Goal: Task Accomplishment & Management: Manage account settings

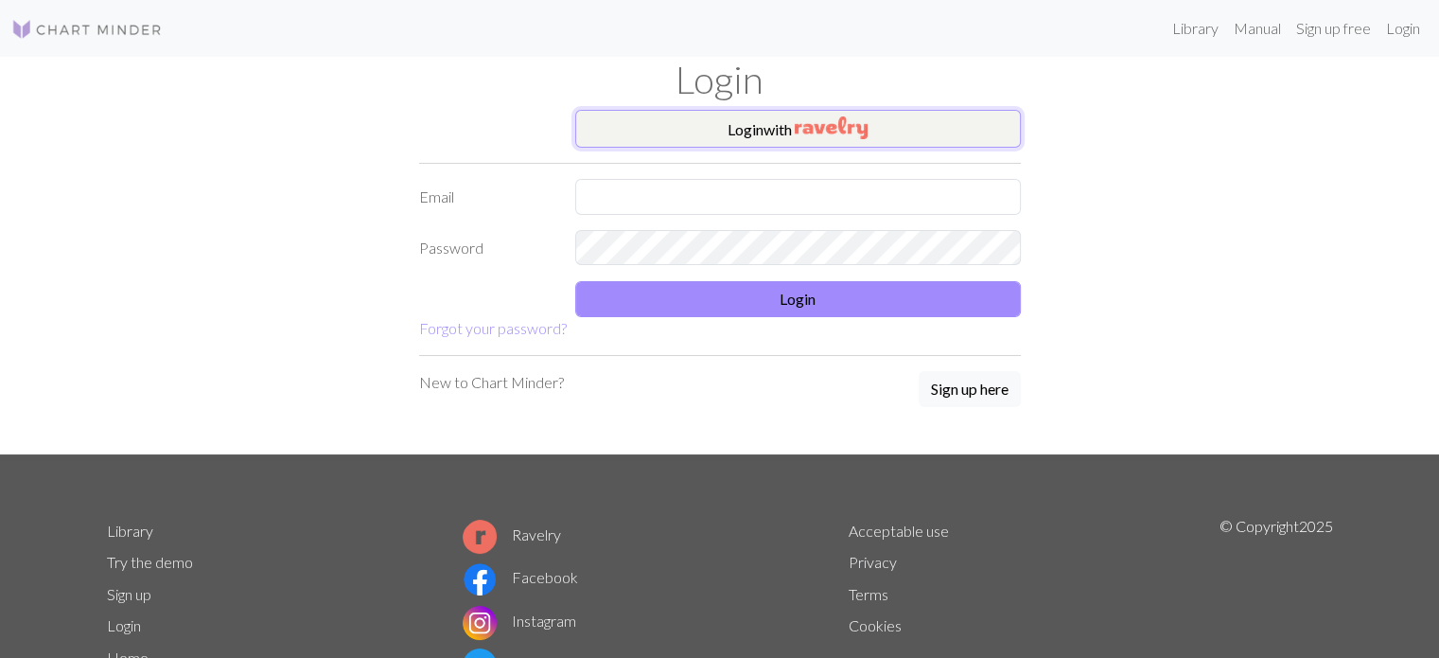
click at [915, 144] on button "Login with" at bounding box center [798, 129] width 446 height 38
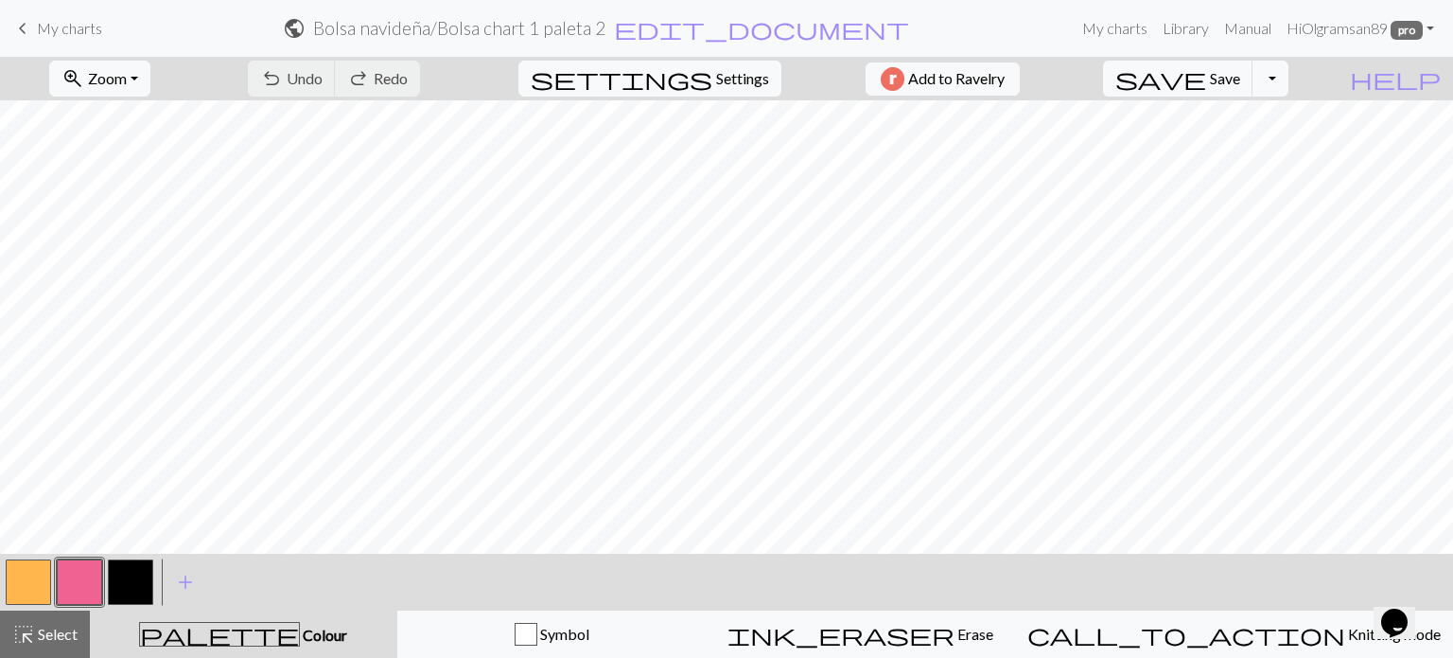
click at [49, 22] on span "My charts" at bounding box center [69, 28] width 65 height 18
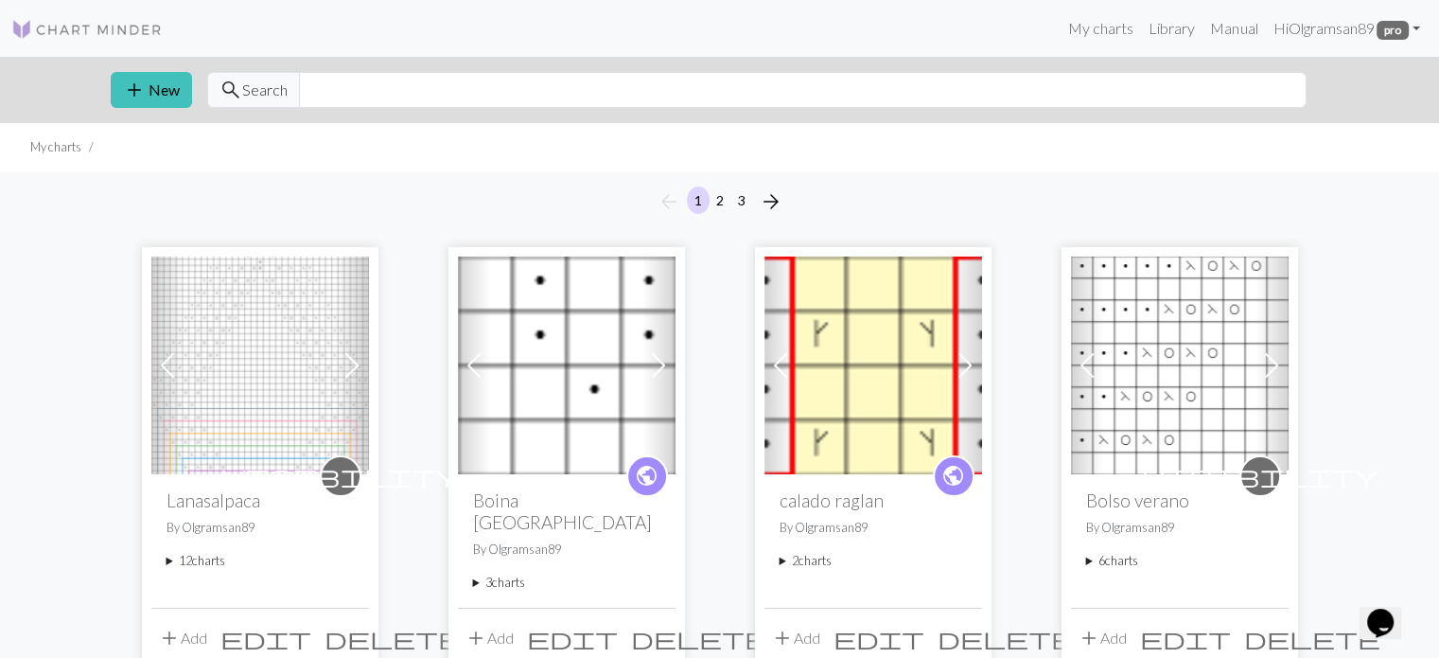
click at [169, 563] on summary "12 charts" at bounding box center [260, 561] width 187 height 18
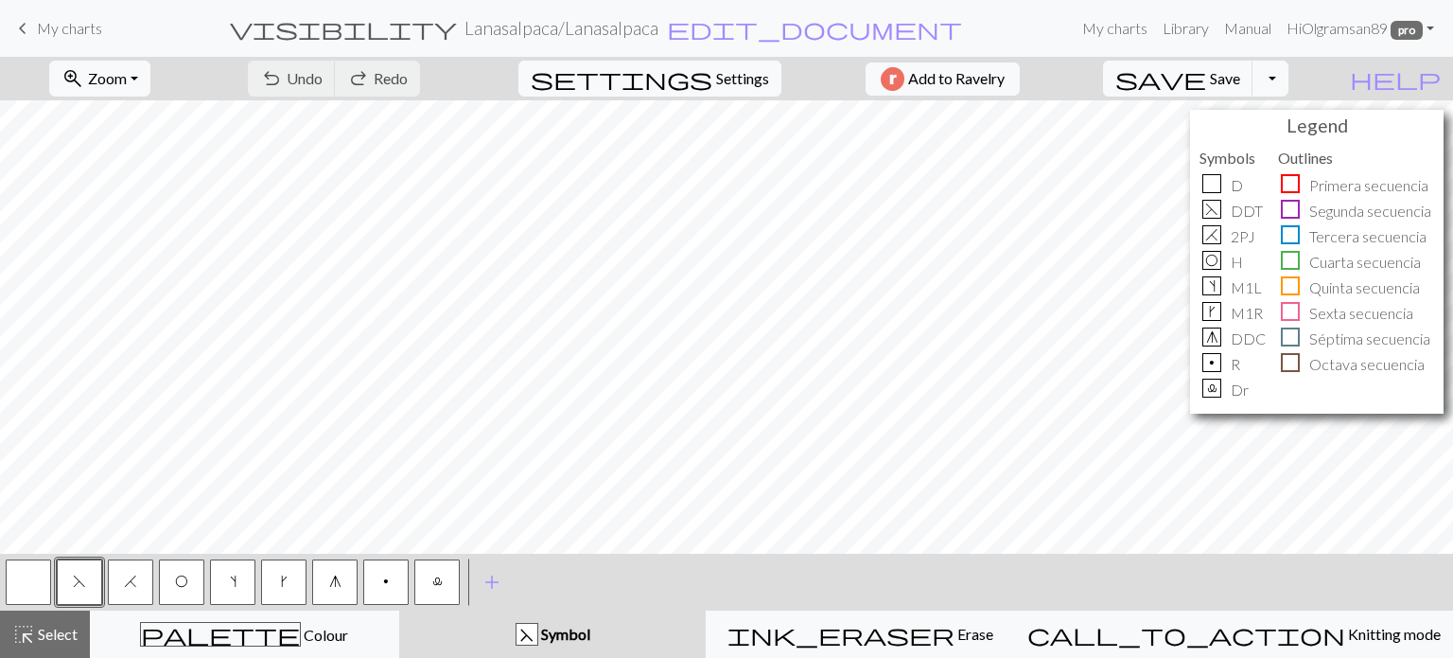
click at [191, 586] on button "O" at bounding box center [181, 581] width 45 height 45
click at [1240, 80] on span "Save" at bounding box center [1225, 78] width 30 height 18
click at [1309, 73] on div "Chart saved" at bounding box center [726, 37] width 1453 height 75
click at [1289, 79] on button "Toggle Dropdown" at bounding box center [1271, 79] width 36 height 36
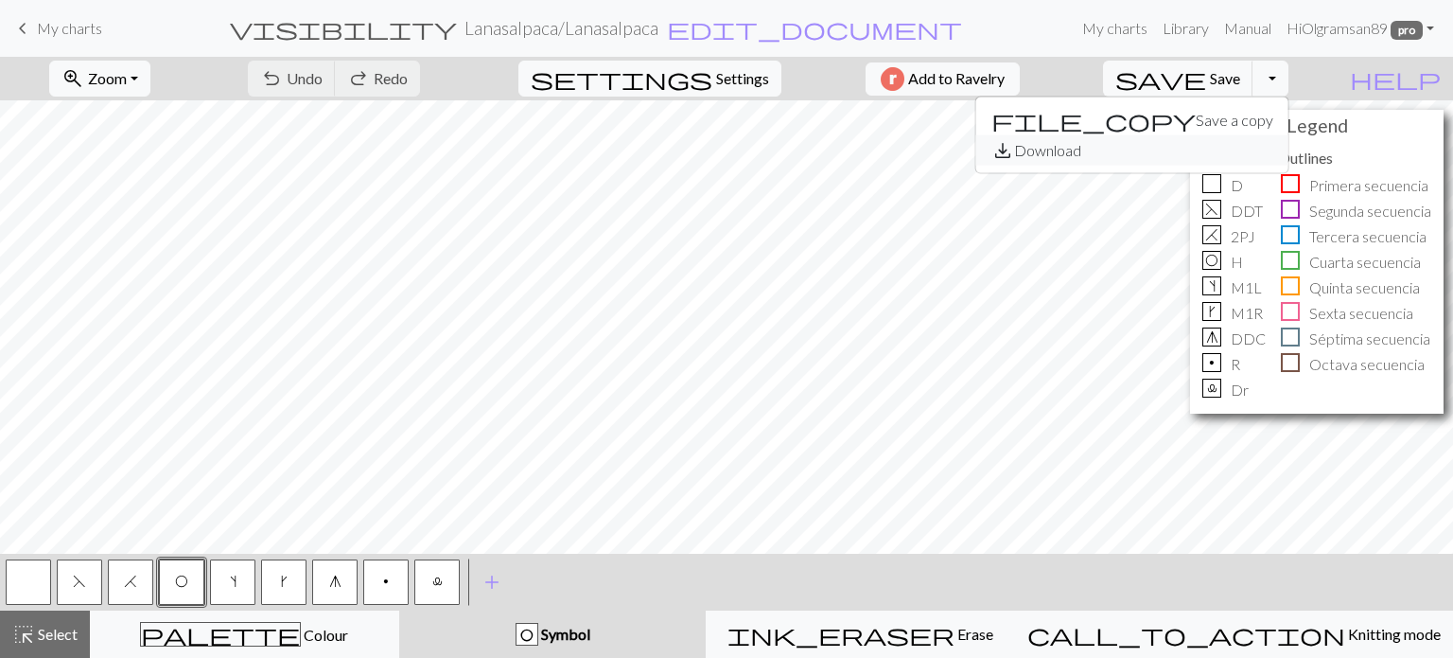
click at [1253, 151] on button "save_alt Download" at bounding box center [1132, 150] width 312 height 30
click at [1289, 83] on button "Toggle Dropdown" at bounding box center [1271, 79] width 36 height 36
click at [1265, 149] on button "save_alt Download" at bounding box center [1132, 150] width 312 height 30
click at [1289, 89] on button "Toggle Dropdown" at bounding box center [1271, 79] width 36 height 36
click at [1279, 148] on button "save_alt Download" at bounding box center [1132, 150] width 312 height 30
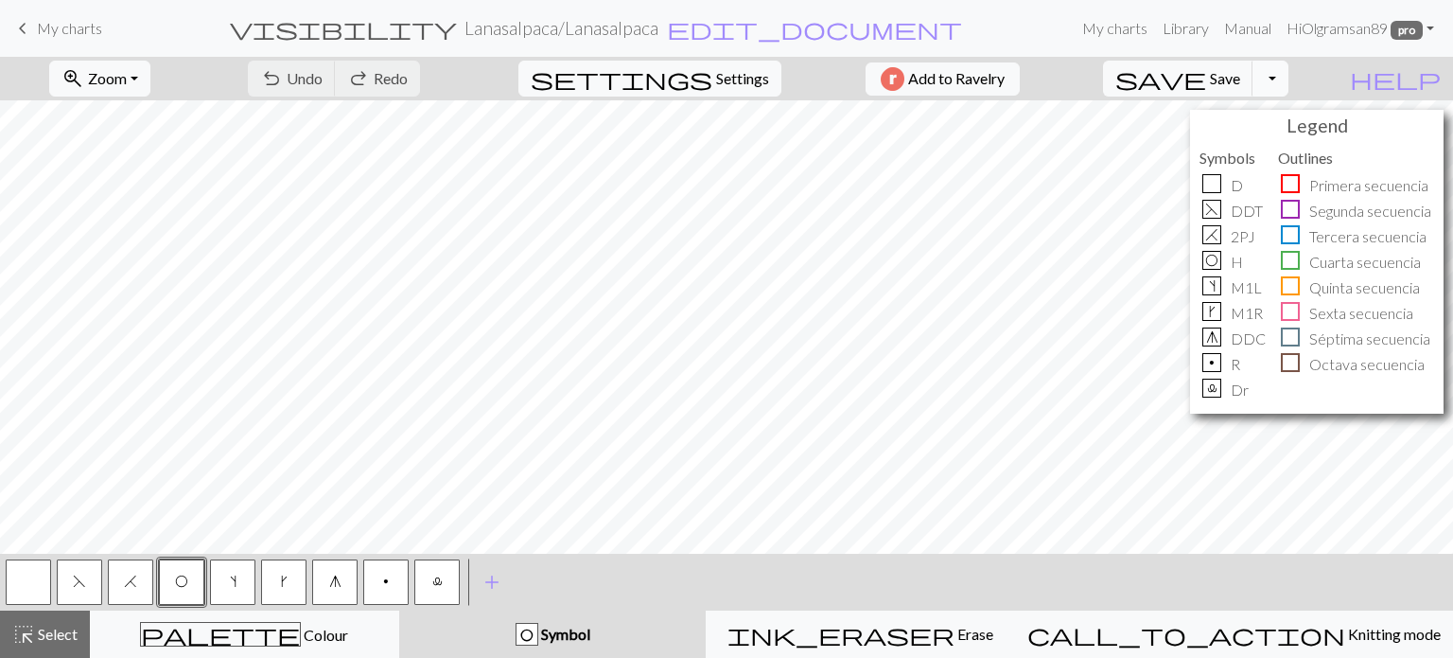
click at [1289, 82] on button "Toggle Dropdown" at bounding box center [1271, 79] width 36 height 36
click at [1229, 153] on button "save_alt Download" at bounding box center [1132, 150] width 312 height 30
click at [1289, 77] on button "Toggle Dropdown" at bounding box center [1271, 79] width 36 height 36
click at [1264, 150] on button "save_alt Download" at bounding box center [1132, 150] width 312 height 30
click at [1289, 92] on button "Toggle Dropdown" at bounding box center [1271, 79] width 36 height 36
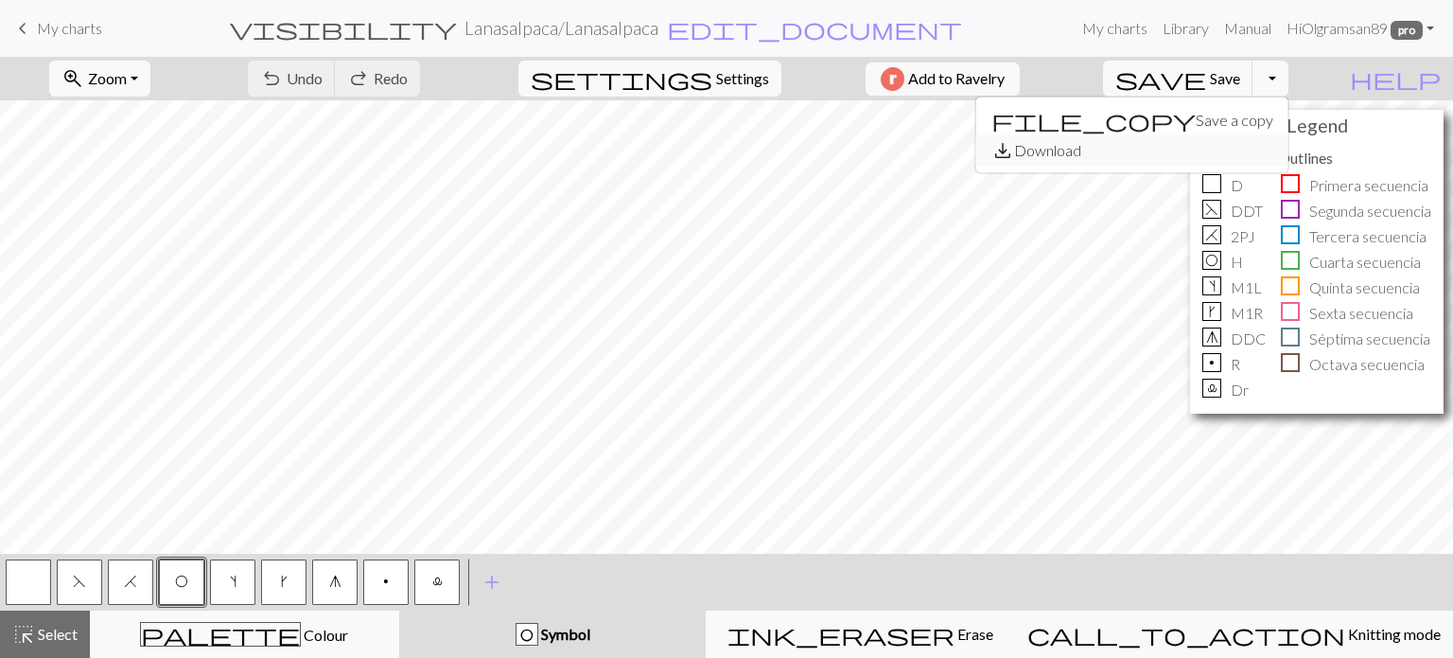
click at [1289, 151] on button "save_alt Download" at bounding box center [1132, 150] width 312 height 30
click at [1289, 87] on button "Toggle Dropdown" at bounding box center [1271, 79] width 36 height 36
click at [1283, 143] on button "save_alt Download" at bounding box center [1132, 150] width 312 height 30
click at [1289, 75] on button "Toggle Dropdown" at bounding box center [1271, 79] width 36 height 36
click at [1268, 145] on button "save_alt Download" at bounding box center [1132, 150] width 312 height 30
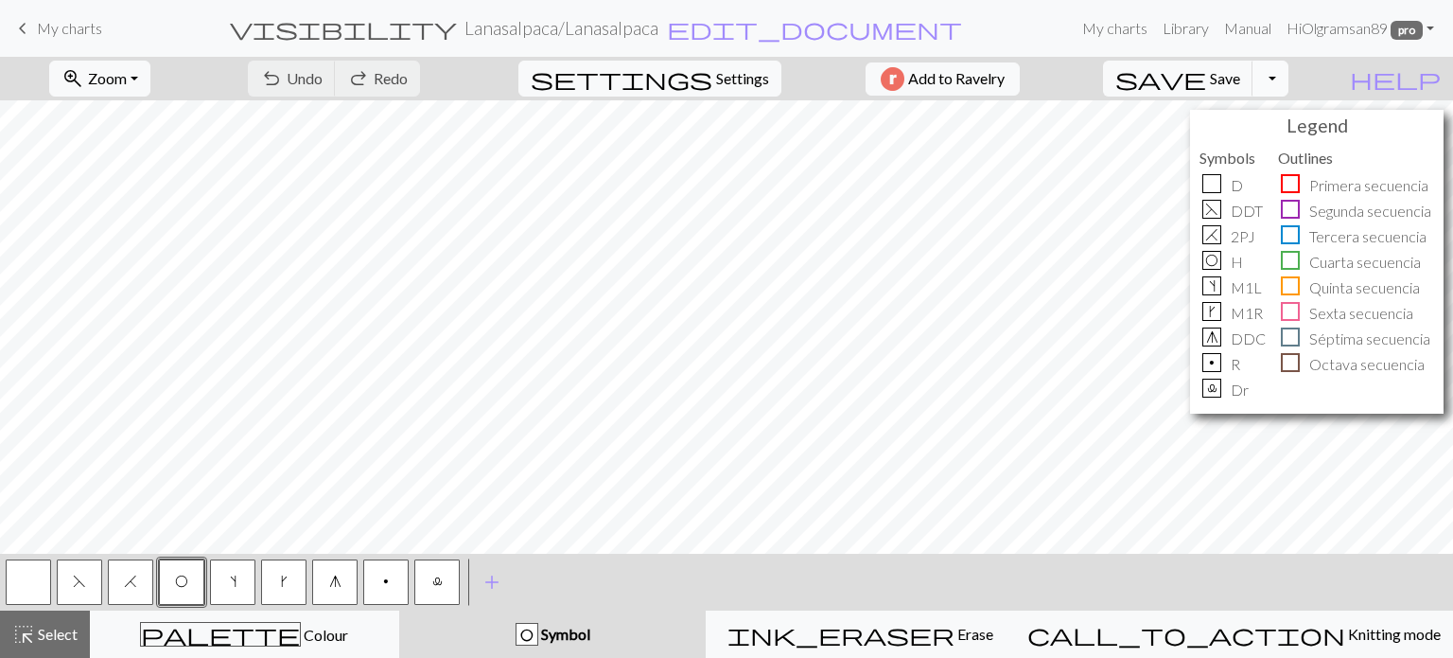
click at [1289, 79] on button "Toggle Dropdown" at bounding box center [1271, 79] width 36 height 36
click at [1238, 149] on button "save_alt Download" at bounding box center [1132, 150] width 312 height 30
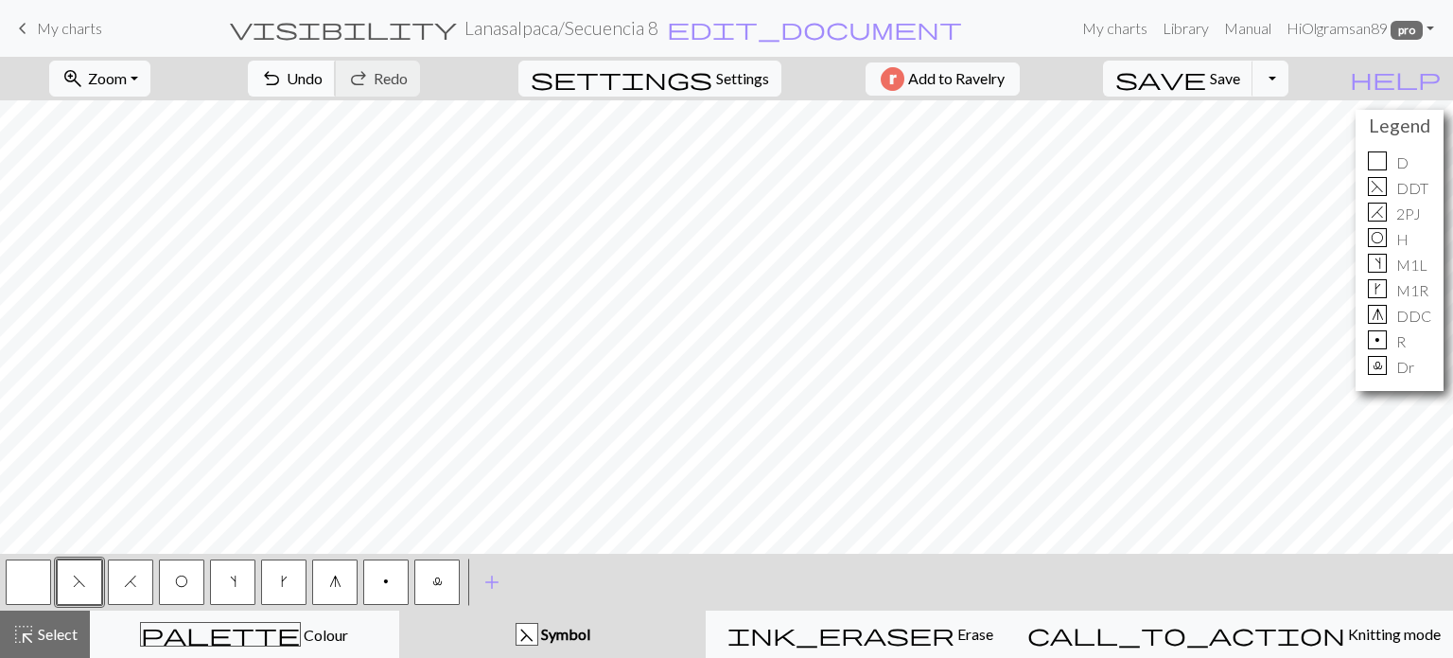
click at [323, 83] on span "Undo" at bounding box center [305, 78] width 36 height 18
click at [192, 582] on button "O" at bounding box center [181, 581] width 45 height 45
click at [1240, 81] on span "Save" at bounding box center [1225, 78] width 30 height 18
click at [1289, 78] on button "Toggle Dropdown" at bounding box center [1271, 79] width 36 height 36
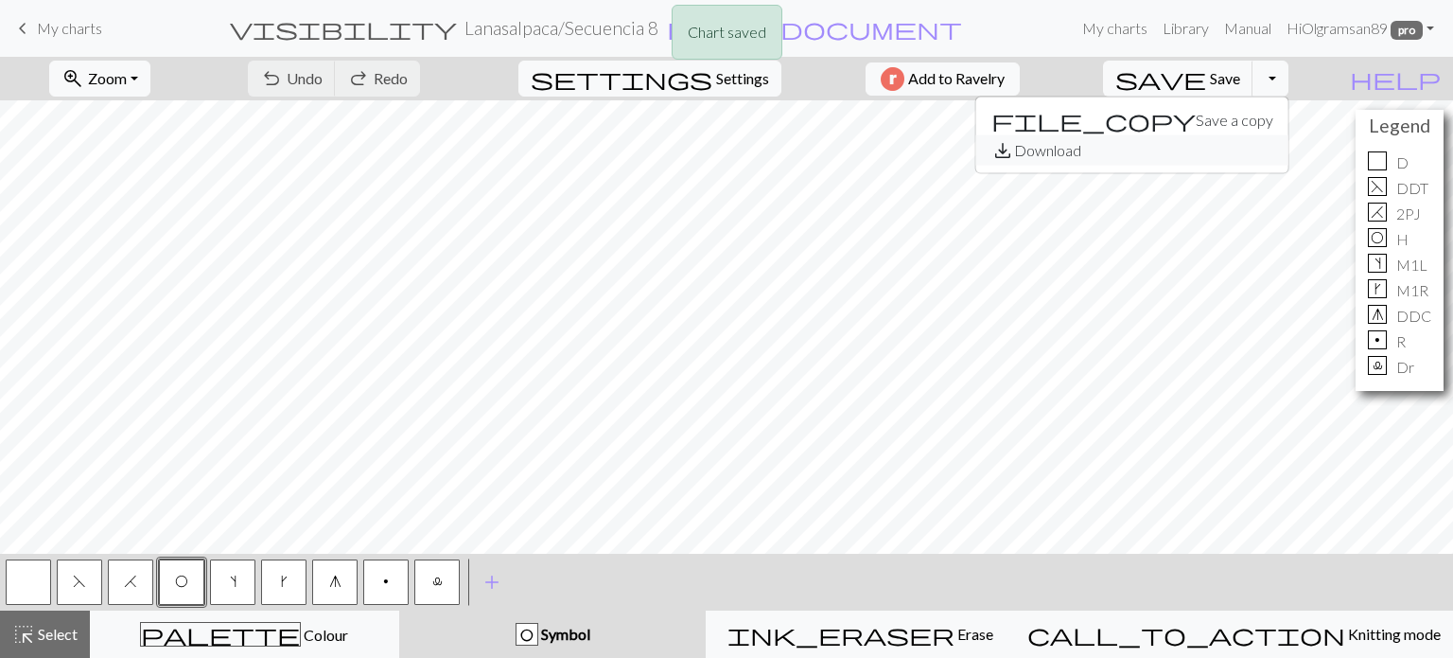
click at [1252, 143] on button "save_alt Download" at bounding box center [1132, 150] width 312 height 30
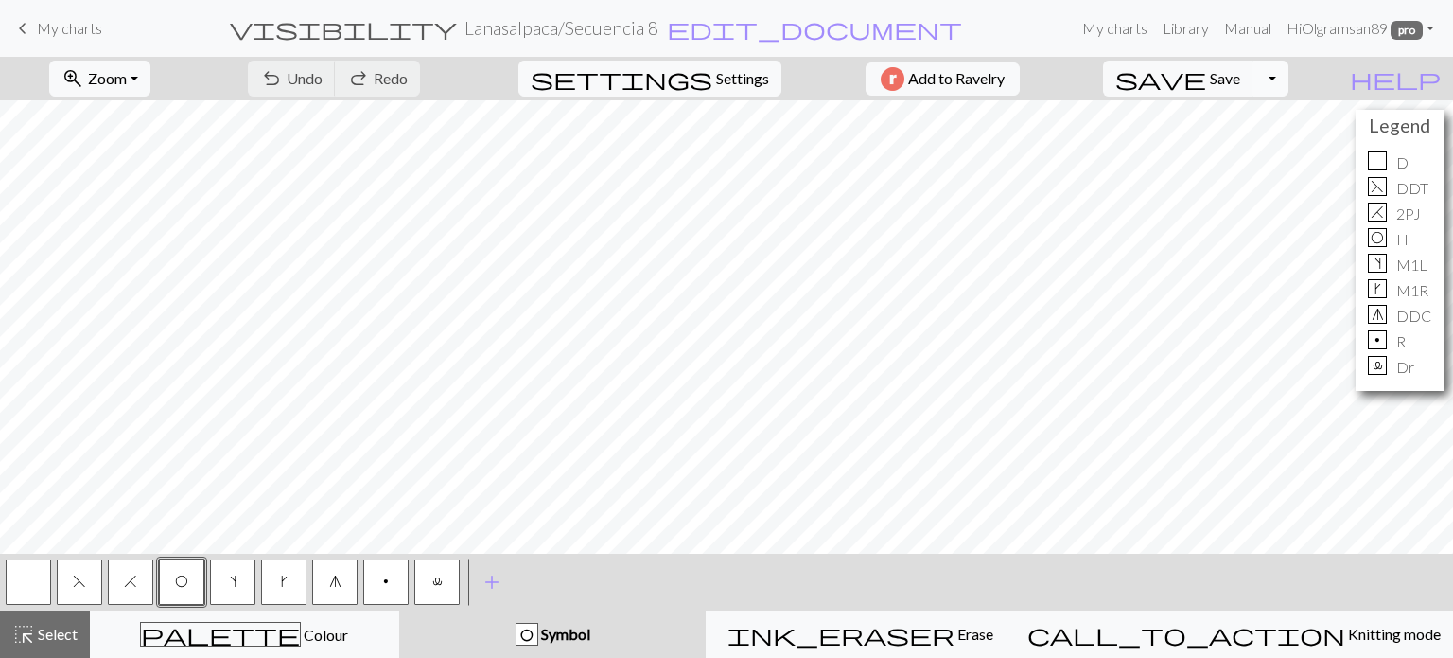
click at [1289, 75] on button "Toggle Dropdown" at bounding box center [1271, 79] width 36 height 36
click at [1271, 145] on button "save_alt Download" at bounding box center [1132, 150] width 312 height 30
click at [1289, 84] on button "Toggle Dropdown" at bounding box center [1271, 79] width 36 height 36
click at [1245, 149] on button "save_alt Download" at bounding box center [1132, 150] width 312 height 30
click at [1289, 84] on button "Toggle Dropdown" at bounding box center [1271, 79] width 36 height 36
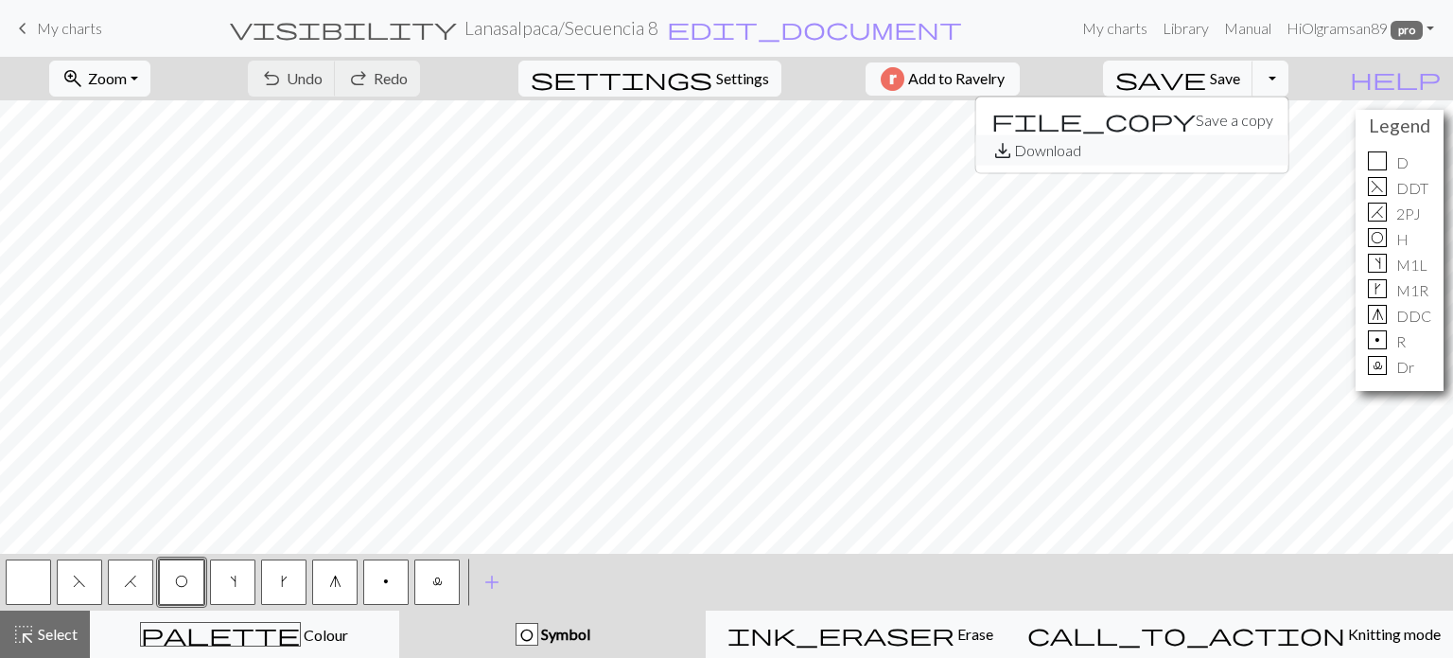
click at [1234, 150] on button "save_alt Download" at bounding box center [1132, 150] width 312 height 30
click at [1289, 86] on button "Toggle Dropdown" at bounding box center [1271, 79] width 36 height 36
click at [1289, 153] on button "save_alt Download" at bounding box center [1132, 150] width 312 height 30
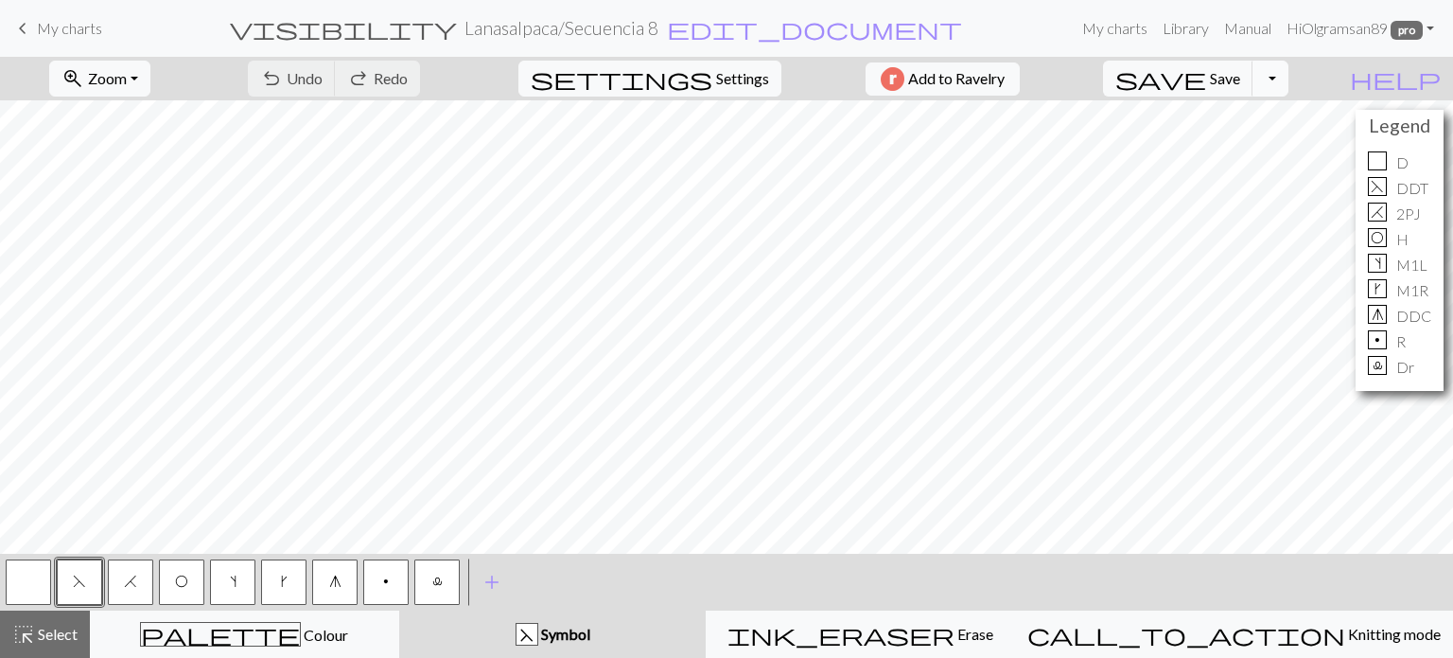
click at [1289, 77] on button "Toggle Dropdown" at bounding box center [1271, 79] width 36 height 36
click at [1265, 152] on button "save_alt Download" at bounding box center [1132, 150] width 312 height 30
click at [1289, 79] on button "Toggle Dropdown" at bounding box center [1271, 79] width 36 height 36
click at [1271, 147] on button "save_alt Download" at bounding box center [1132, 150] width 312 height 30
click at [1289, 72] on button "Toggle Dropdown" at bounding box center [1271, 79] width 36 height 36
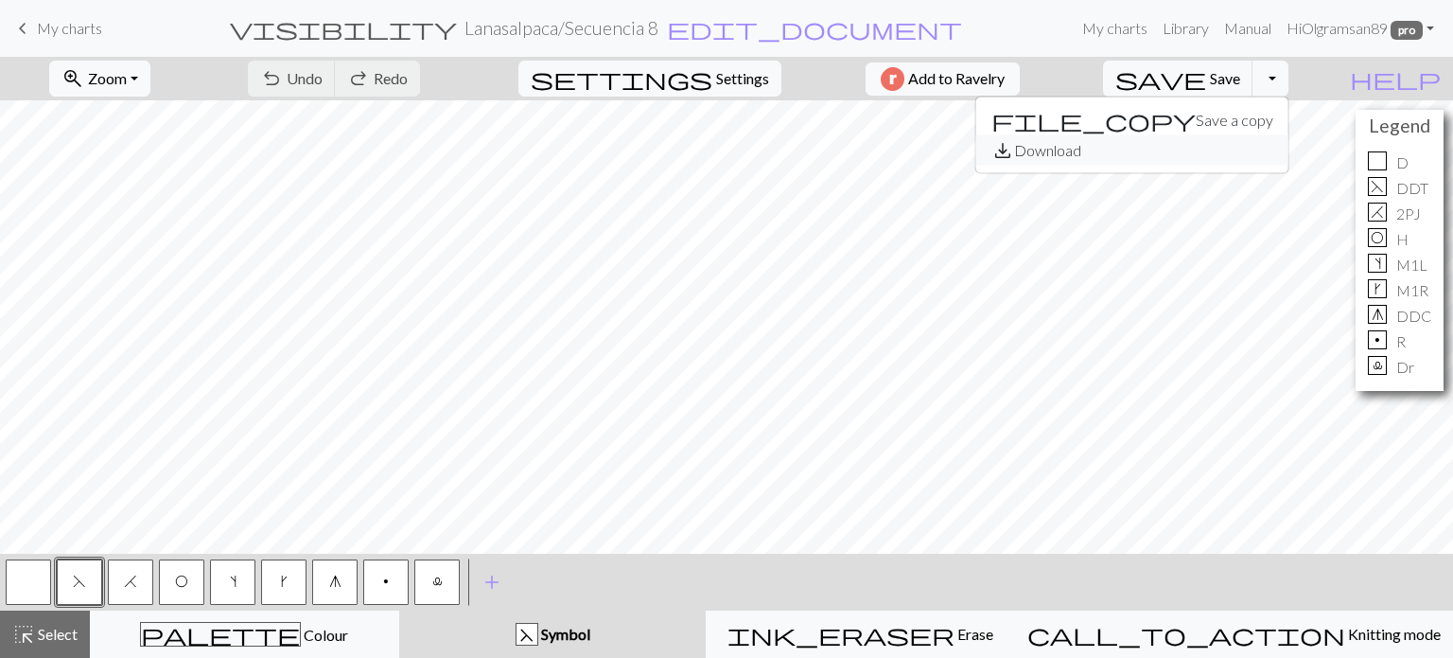
click at [1274, 147] on button "save_alt Download" at bounding box center [1132, 150] width 312 height 30
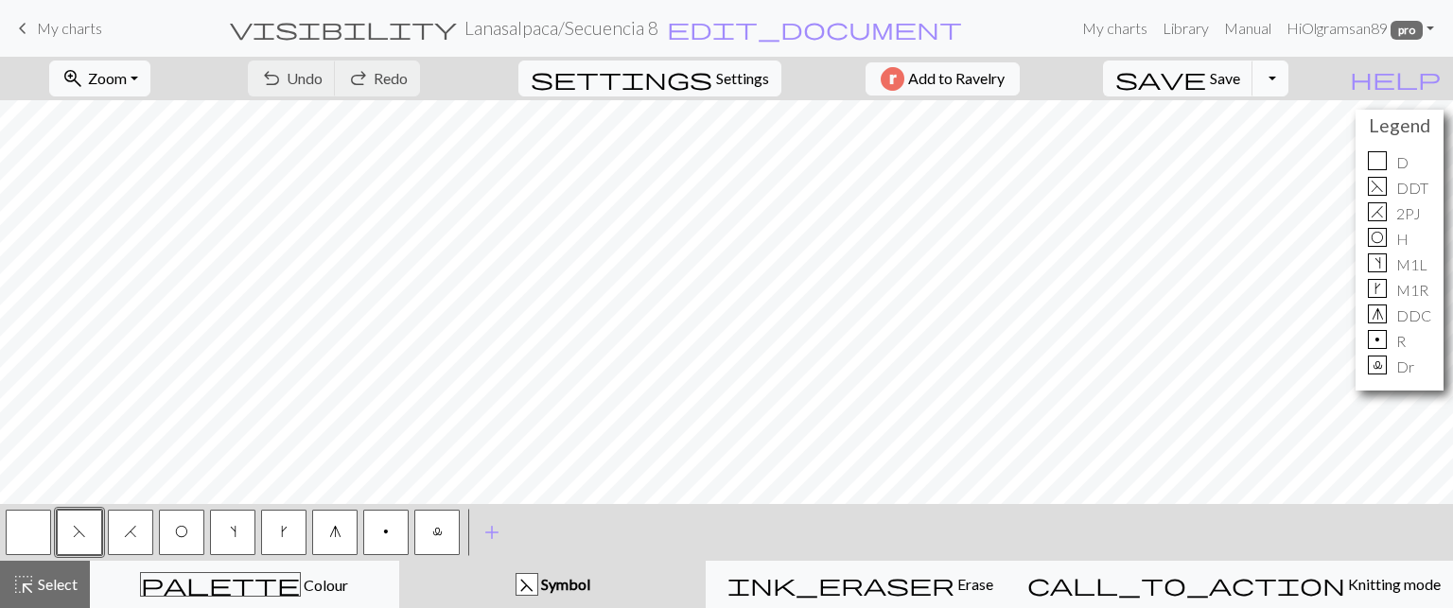
click at [1289, 73] on button "Toggle Dropdown" at bounding box center [1271, 79] width 36 height 36
click at [1275, 151] on button "save_alt Download" at bounding box center [1132, 150] width 312 height 30
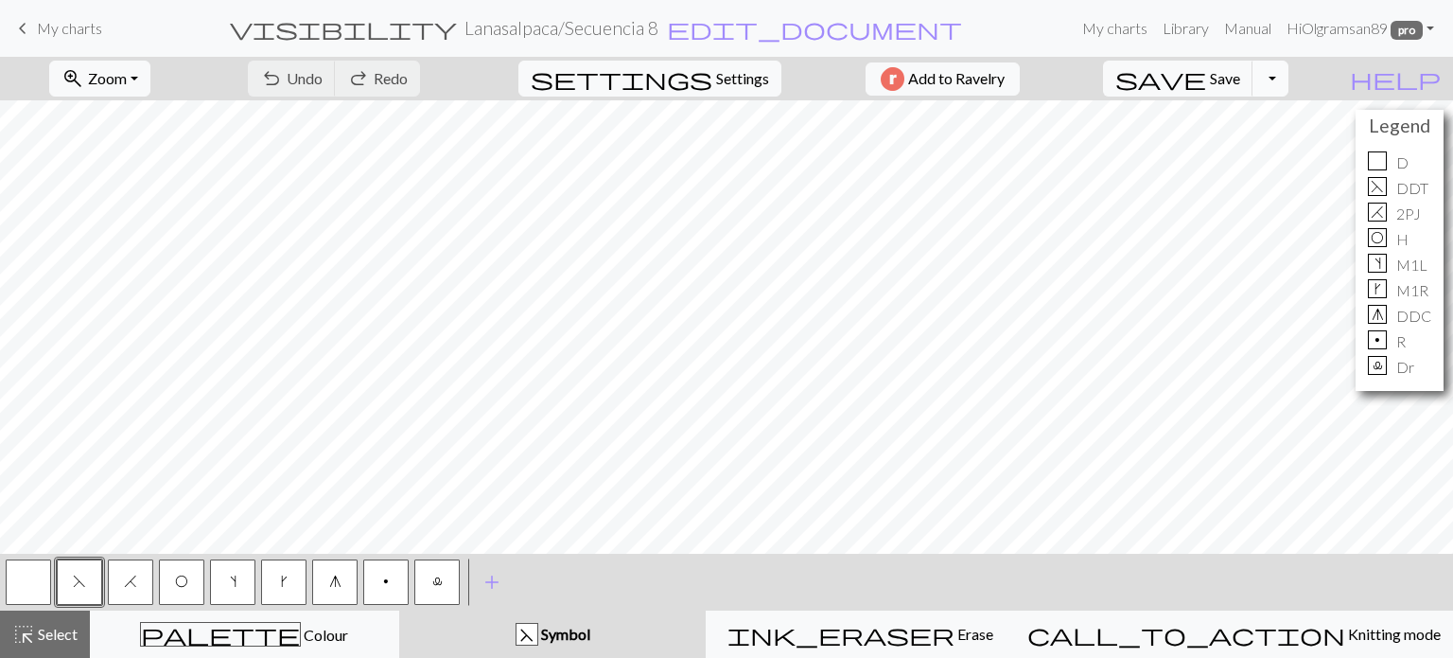
click at [1289, 86] on button "Toggle Dropdown" at bounding box center [1271, 79] width 36 height 36
click at [1252, 150] on button "save_alt Download" at bounding box center [1132, 150] width 312 height 30
click at [1289, 73] on button "Toggle Dropdown" at bounding box center [1271, 79] width 36 height 36
click at [1271, 152] on button "save_alt Download" at bounding box center [1132, 150] width 312 height 30
click at [1240, 76] on span "Save" at bounding box center [1225, 78] width 30 height 18
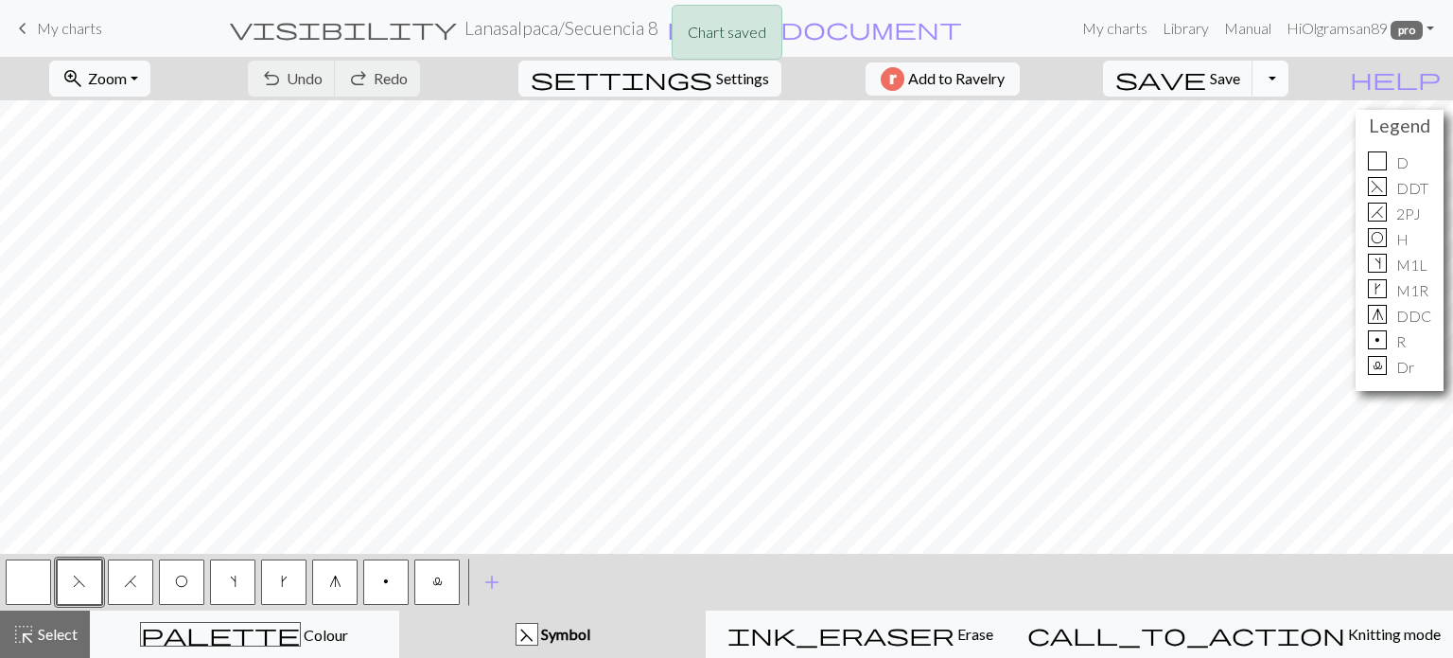
click at [1289, 75] on button "Toggle Dropdown" at bounding box center [1271, 79] width 36 height 36
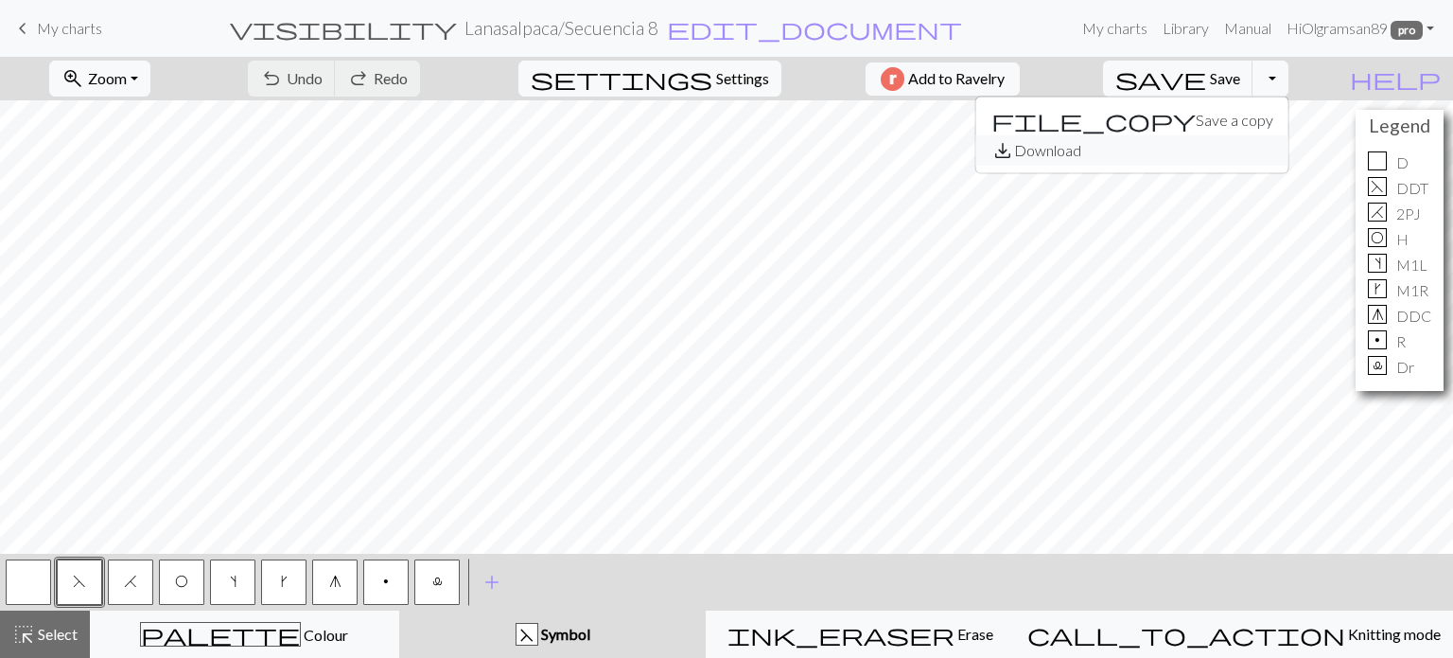
click at [1254, 148] on button "save_alt Download" at bounding box center [1132, 150] width 312 height 30
click at [1289, 86] on button "Toggle Dropdown" at bounding box center [1271, 79] width 36 height 36
click at [1263, 149] on button "save_alt Download" at bounding box center [1132, 150] width 312 height 30
click at [1289, 83] on button "Toggle Dropdown" at bounding box center [1271, 79] width 36 height 36
click at [1279, 154] on button "save_alt Download" at bounding box center [1132, 150] width 312 height 30
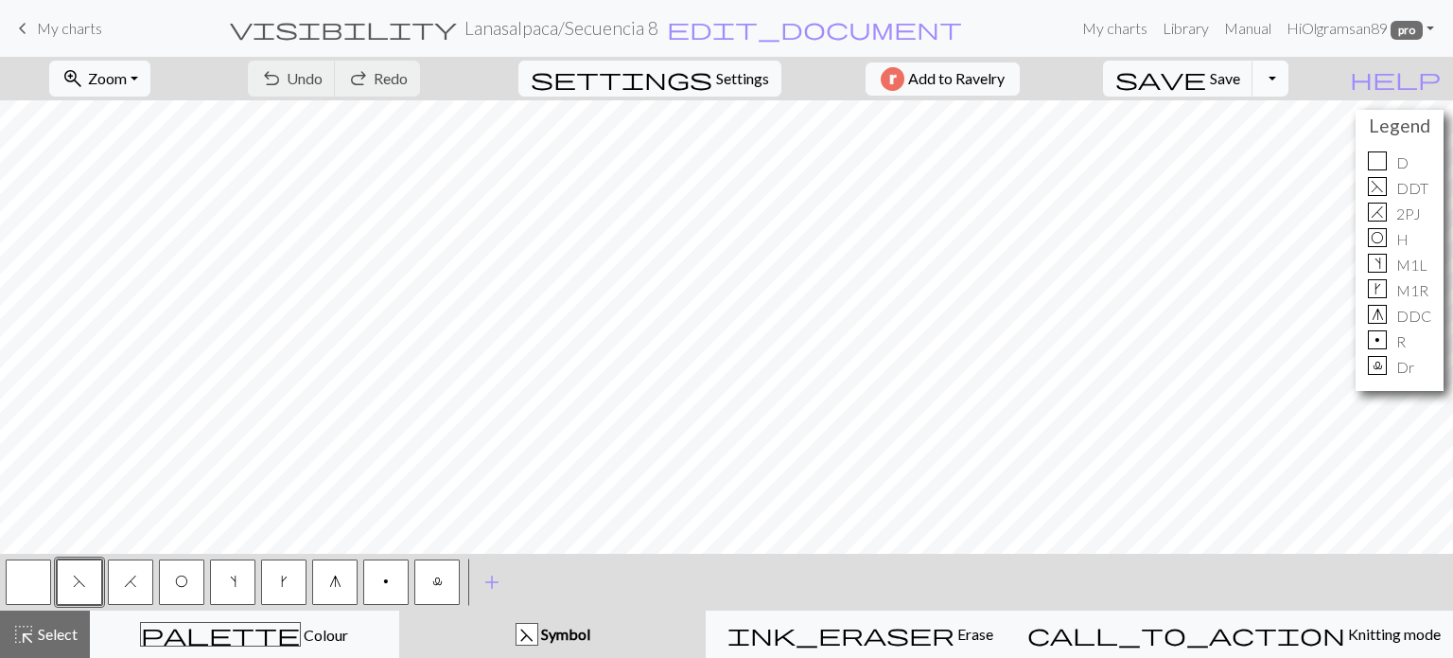
click at [1289, 80] on button "Toggle Dropdown" at bounding box center [1271, 79] width 36 height 36
click at [1268, 148] on button "save_alt Download" at bounding box center [1132, 150] width 312 height 30
click at [1289, 89] on button "Toggle Dropdown" at bounding box center [1271, 79] width 36 height 36
click at [1271, 147] on button "save_alt Download" at bounding box center [1132, 150] width 312 height 30
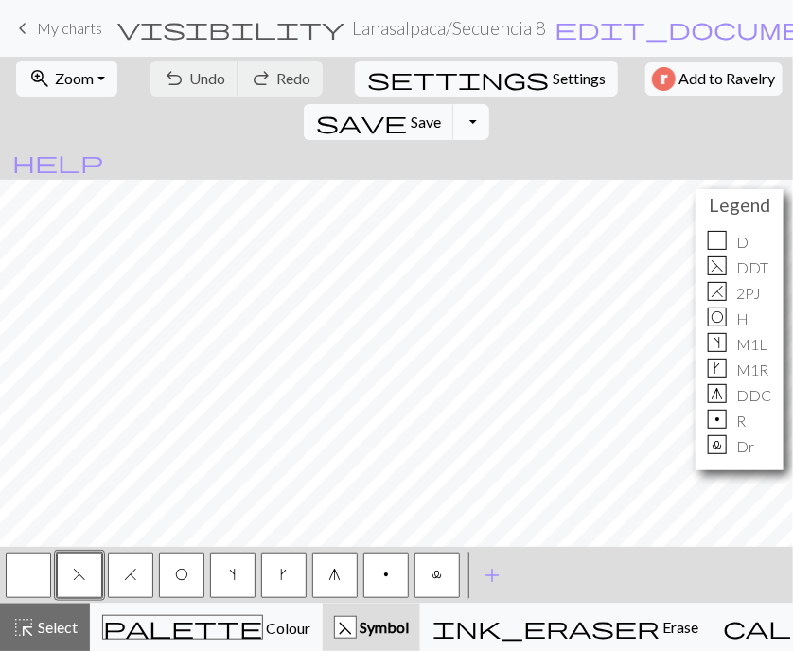
click at [489, 104] on button "Toggle Dropdown" at bounding box center [471, 122] width 36 height 36
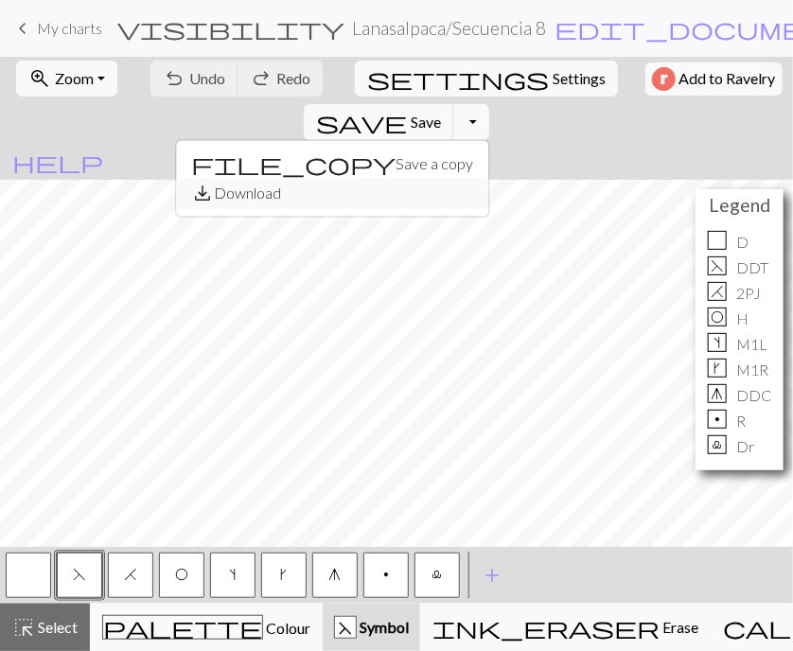
click at [488, 179] on button "save_alt Download" at bounding box center [332, 194] width 312 height 30
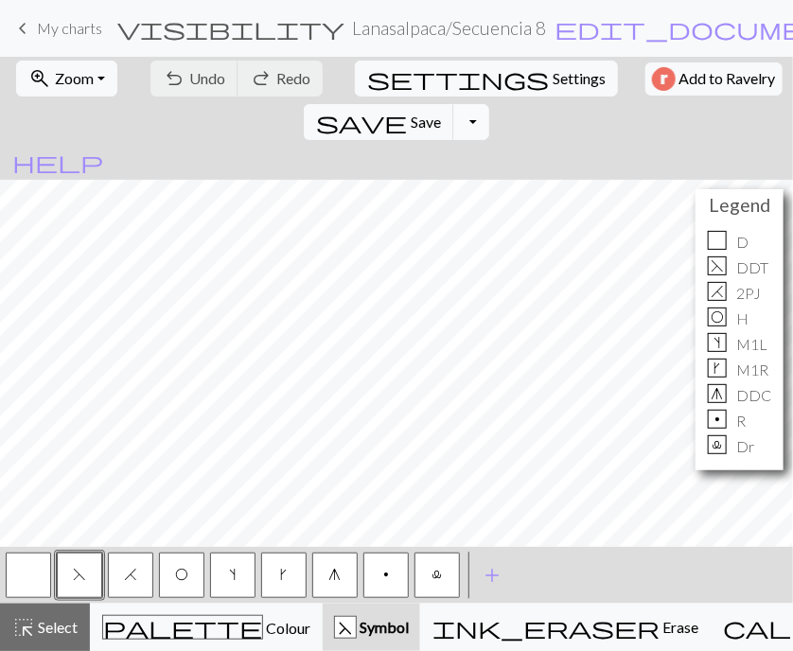
click at [489, 104] on button "Toggle Dropdown" at bounding box center [471, 122] width 36 height 36
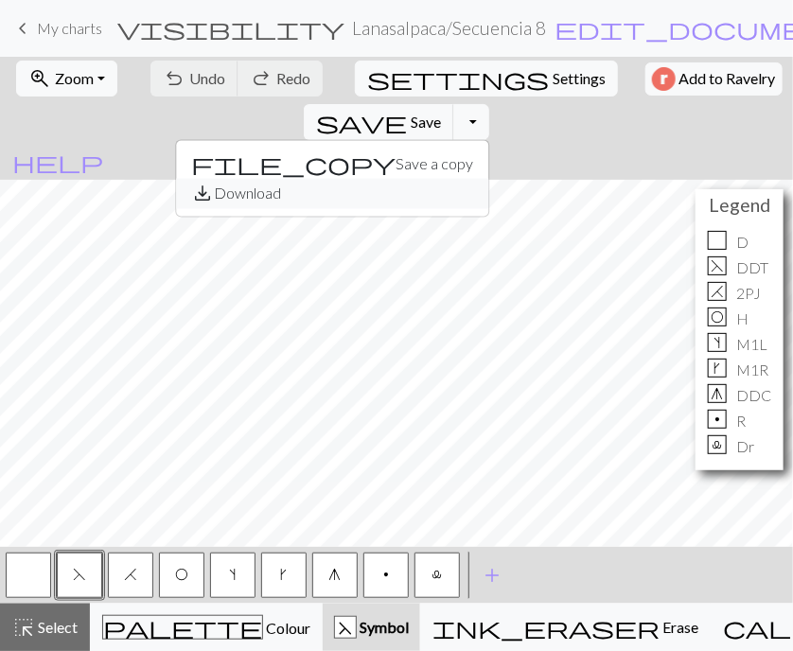
click at [488, 179] on button "save_alt Download" at bounding box center [332, 194] width 312 height 30
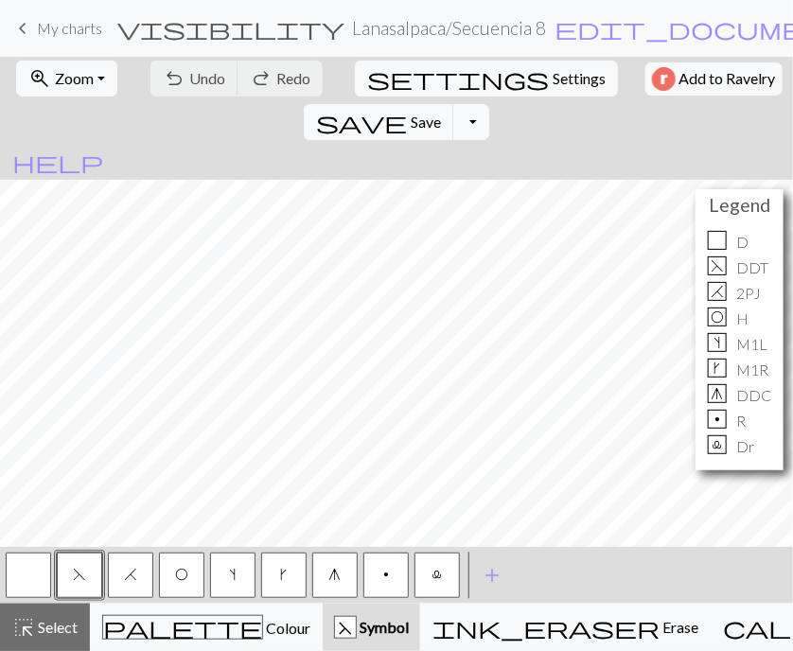
click at [489, 104] on button "Toggle Dropdown" at bounding box center [471, 122] width 36 height 36
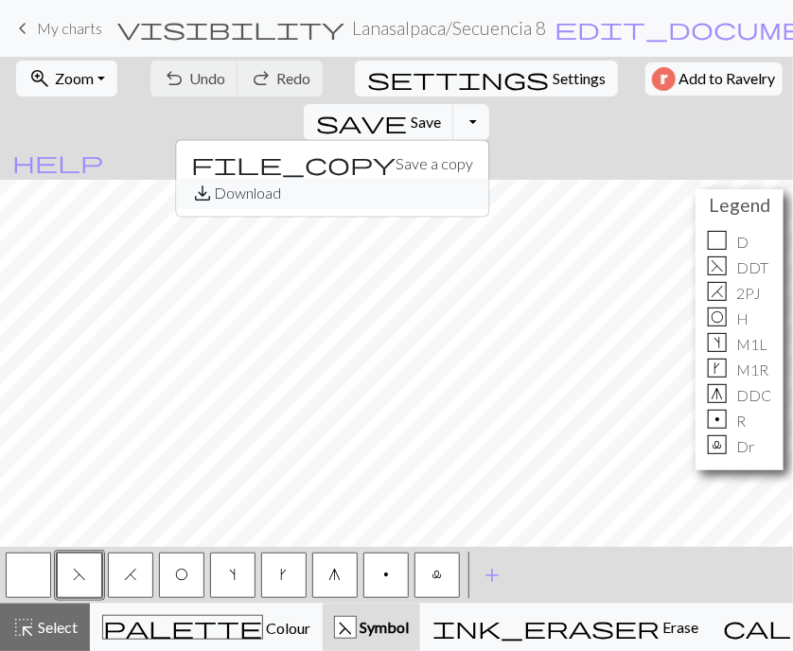
click at [488, 179] on button "save_alt Download" at bounding box center [332, 194] width 312 height 30
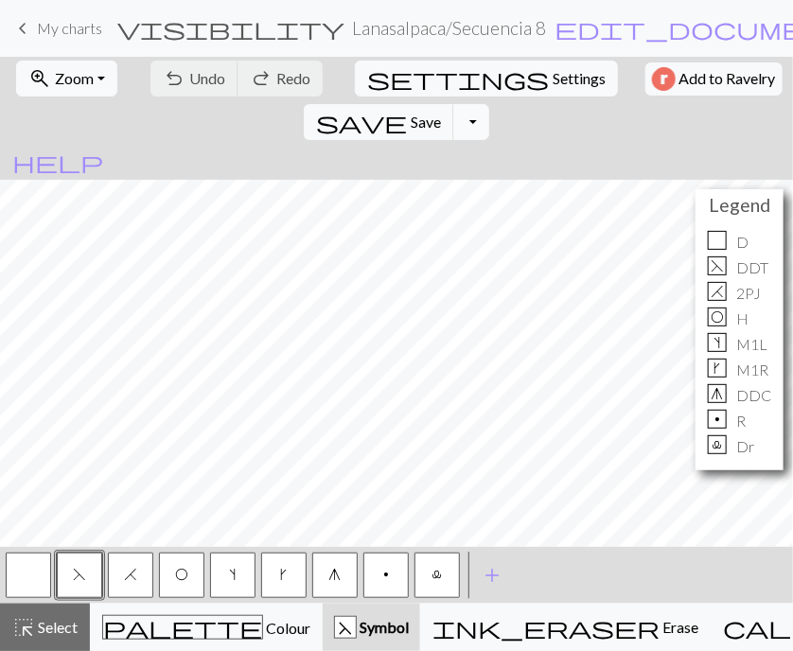
click at [489, 104] on button "Toggle Dropdown" at bounding box center [471, 122] width 36 height 36
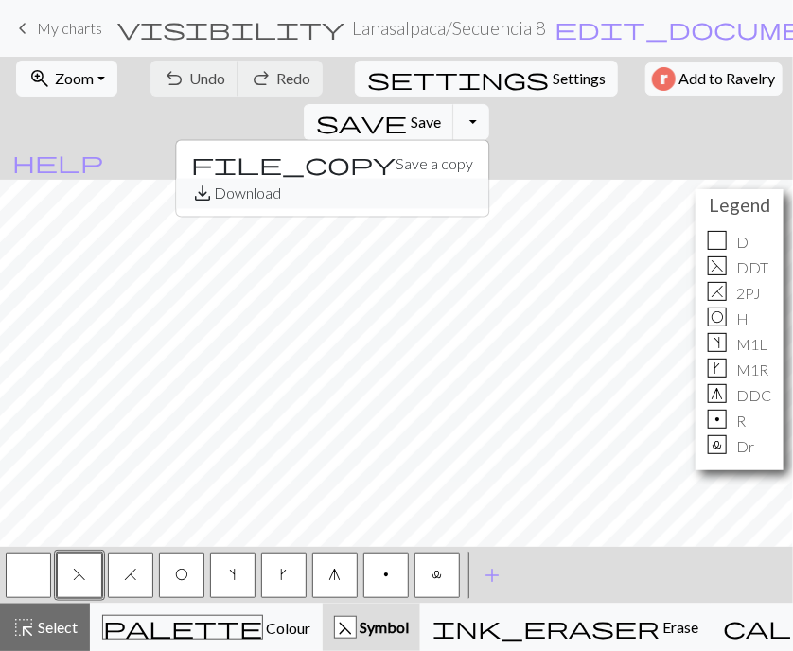
click at [488, 179] on button "save_alt Download" at bounding box center [332, 194] width 312 height 30
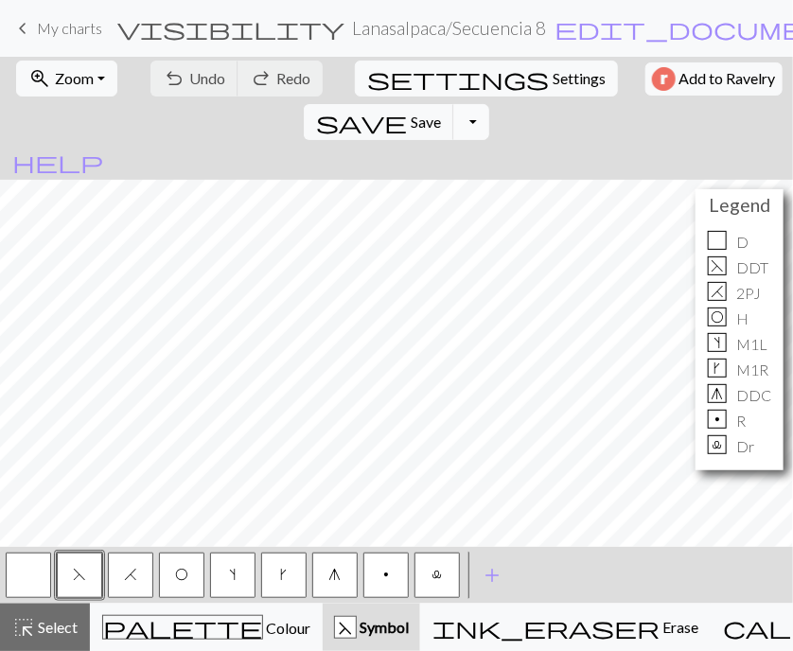
click at [489, 104] on button "Toggle Dropdown" at bounding box center [471, 122] width 36 height 36
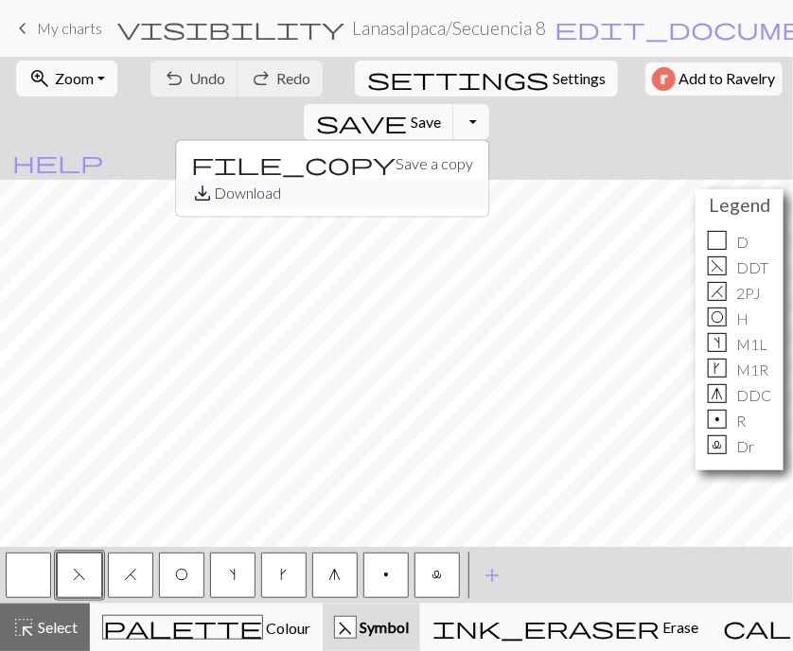
click at [488, 179] on button "save_alt Download" at bounding box center [332, 194] width 312 height 30
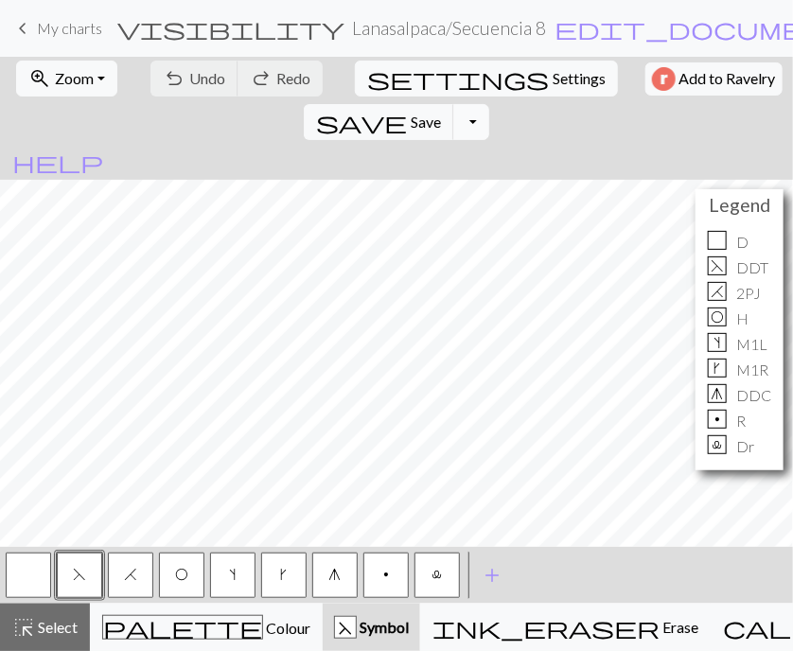
click at [489, 104] on button "Toggle Dropdown" at bounding box center [471, 122] width 36 height 36
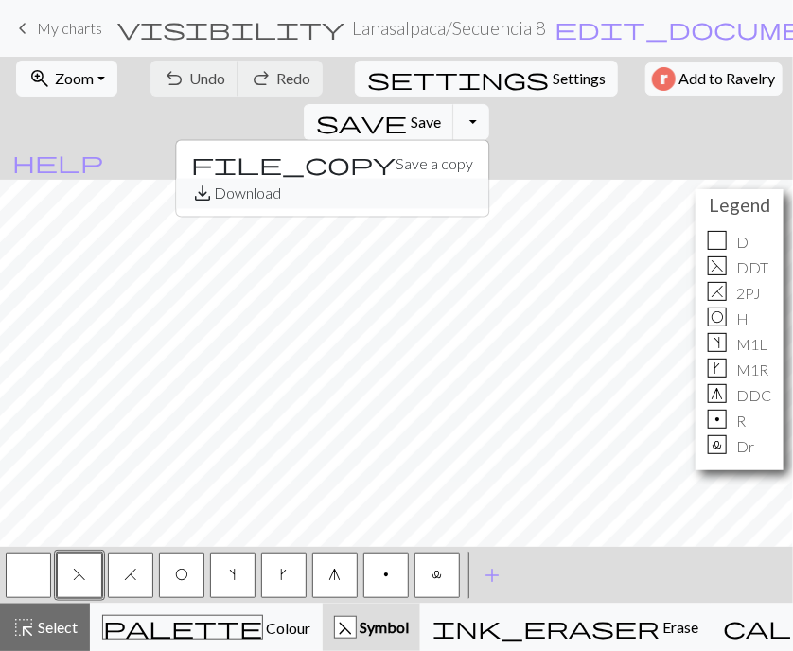
click at [488, 179] on button "save_alt Download" at bounding box center [332, 194] width 312 height 30
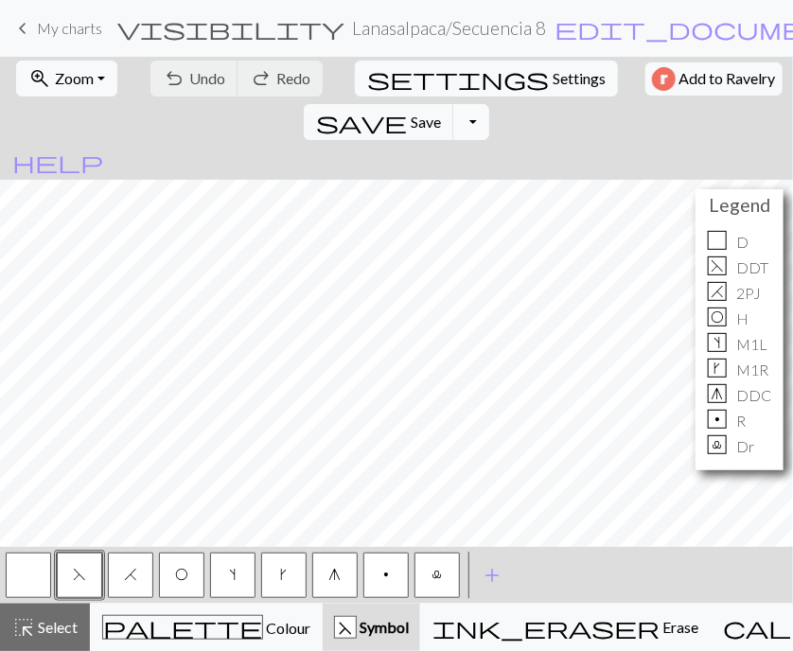
click at [489, 104] on button "Toggle Dropdown" at bounding box center [471, 122] width 36 height 36
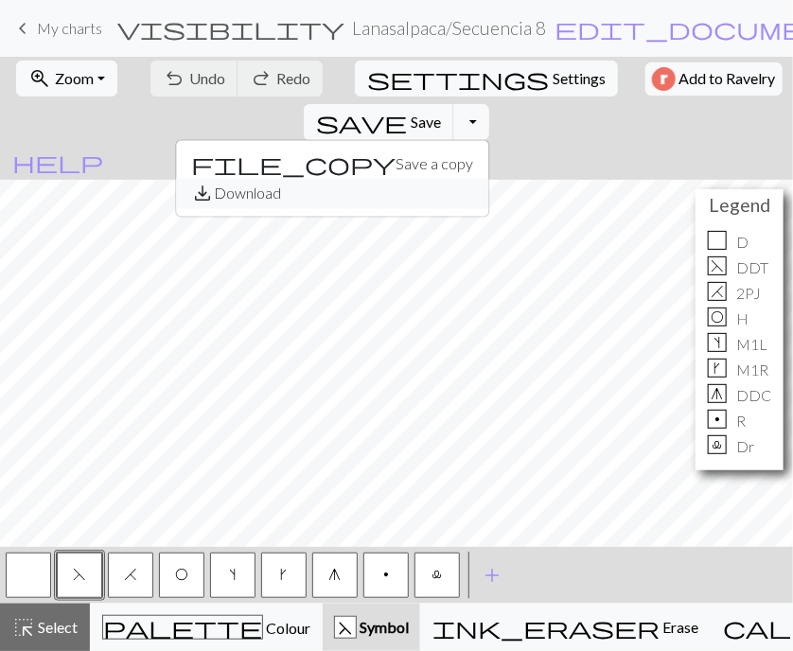
click at [488, 179] on button "save_alt Download" at bounding box center [332, 194] width 312 height 30
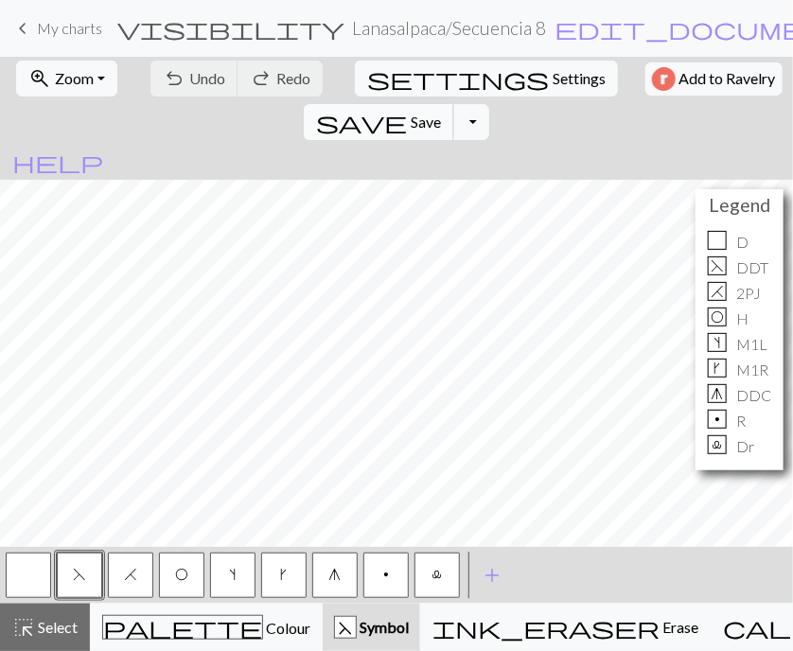
click at [407, 109] on span "save" at bounding box center [361, 122] width 91 height 26
click at [489, 104] on button "Toggle Dropdown" at bounding box center [471, 122] width 36 height 36
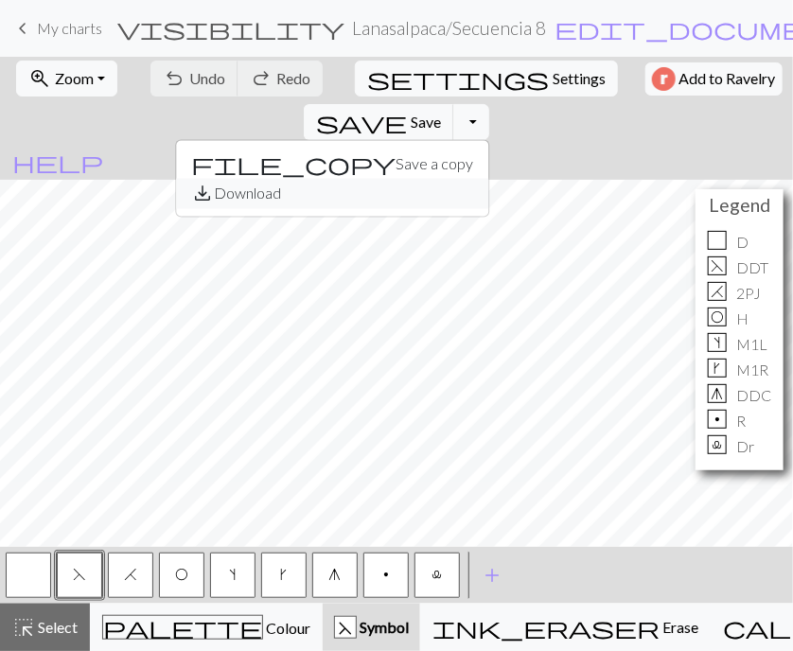
click at [488, 179] on button "save_alt Download" at bounding box center [332, 194] width 312 height 30
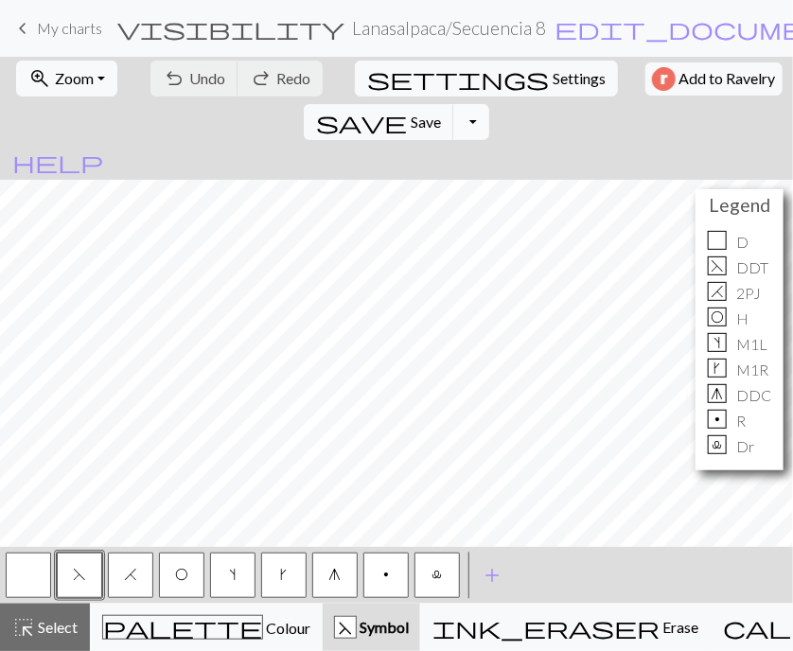
click at [489, 104] on button "Toggle Dropdown" at bounding box center [471, 122] width 36 height 36
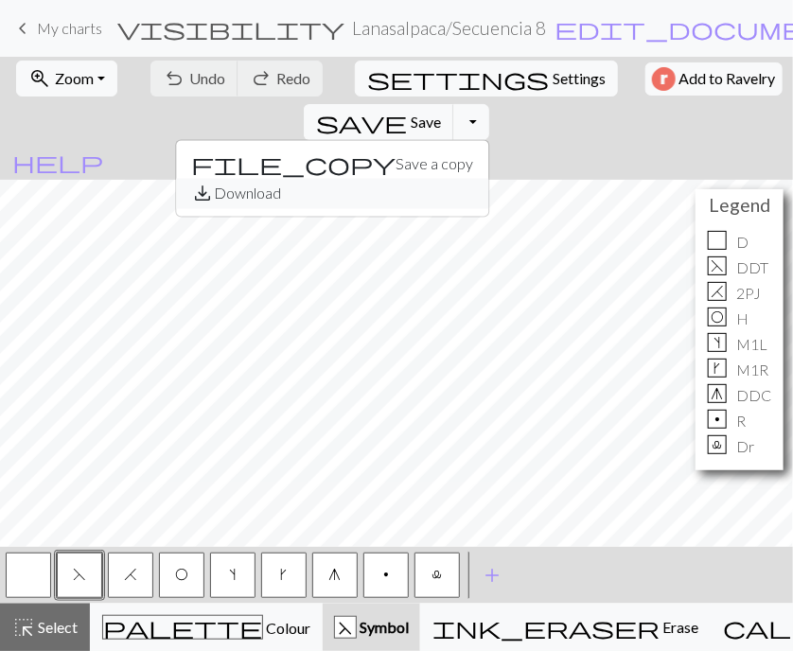
click at [488, 179] on button "save_alt Download" at bounding box center [332, 194] width 312 height 30
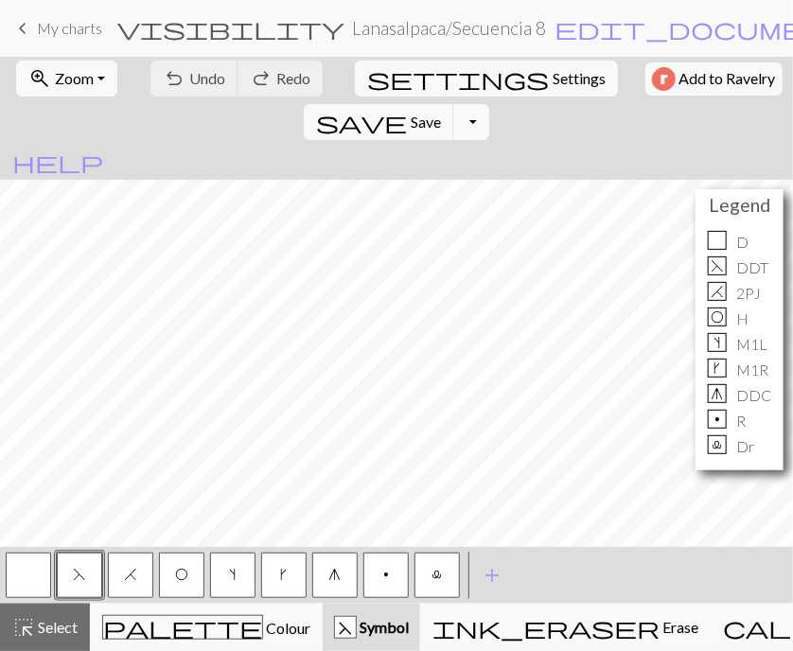
click at [489, 104] on button "Toggle Dropdown" at bounding box center [471, 122] width 36 height 36
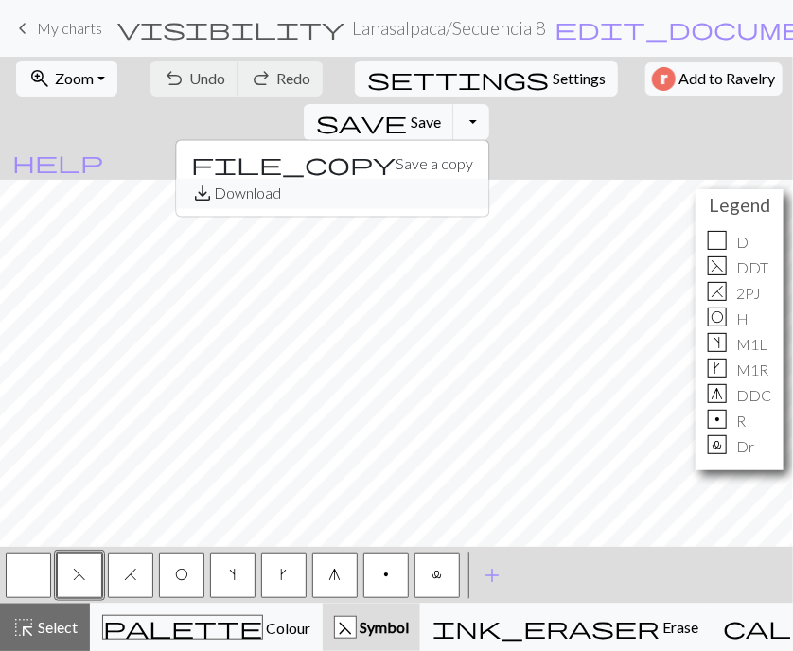
click at [488, 179] on button "save_alt Download" at bounding box center [332, 194] width 312 height 30
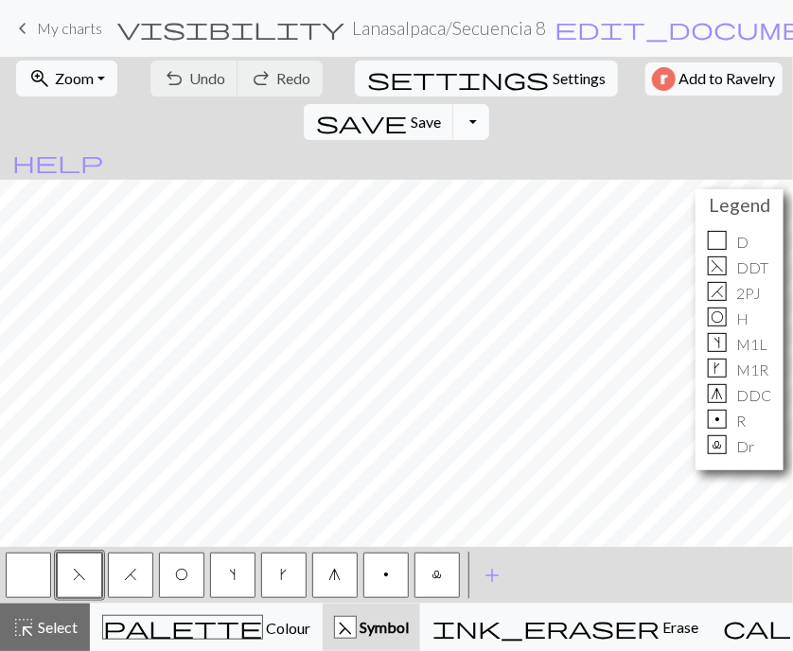
click at [489, 104] on button "Toggle Dropdown" at bounding box center [471, 122] width 36 height 36
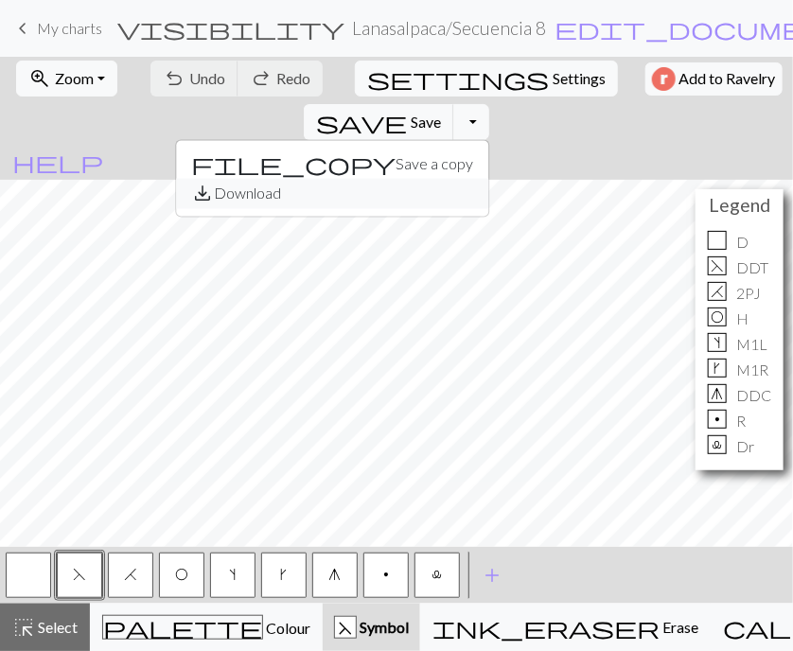
click at [488, 179] on button "save_alt Download" at bounding box center [332, 194] width 312 height 30
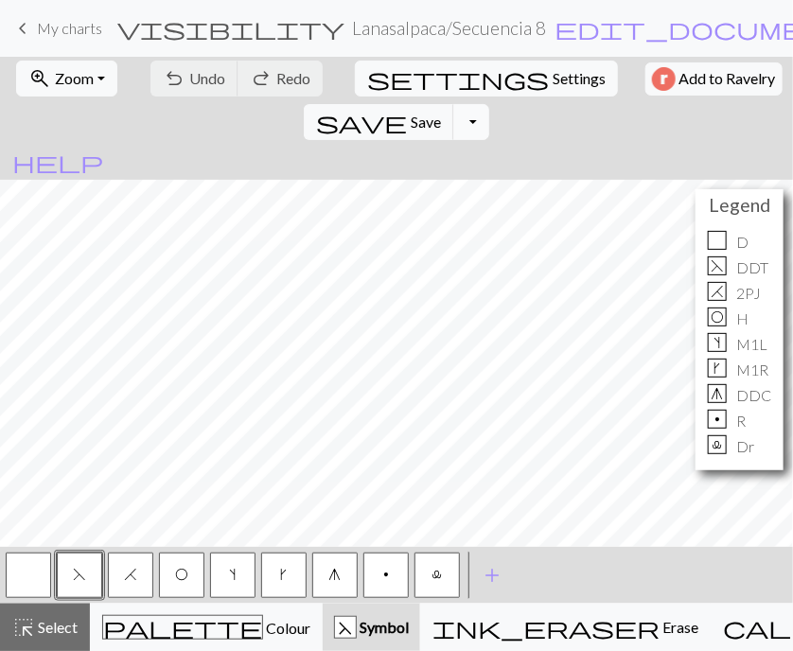
click at [489, 104] on button "Toggle Dropdown" at bounding box center [471, 122] width 36 height 36
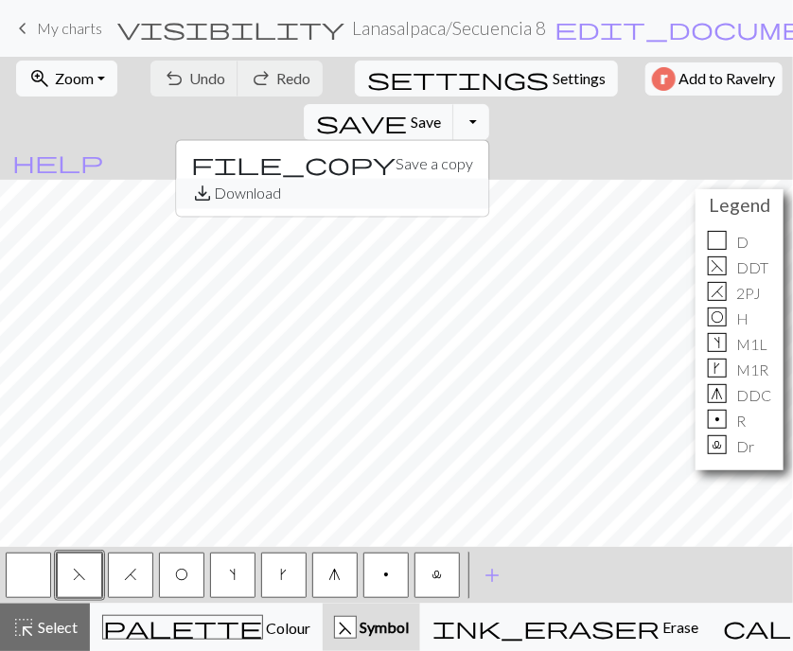
click at [488, 179] on button "save_alt Download" at bounding box center [332, 194] width 312 height 30
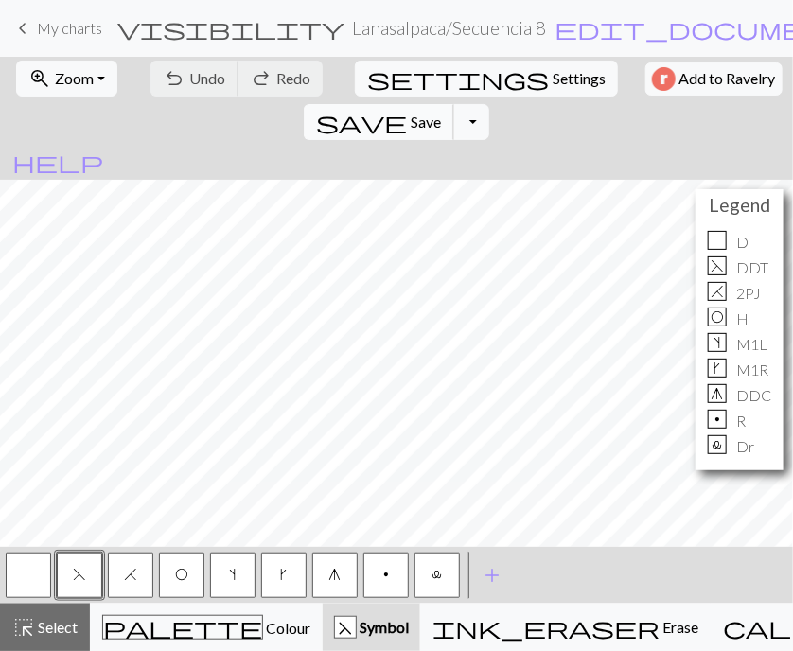
click at [441, 113] on span "Save" at bounding box center [426, 122] width 30 height 18
click at [489, 104] on button "Toggle Dropdown" at bounding box center [471, 122] width 36 height 36
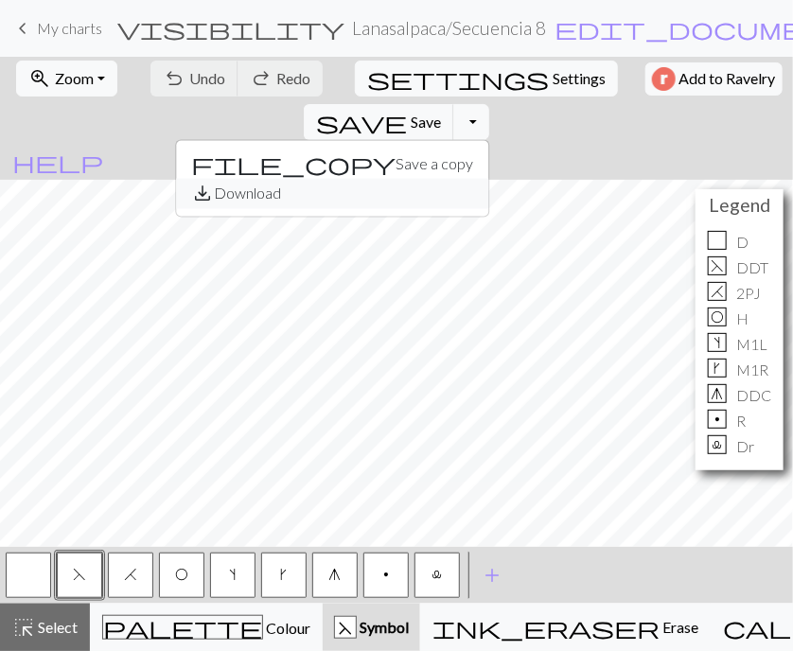
click at [488, 179] on button "save_alt Download" at bounding box center [332, 194] width 312 height 30
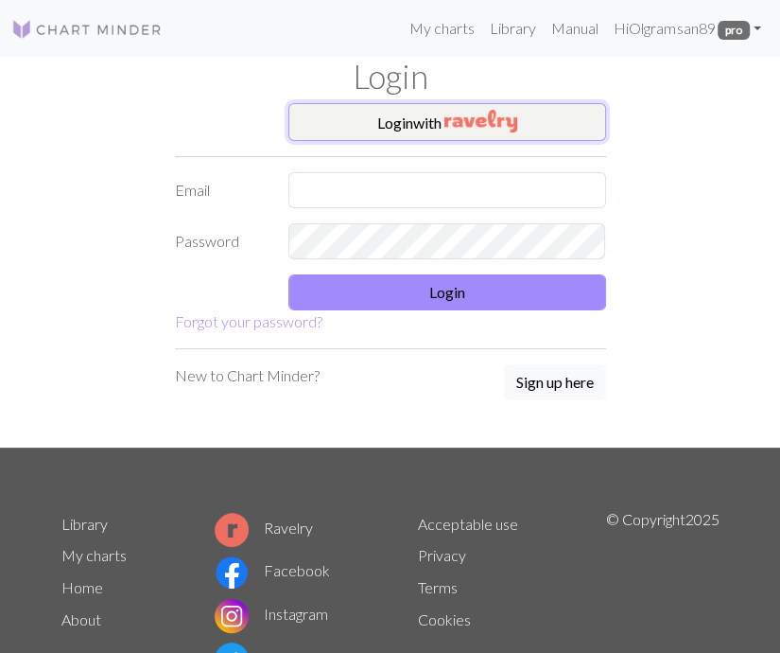
click at [429, 105] on button "Login with" at bounding box center [448, 122] width 318 height 38
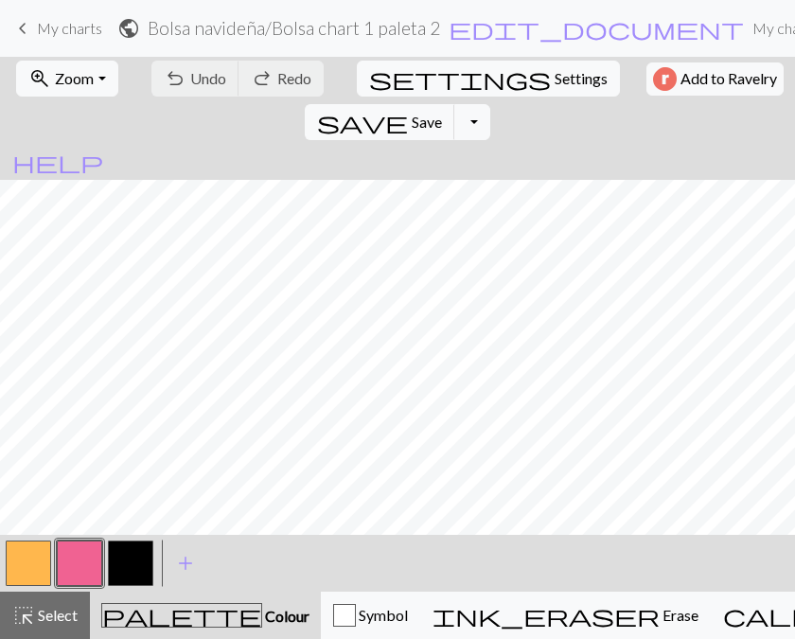
click at [75, 37] on span "My charts" at bounding box center [69, 28] width 65 height 18
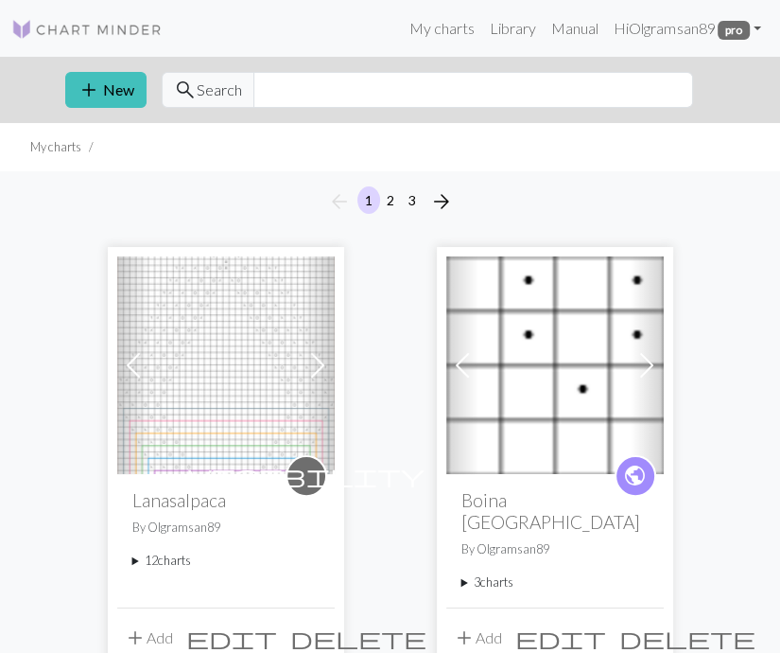
click at [211, 417] on img at bounding box center [226, 365] width 218 height 218
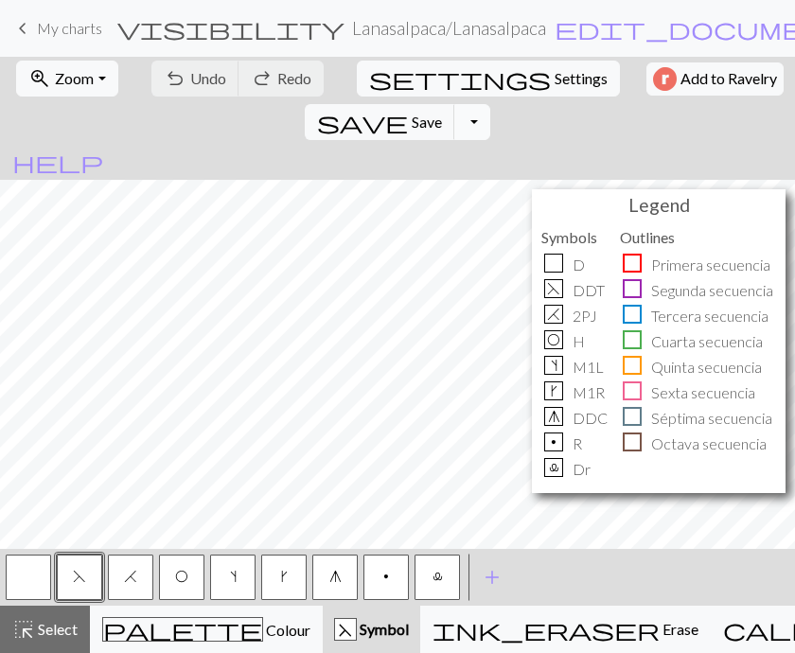
click at [490, 104] on button "Toggle Dropdown" at bounding box center [472, 122] width 36 height 36
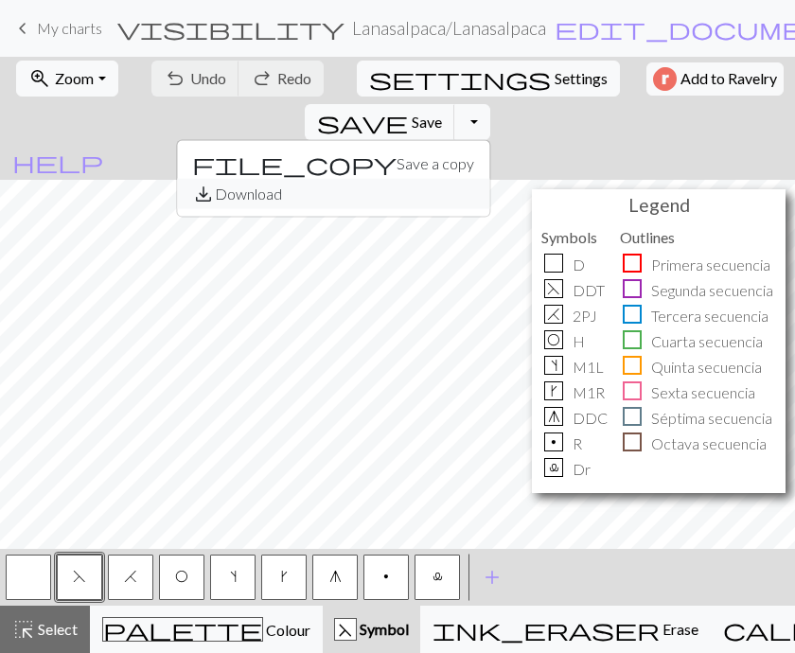
click at [489, 179] on button "save_alt Download" at bounding box center [333, 194] width 312 height 30
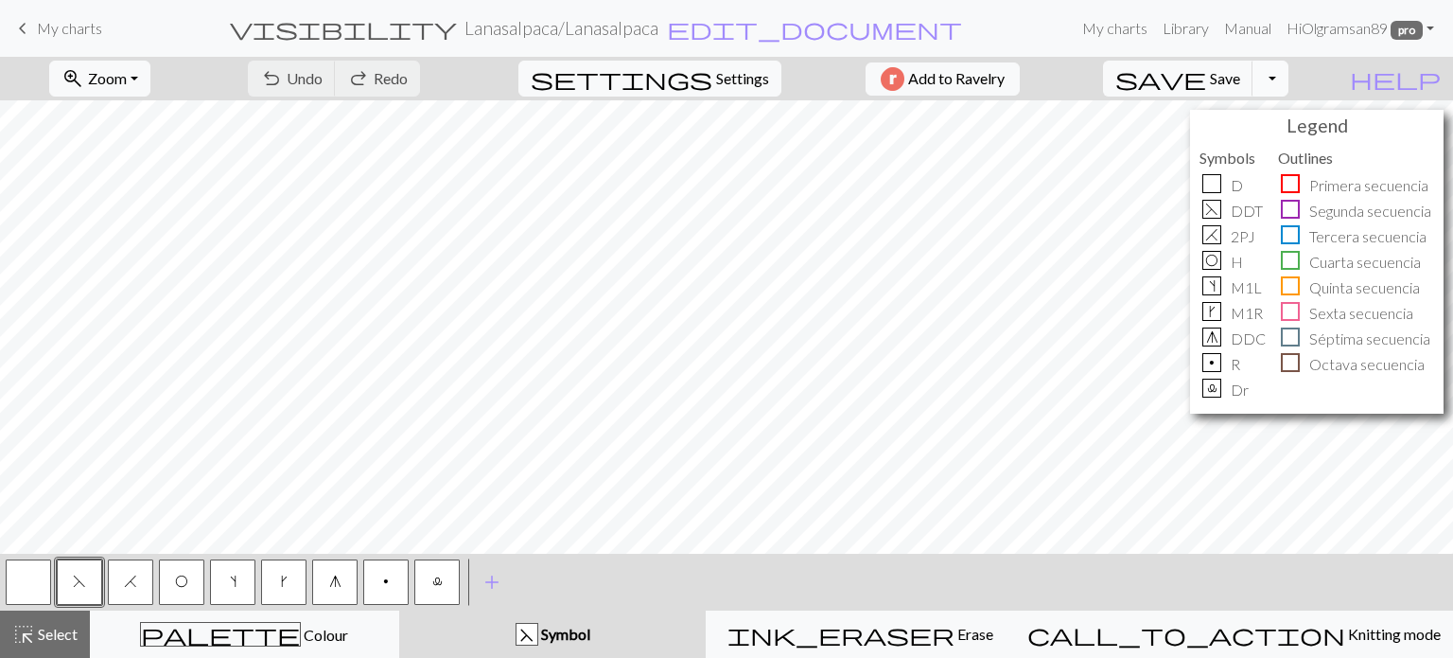
click at [780, 82] on button "Toggle Dropdown" at bounding box center [1271, 79] width 36 height 36
click at [780, 145] on button "save_alt Download" at bounding box center [1132, 150] width 312 height 30
click at [780, 83] on button "Toggle Dropdown" at bounding box center [1271, 79] width 36 height 36
click at [780, 150] on button "save_alt Download" at bounding box center [1132, 150] width 312 height 30
click at [1289, 74] on button "Toggle Dropdown" at bounding box center [1271, 79] width 36 height 36
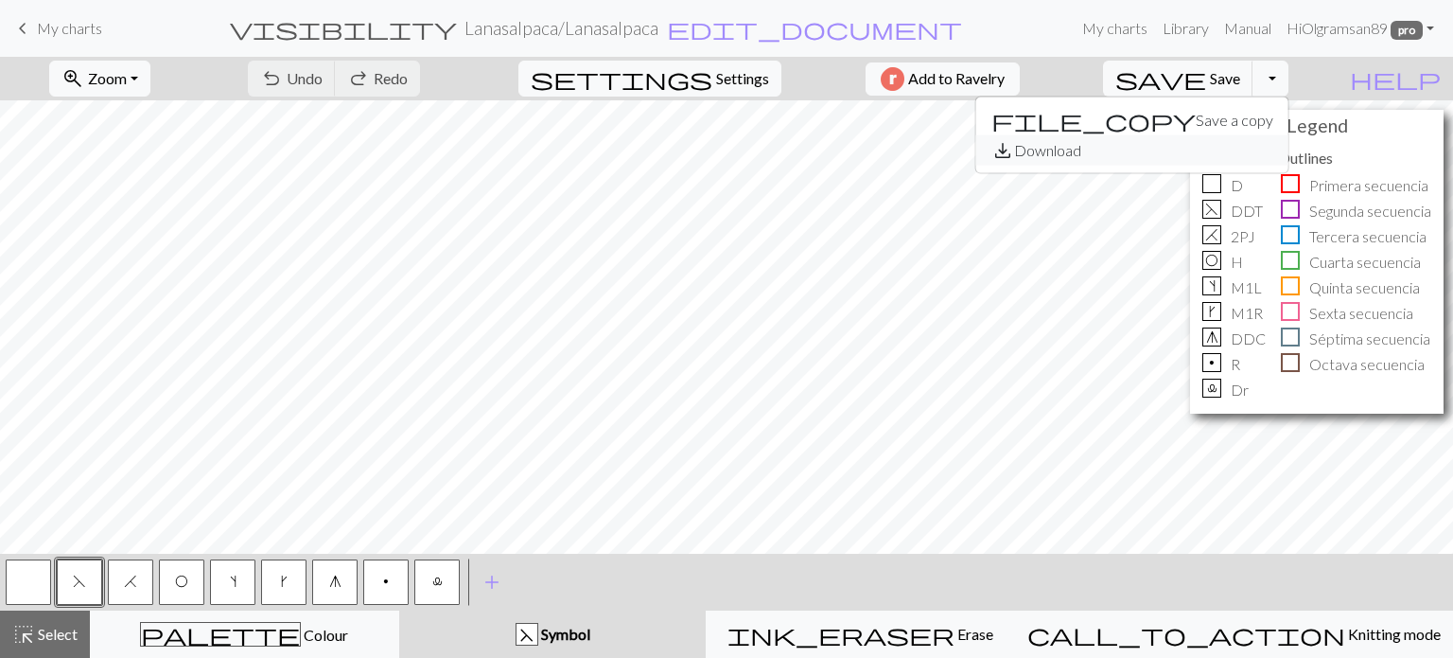
click at [1289, 144] on button "save_alt Download" at bounding box center [1132, 150] width 312 height 30
click at [1289, 81] on button "Toggle Dropdown" at bounding box center [1271, 79] width 36 height 36
click at [1256, 151] on button "save_alt Download" at bounding box center [1132, 150] width 312 height 30
click at [1289, 75] on button "Toggle Dropdown" at bounding box center [1271, 79] width 36 height 36
click at [1271, 149] on button "save_alt Download" at bounding box center [1132, 150] width 312 height 30
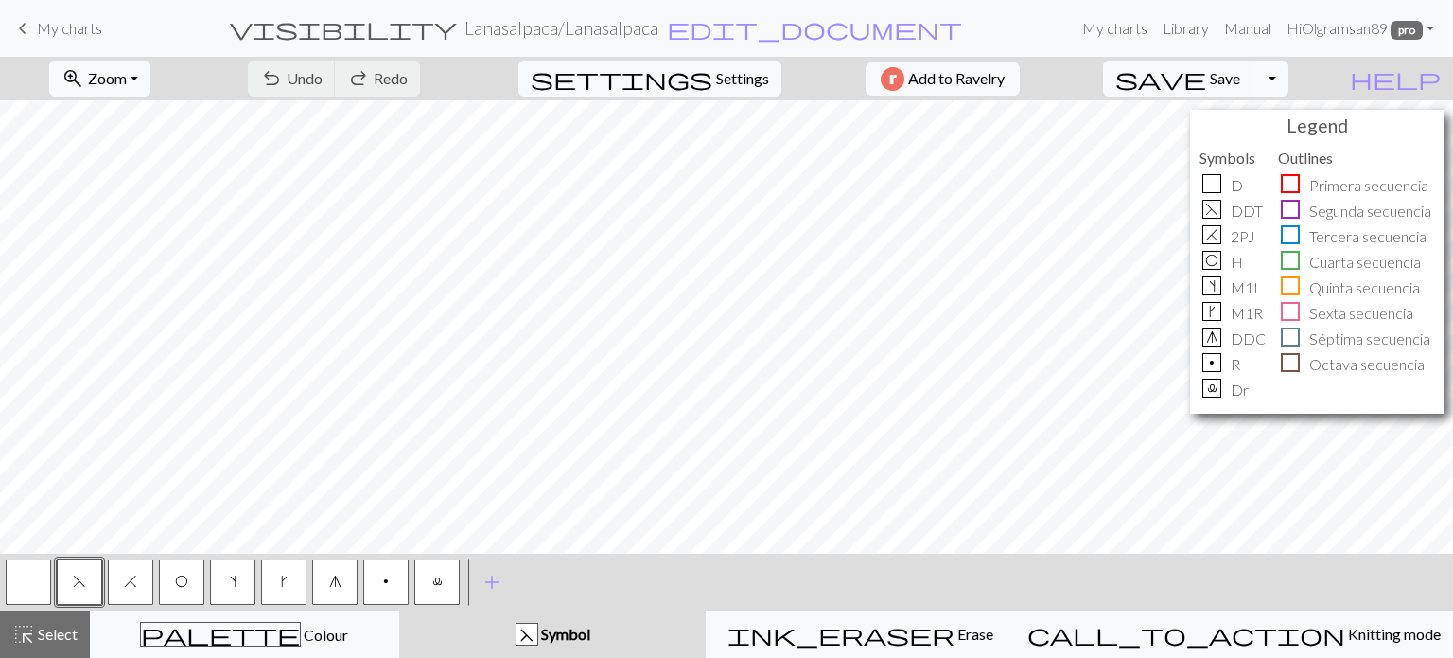
click at [1289, 72] on button "Toggle Dropdown" at bounding box center [1271, 79] width 36 height 36
click at [1259, 147] on button "save_alt Download" at bounding box center [1132, 150] width 312 height 30
click at [742, 77] on span "Settings" at bounding box center [742, 78] width 53 height 23
select select "aran"
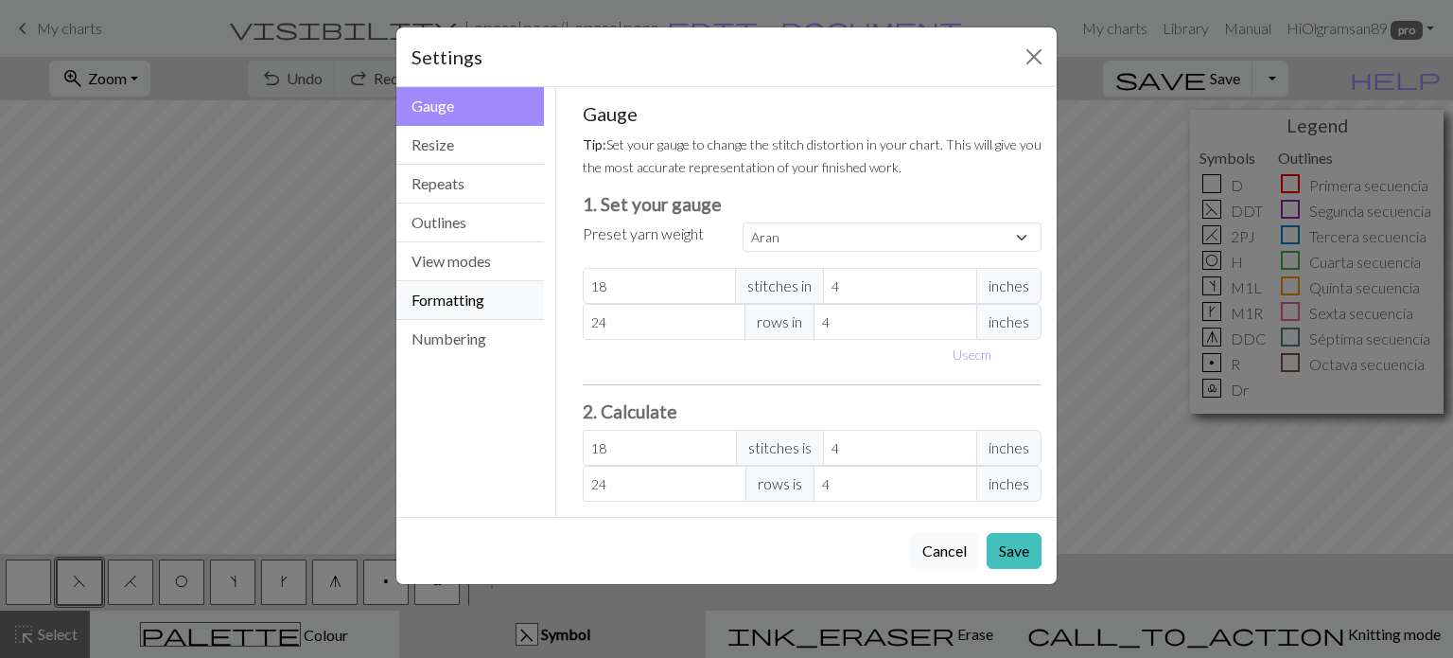
click at [467, 291] on button "Formatting" at bounding box center [470, 300] width 148 height 39
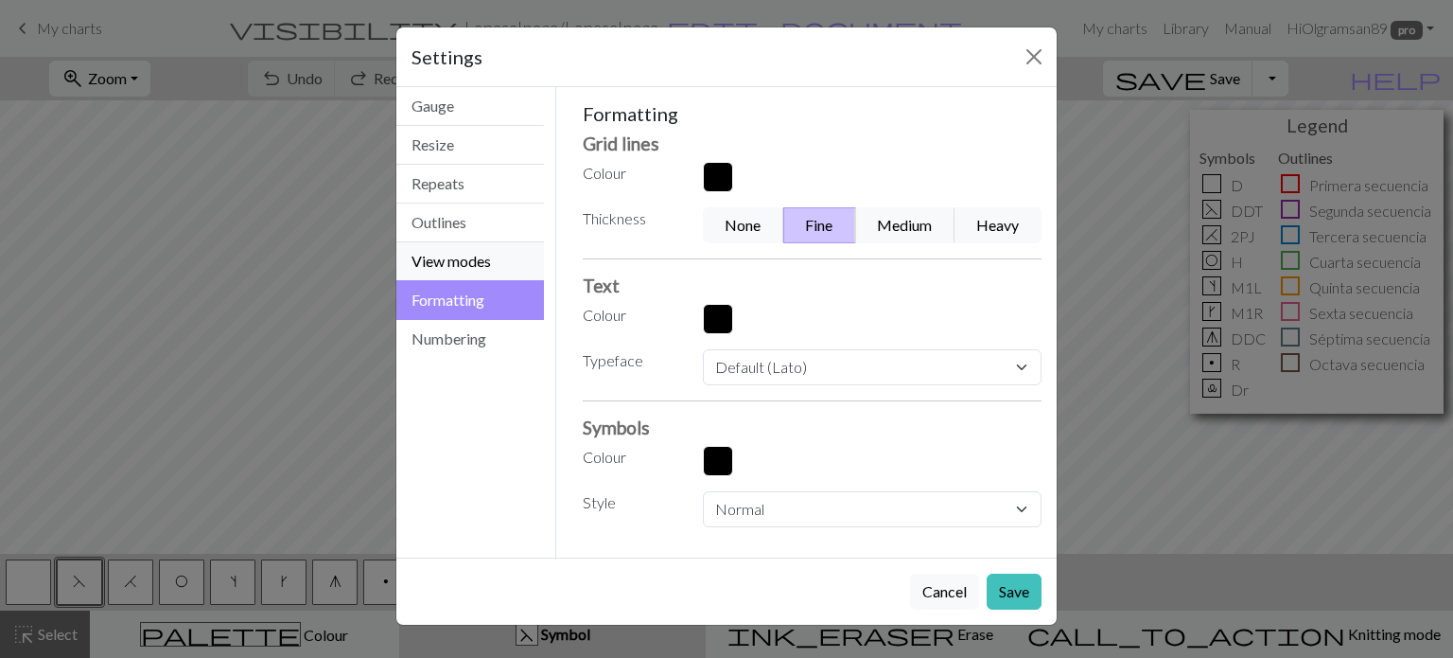
click at [467, 266] on button "View modes" at bounding box center [470, 261] width 148 height 39
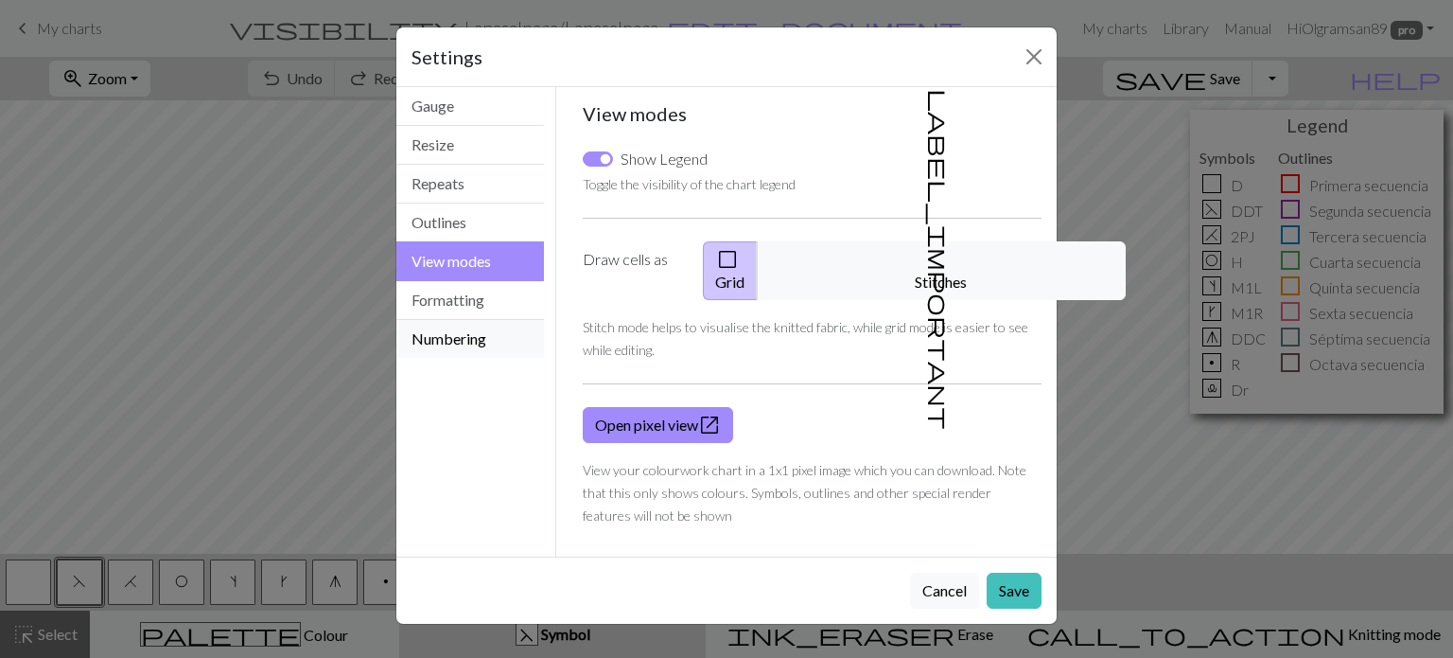
click at [465, 332] on button "Numbering" at bounding box center [470, 339] width 148 height 38
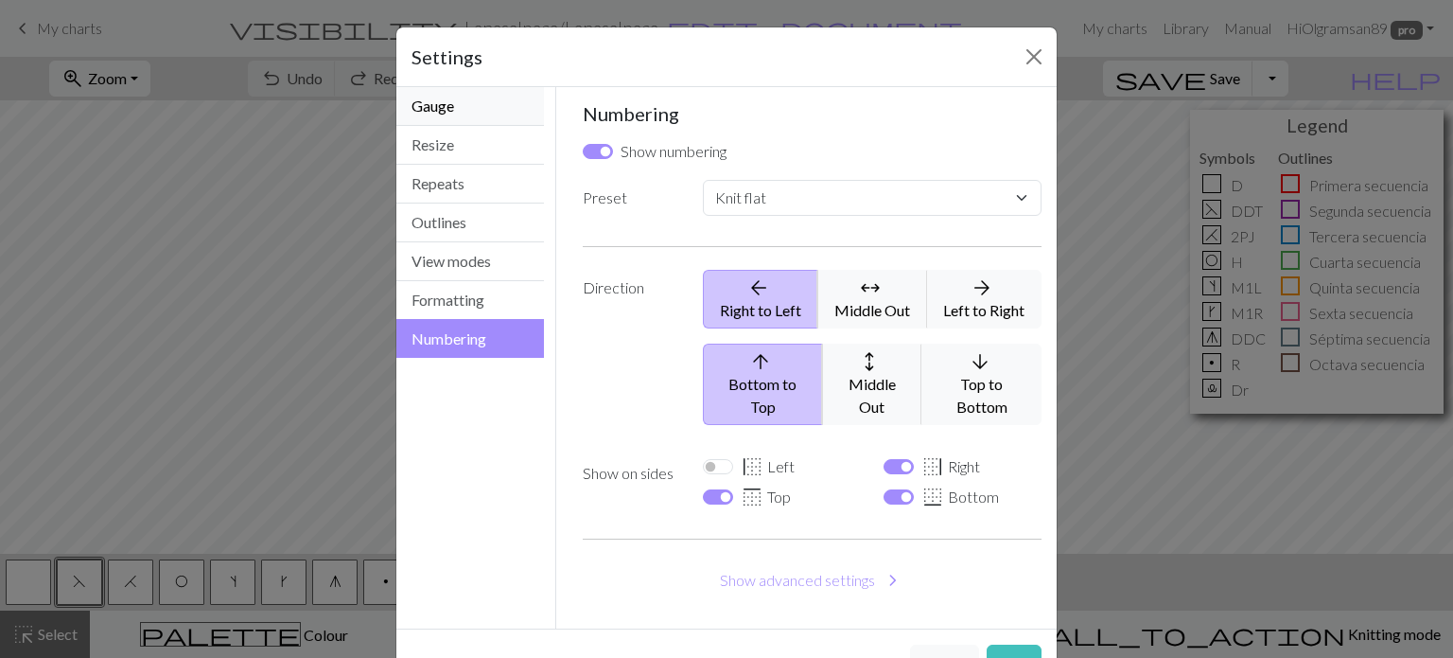
click at [477, 109] on button "Gauge" at bounding box center [470, 106] width 148 height 39
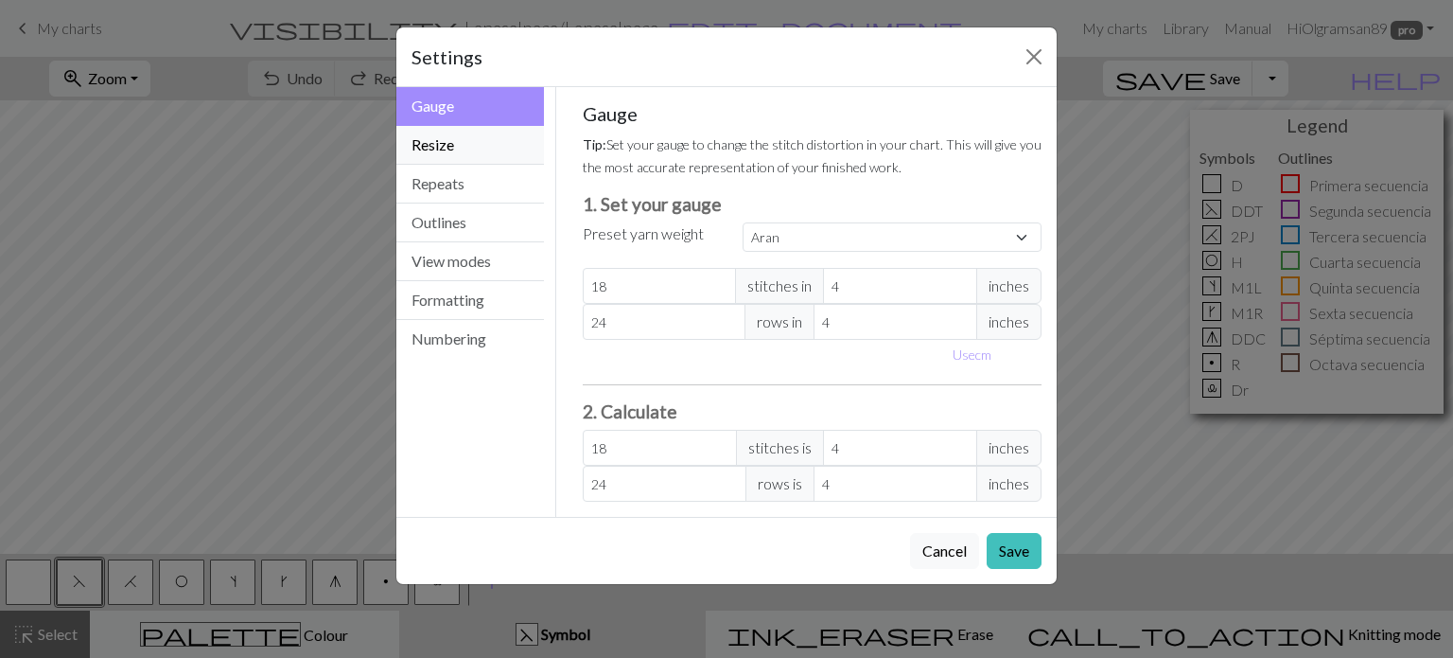
click at [491, 153] on button "Resize" at bounding box center [470, 145] width 148 height 39
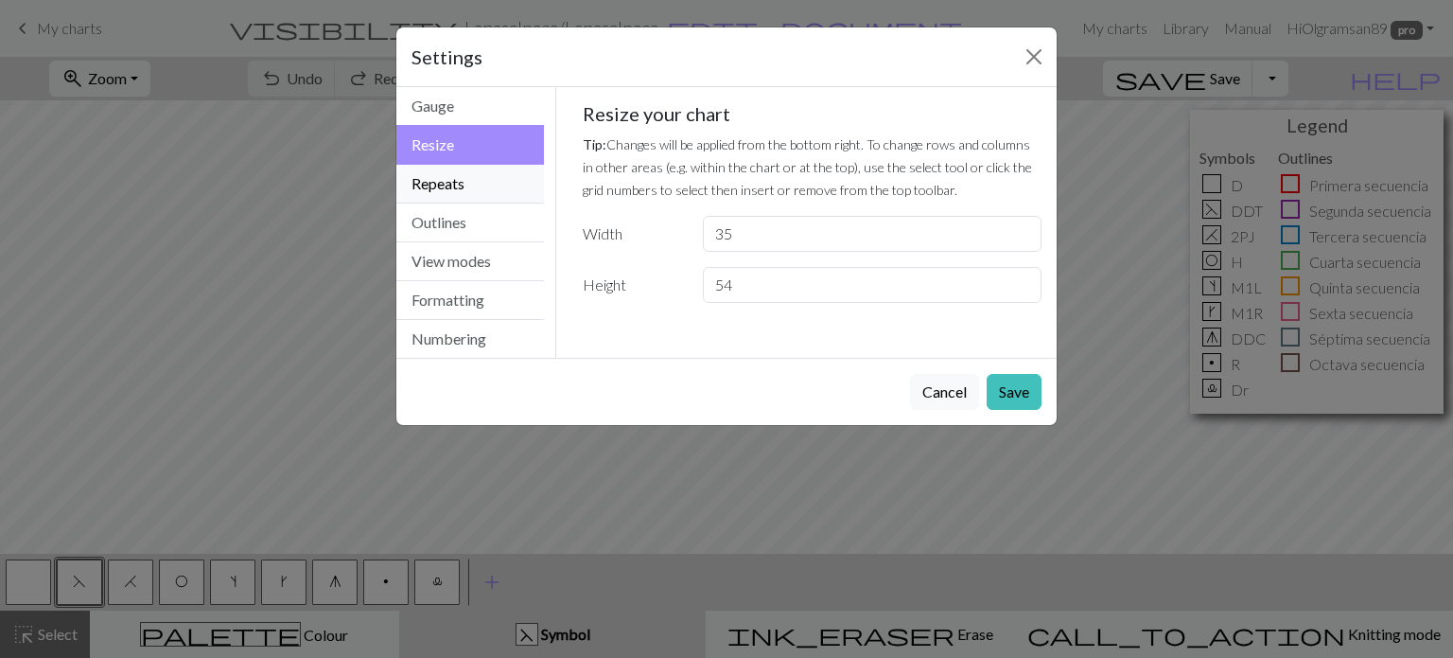
click at [487, 185] on button "Repeats" at bounding box center [470, 184] width 148 height 39
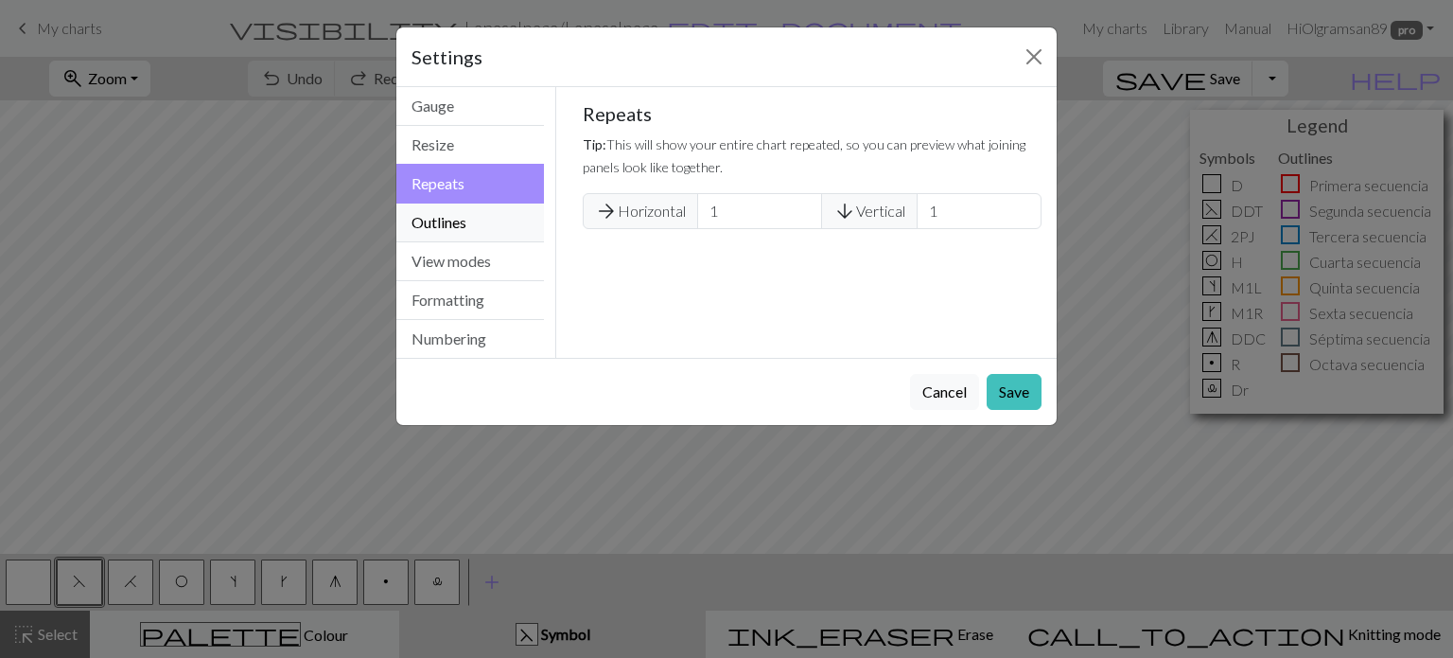
click at [484, 219] on button "Outlines" at bounding box center [470, 222] width 148 height 39
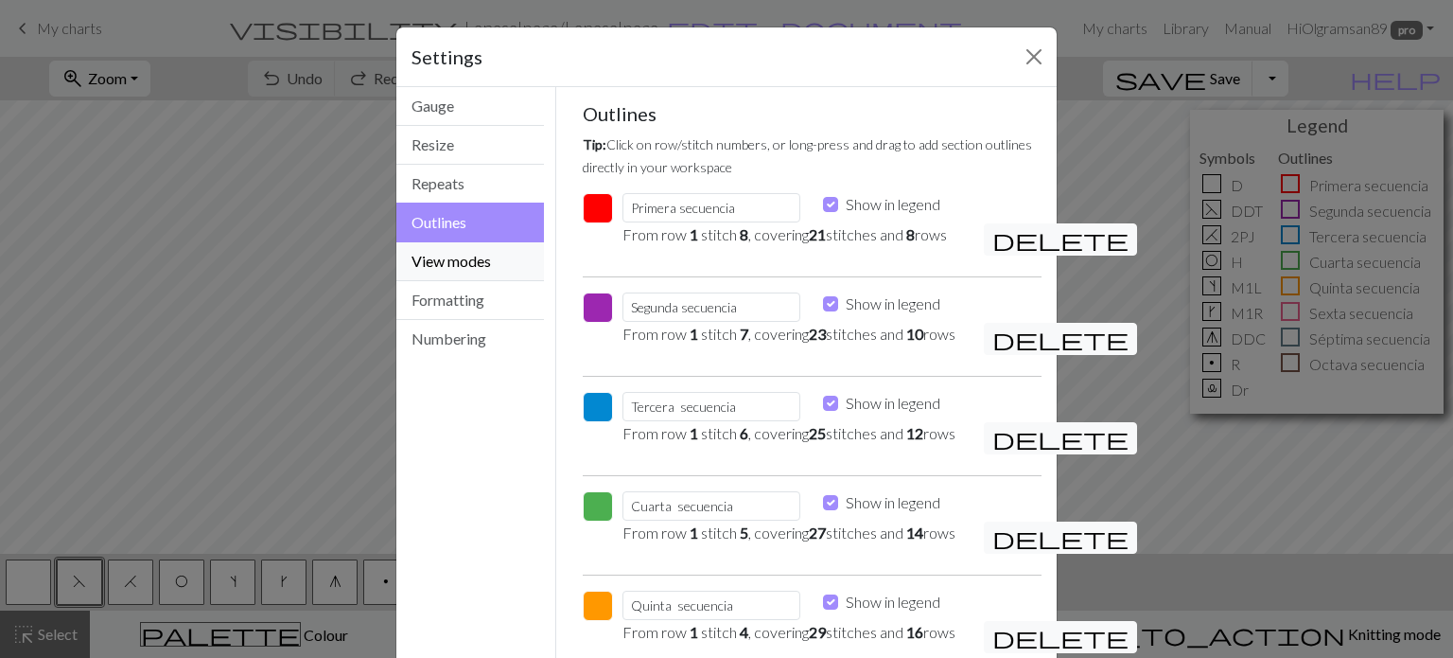
click at [484, 265] on button "View modes" at bounding box center [470, 261] width 148 height 39
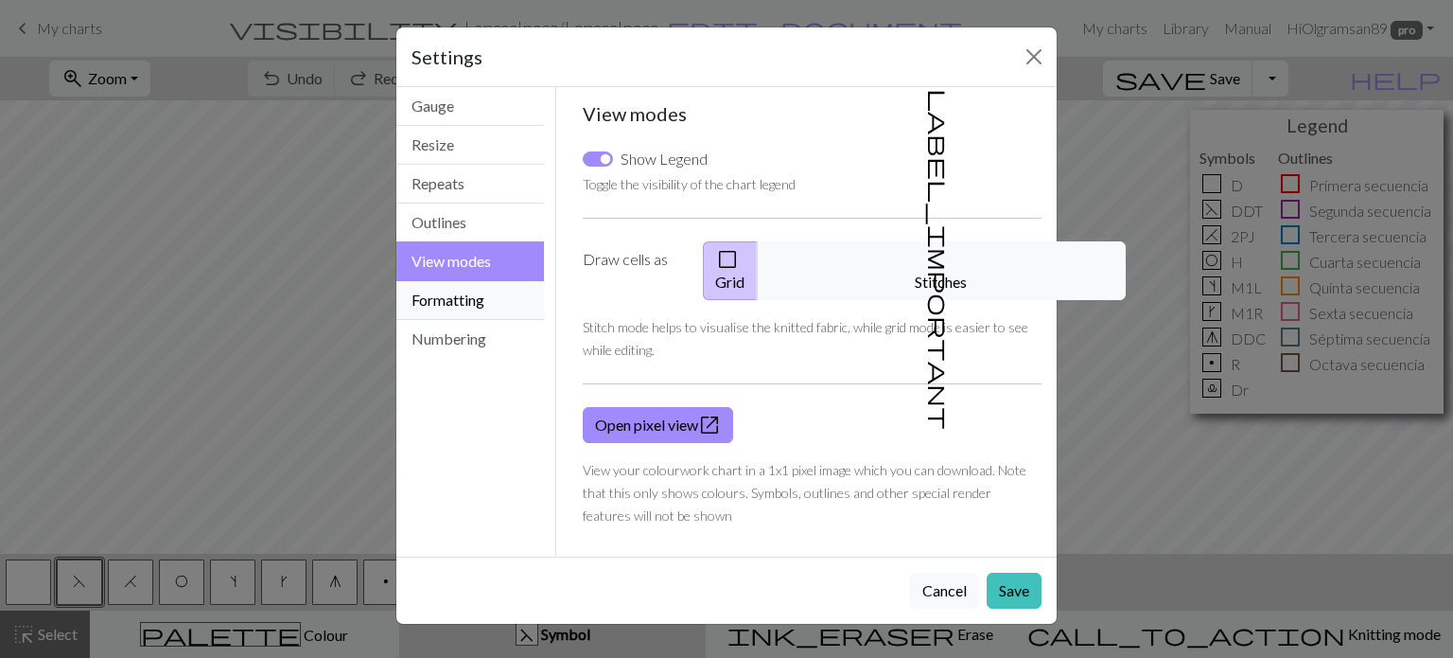
click at [465, 287] on button "Formatting" at bounding box center [470, 300] width 148 height 39
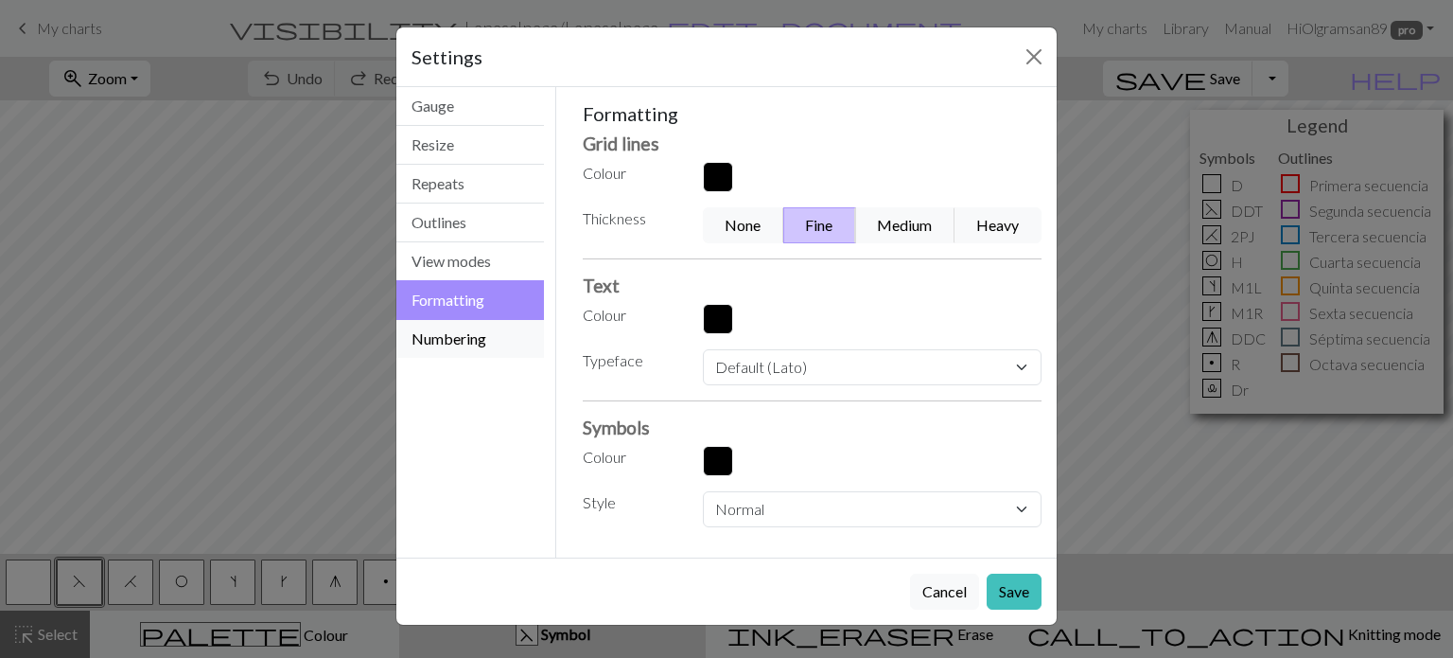
click at [441, 339] on button "Numbering" at bounding box center [470, 339] width 148 height 38
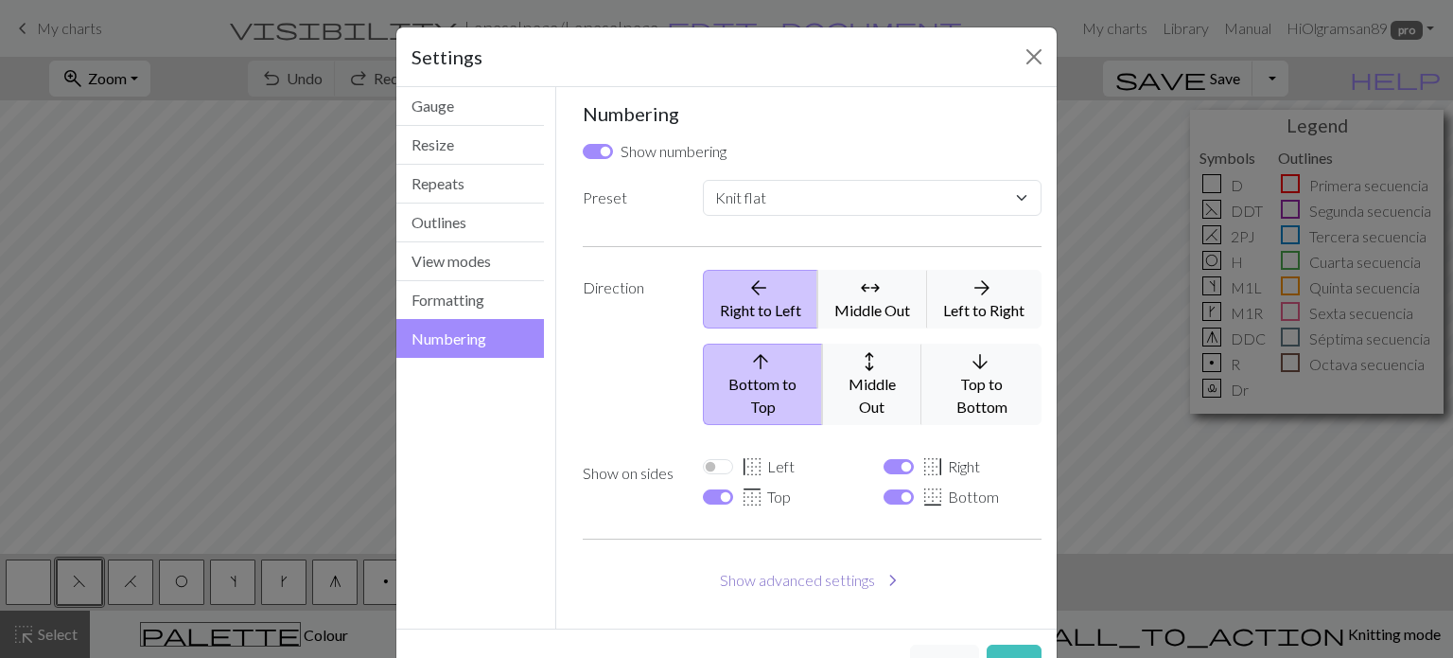
click at [798, 562] on button "Show advanced settings chevron_right" at bounding box center [813, 580] width 460 height 36
click at [477, 298] on button "Formatting" at bounding box center [470, 300] width 148 height 39
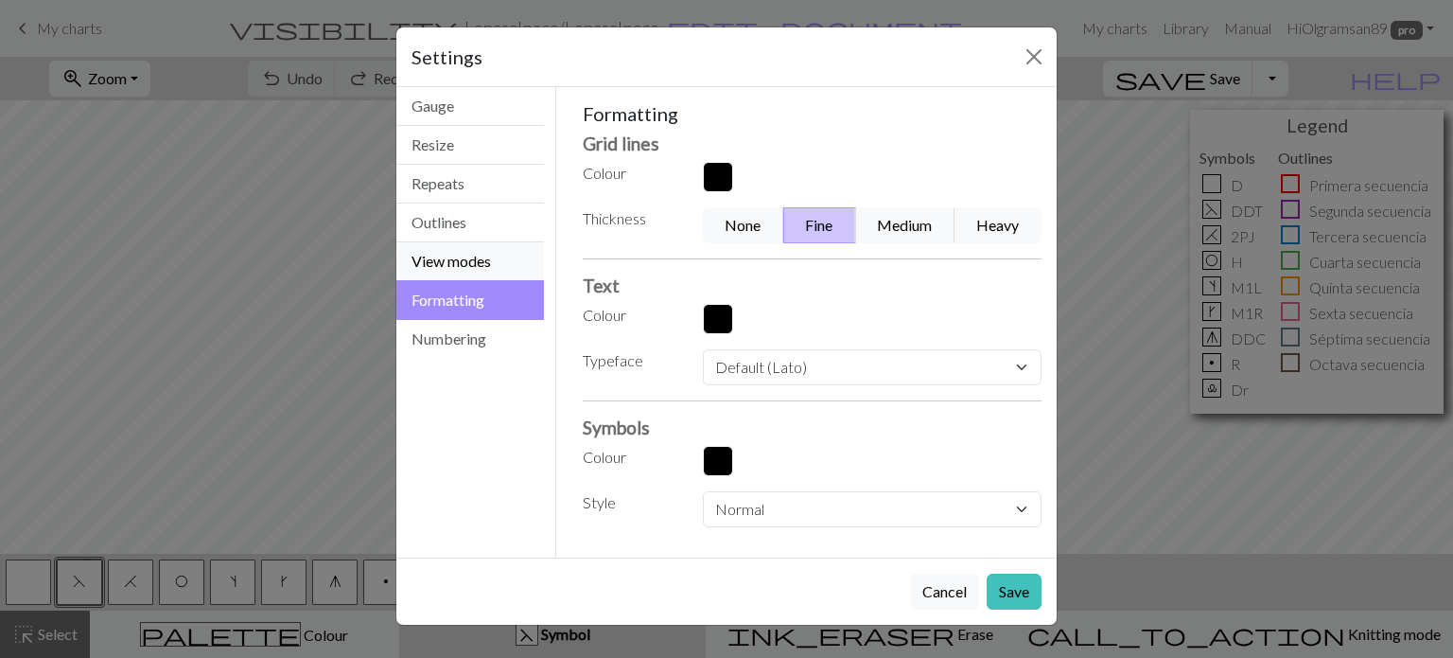
click at [477, 252] on button "View modes" at bounding box center [470, 261] width 148 height 39
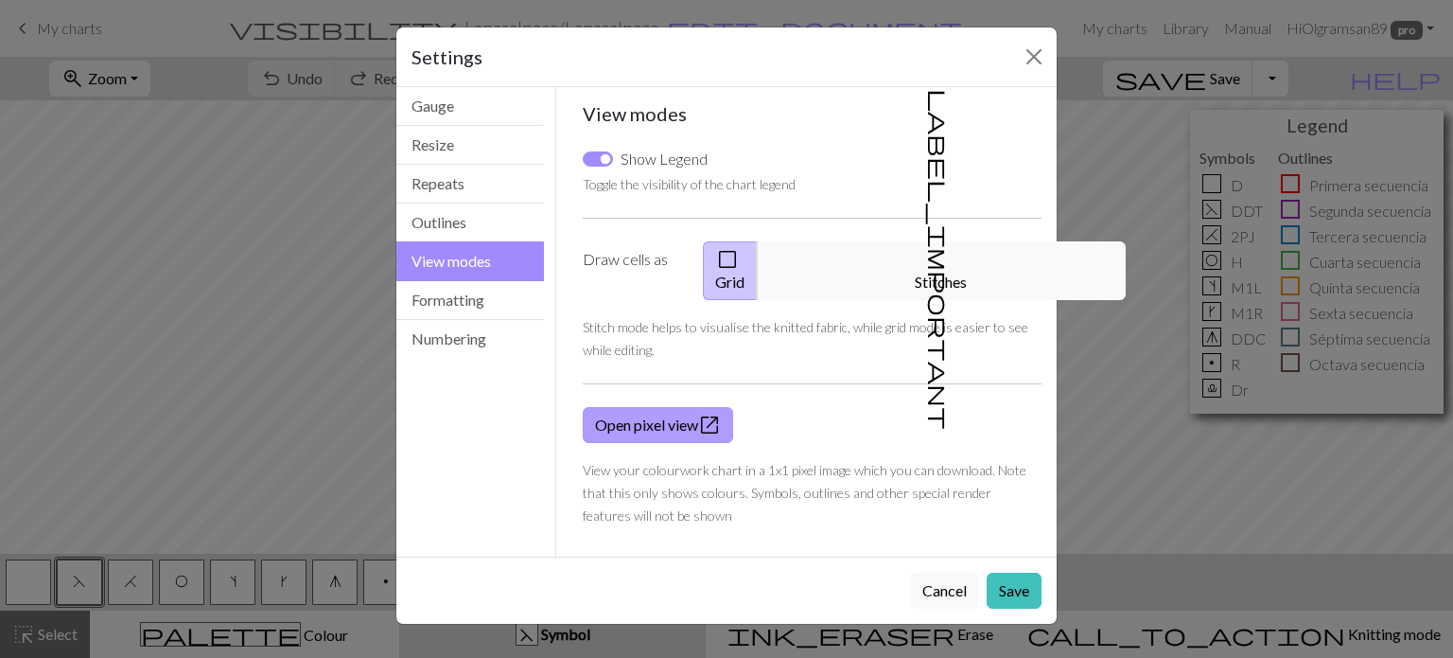
click at [685, 409] on link "Open pixel view open_in_new" at bounding box center [658, 425] width 150 height 36
click at [456, 224] on button "Outlines" at bounding box center [470, 222] width 148 height 39
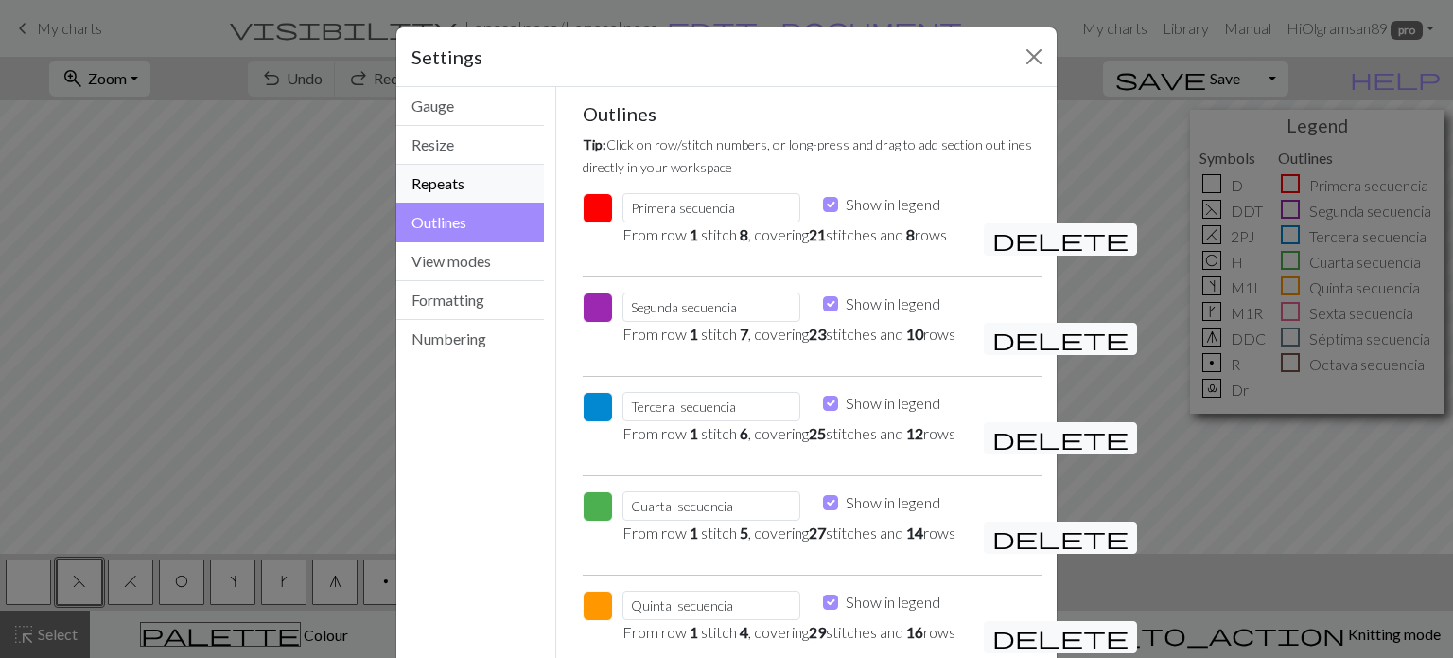
click at [431, 184] on button "Repeats" at bounding box center [470, 184] width 148 height 39
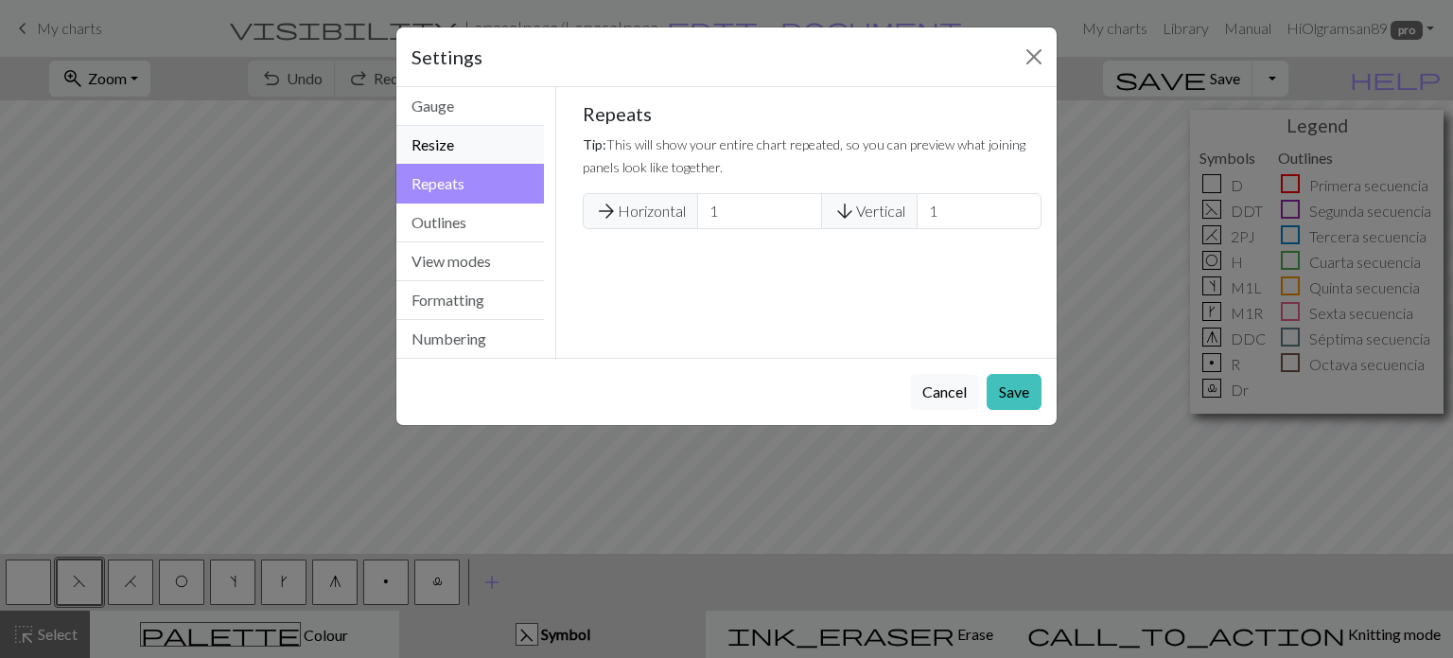
click at [443, 147] on button "Resize" at bounding box center [470, 145] width 148 height 39
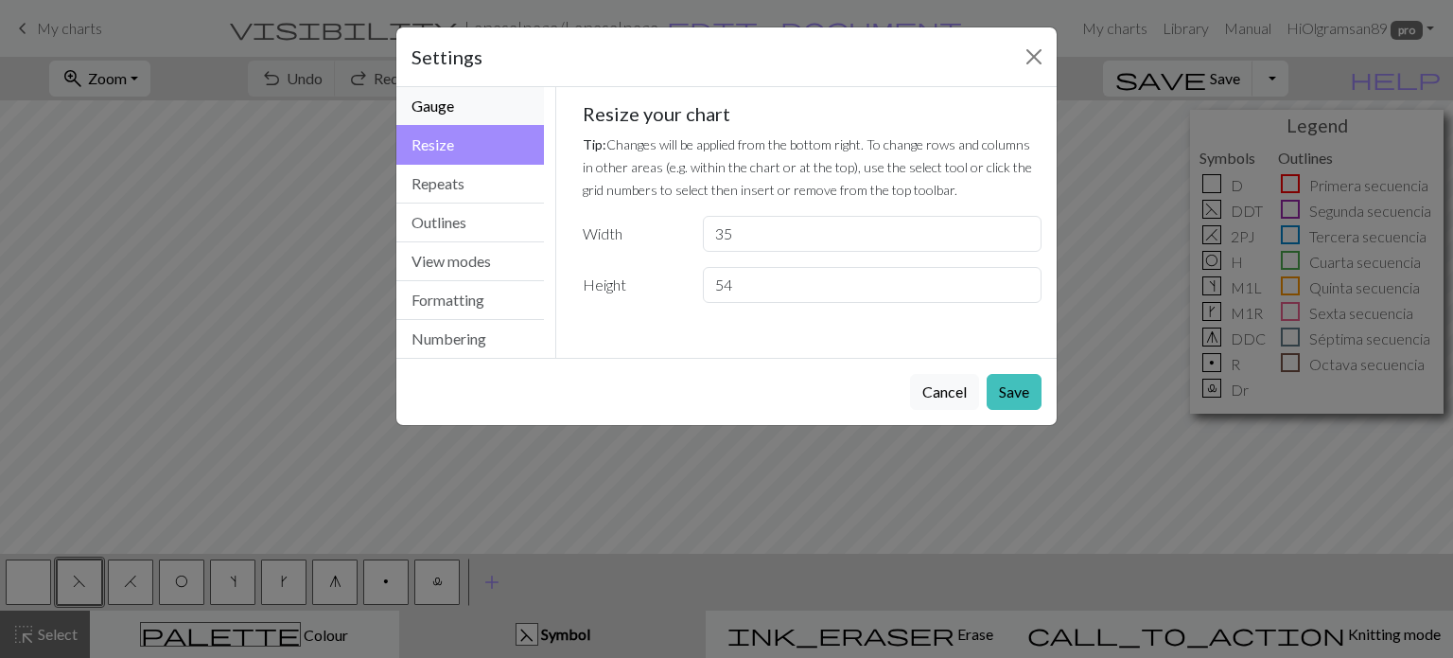
click at [462, 114] on button "Gauge" at bounding box center [470, 106] width 148 height 39
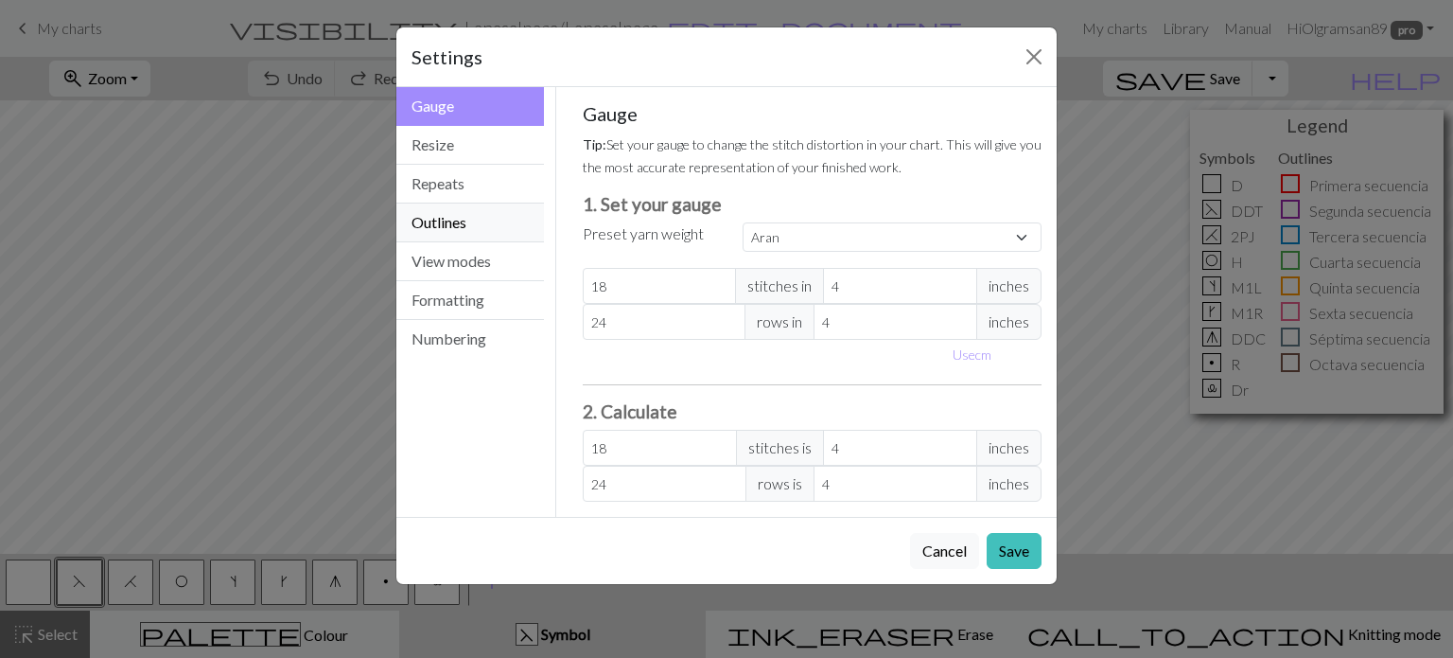
click at [448, 231] on button "Outlines" at bounding box center [470, 222] width 148 height 39
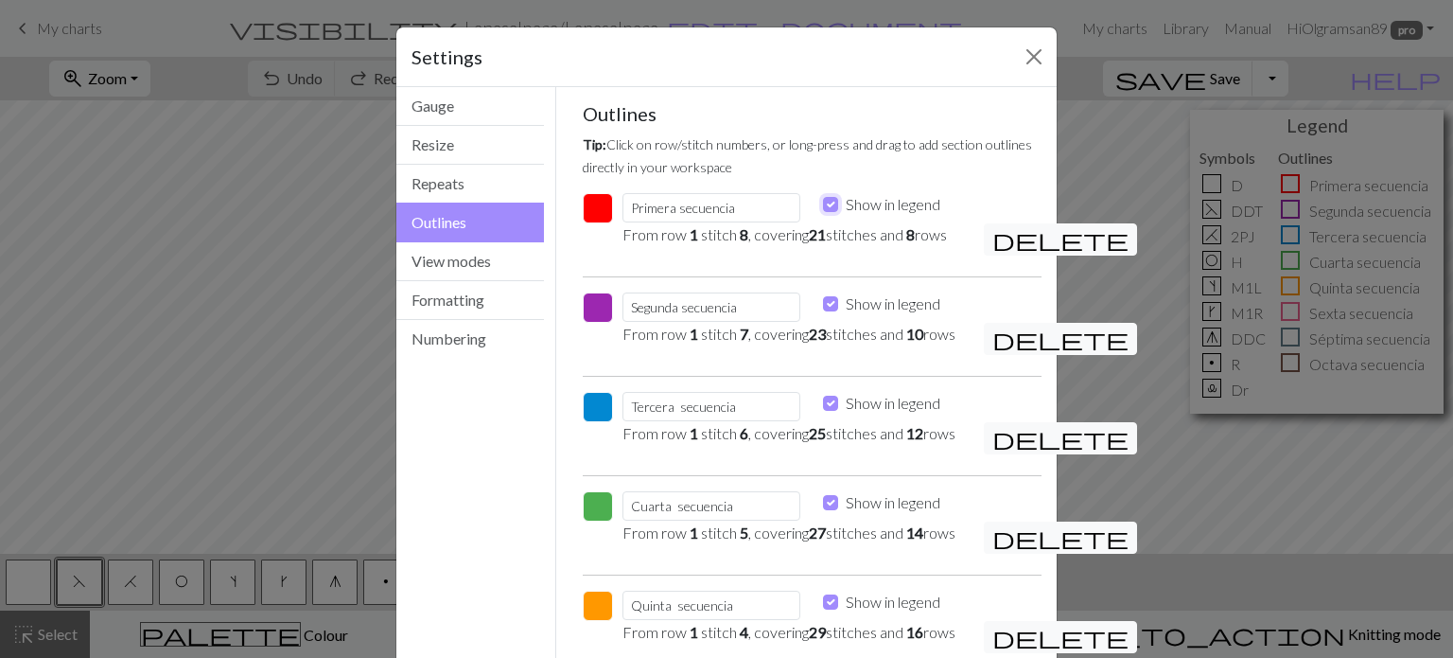
click at [823, 200] on input "Show in legend" at bounding box center [830, 204] width 15 height 15
click at [827, 203] on input "Show in legend" at bounding box center [830, 204] width 15 height 15
checkbox input "true"
click at [478, 181] on button "Repeats" at bounding box center [470, 184] width 148 height 39
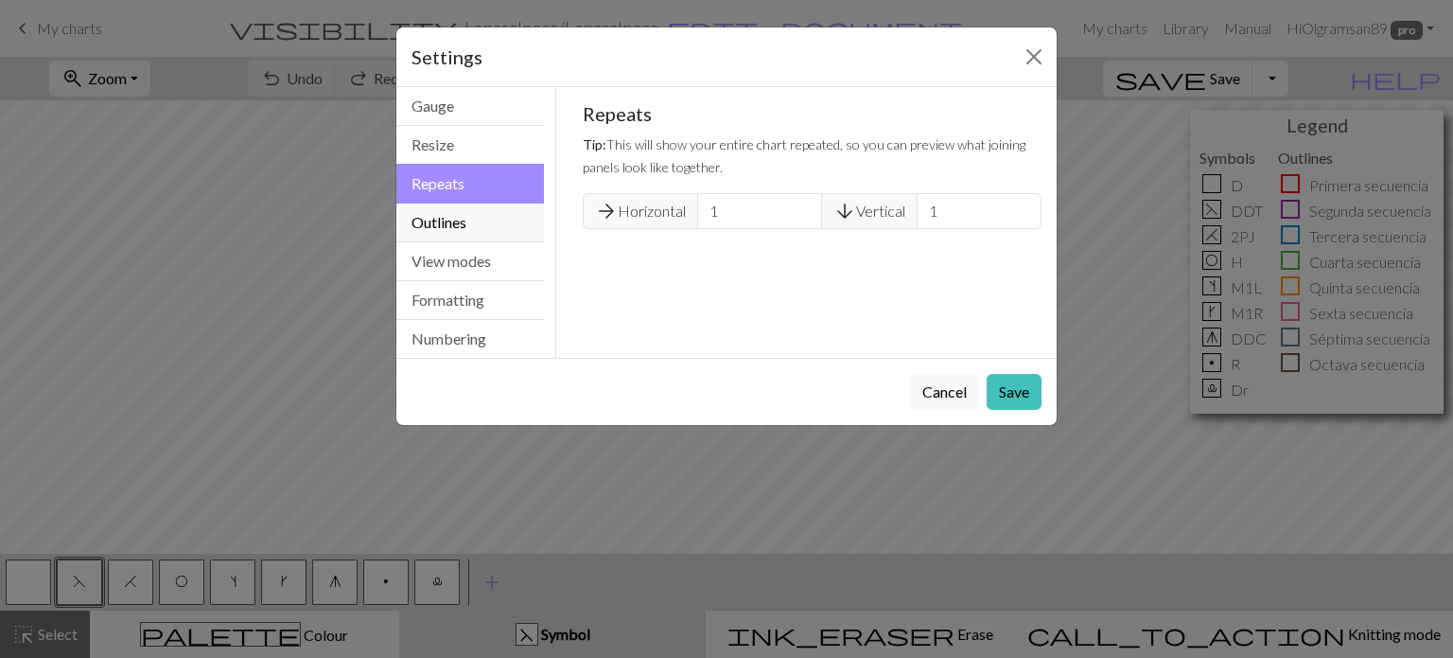
click at [453, 224] on button "Outlines" at bounding box center [470, 222] width 148 height 39
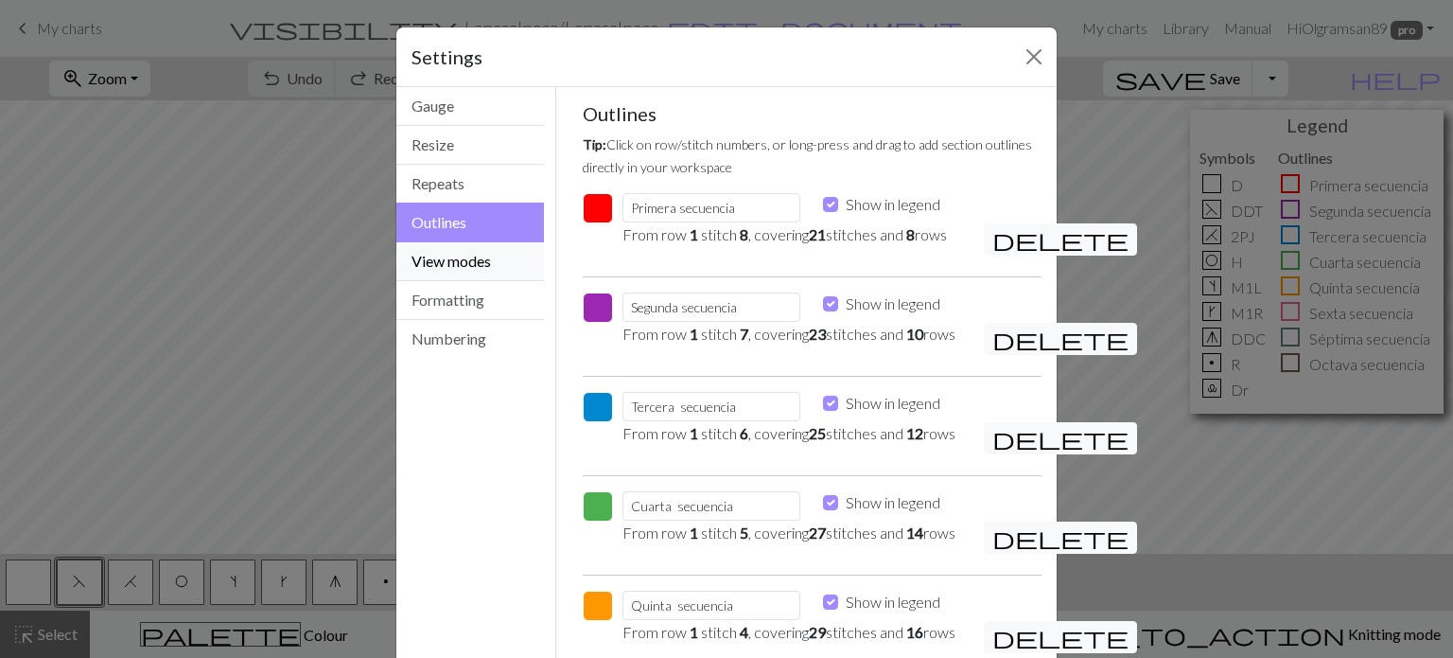
click at [442, 272] on button "View modes" at bounding box center [470, 261] width 148 height 39
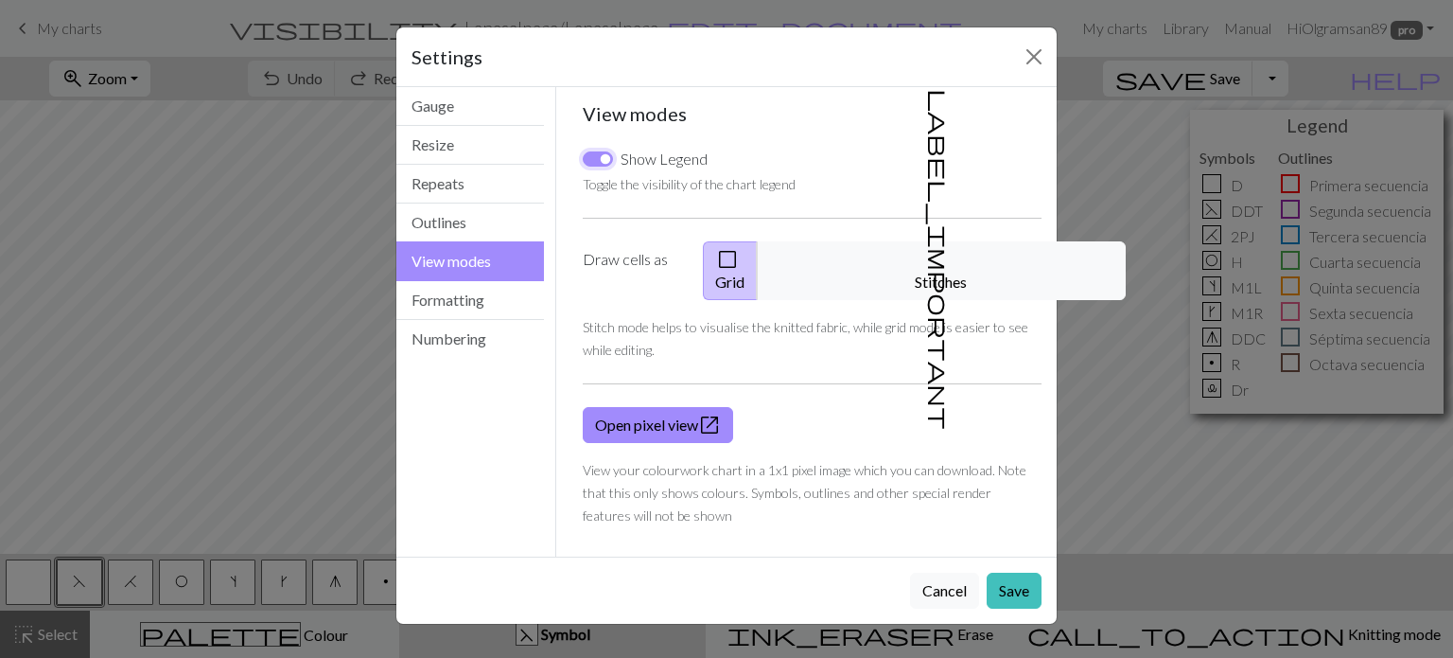
click at [596, 157] on input "Show Legend" at bounding box center [598, 158] width 30 height 15
checkbox input "false"
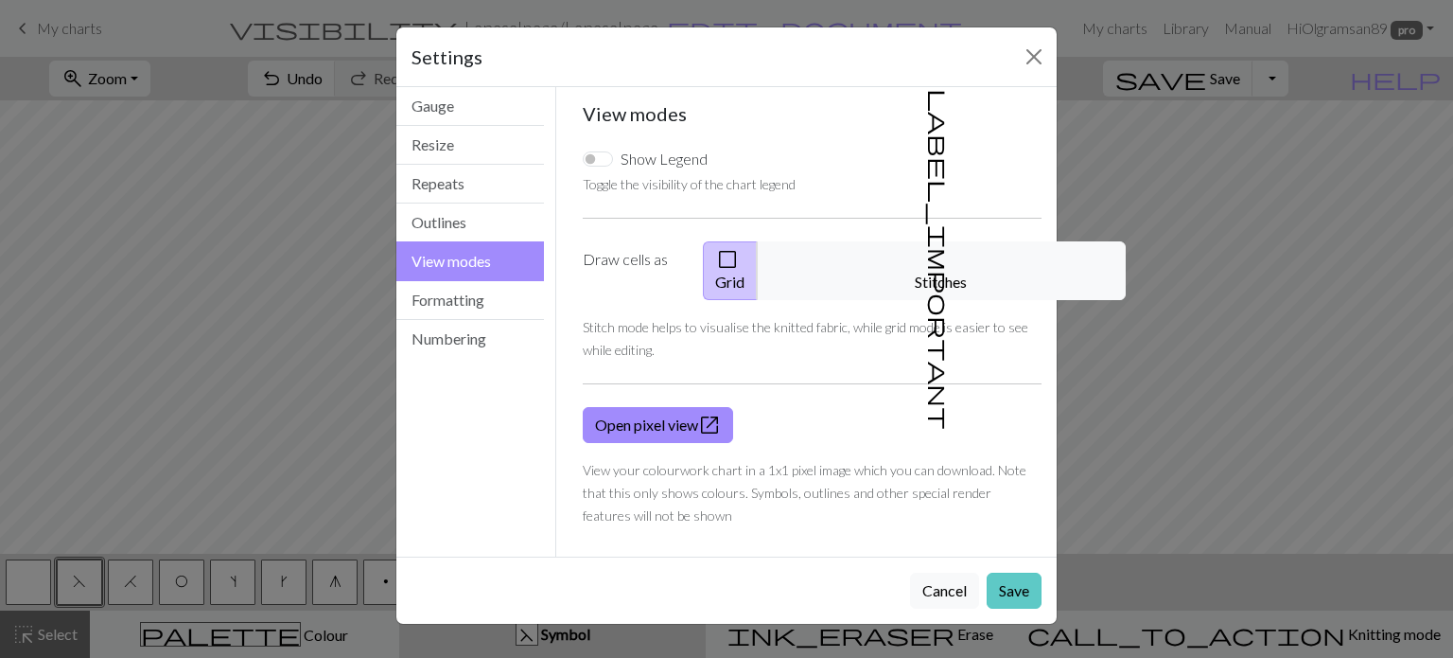
click at [1006, 572] on button "Save" at bounding box center [1014, 590] width 55 height 36
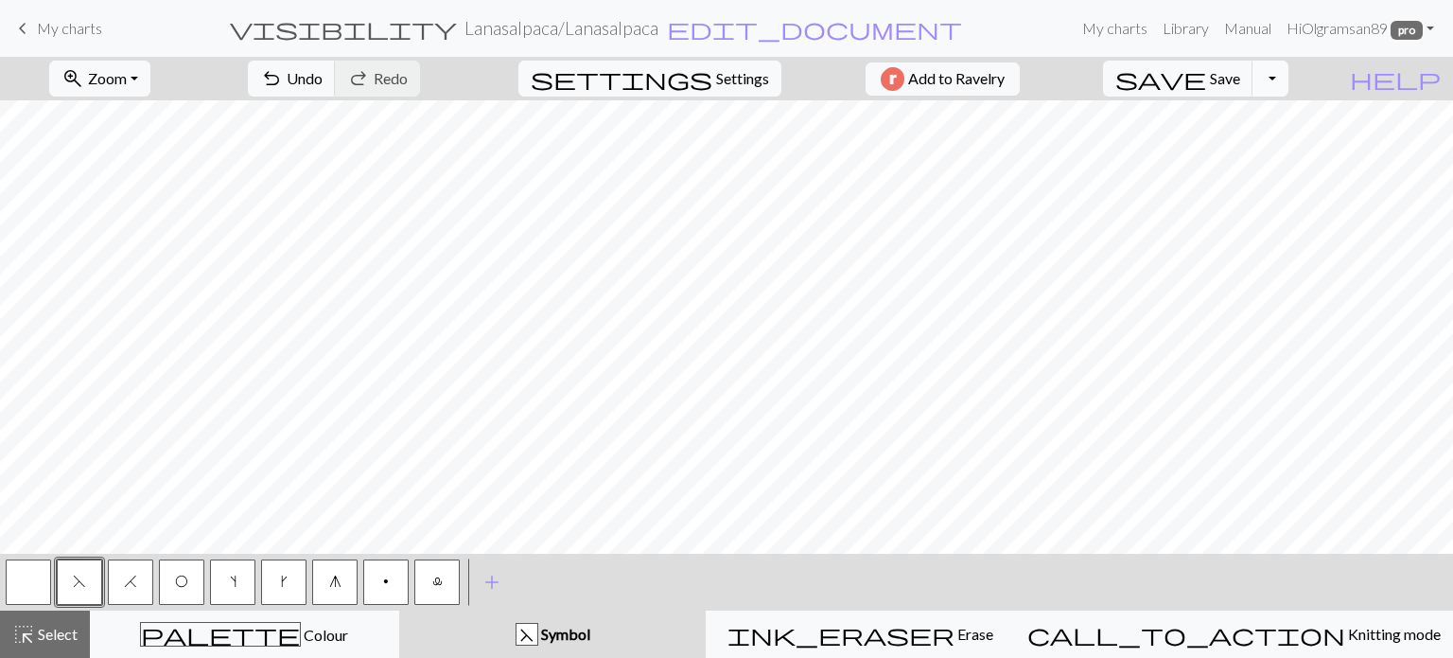
click at [1289, 78] on button "Toggle Dropdown" at bounding box center [1271, 79] width 36 height 36
click at [1271, 145] on button "save_alt Download" at bounding box center [1132, 150] width 312 height 30
click at [1289, 73] on button "Toggle Dropdown" at bounding box center [1271, 79] width 36 height 36
click at [1277, 145] on button "save_alt Download" at bounding box center [1132, 150] width 312 height 30
click at [725, 82] on span "Settings" at bounding box center [742, 78] width 53 height 23
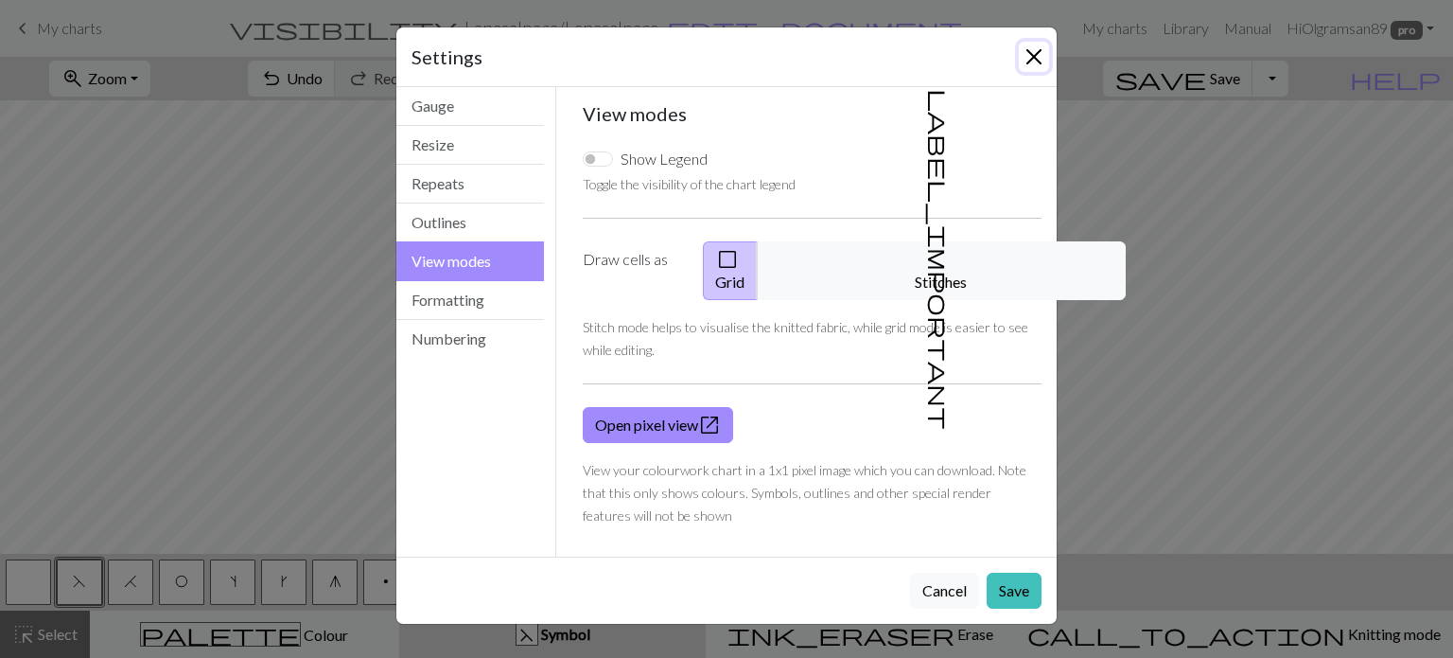
click at [1030, 63] on button "Close" at bounding box center [1034, 57] width 30 height 30
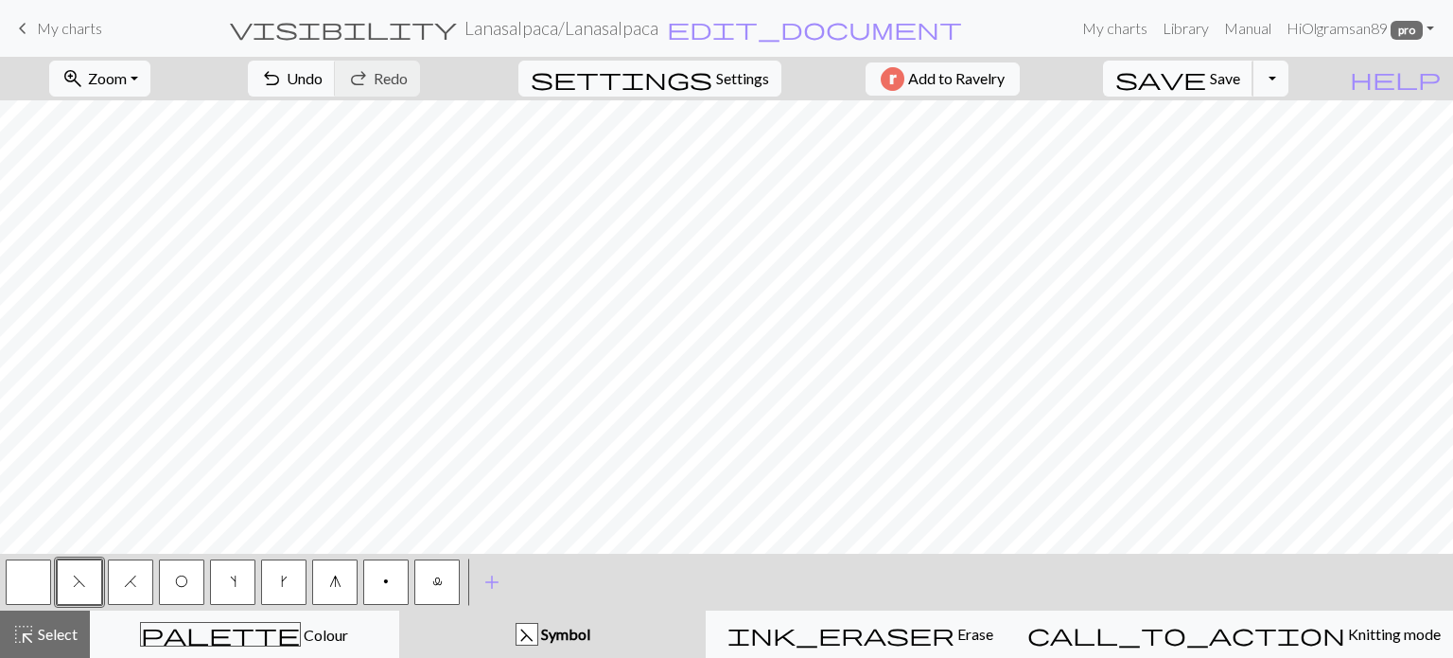
click at [1240, 83] on span "Save" at bounding box center [1225, 78] width 30 height 18
click at [1289, 77] on button "Toggle Dropdown" at bounding box center [1271, 79] width 36 height 36
click at [1237, 154] on button "save_alt Download" at bounding box center [1132, 150] width 312 height 30
click at [1289, 82] on button "Toggle Dropdown" at bounding box center [1271, 79] width 36 height 36
click at [1263, 148] on button "save_alt Download" at bounding box center [1132, 150] width 312 height 30
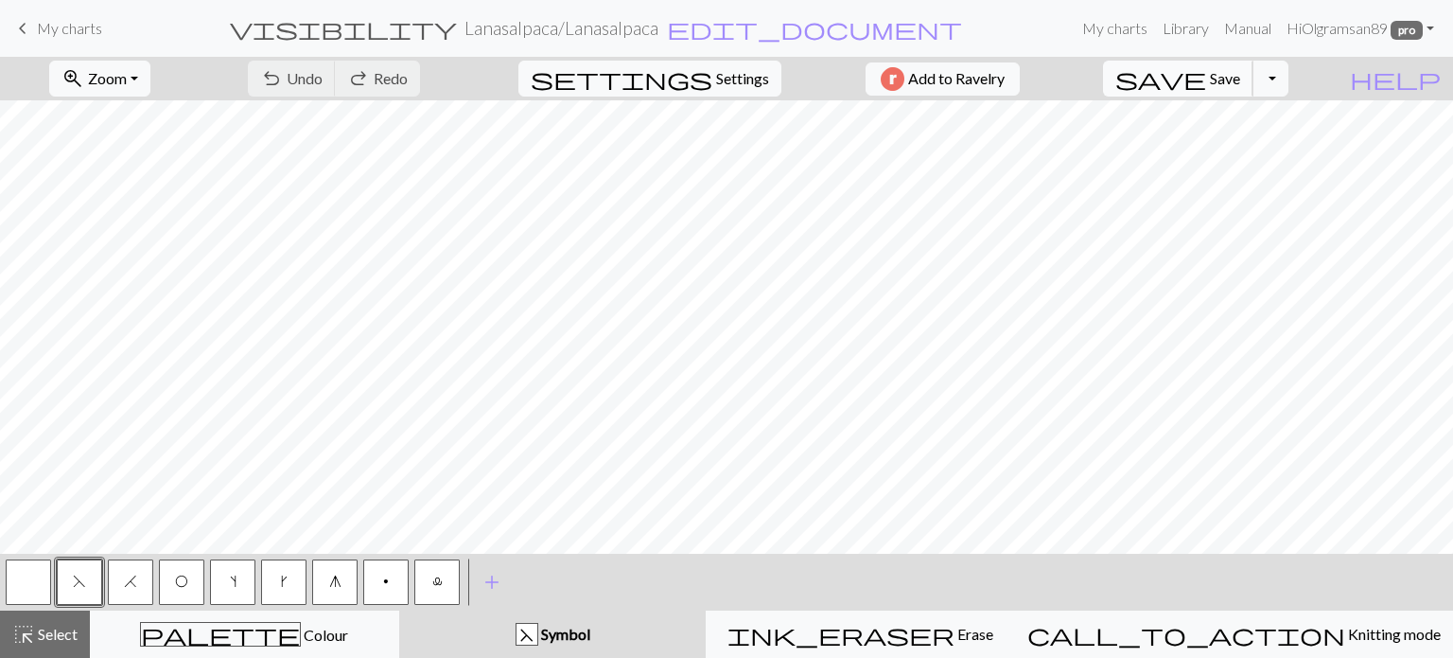
click at [1240, 87] on span "Save" at bounding box center [1225, 78] width 30 height 18
click at [1289, 86] on button "Toggle Dropdown" at bounding box center [1271, 79] width 36 height 36
click at [1283, 149] on button "save_alt Download" at bounding box center [1132, 150] width 312 height 30
click at [44, 28] on span "My charts" at bounding box center [69, 28] width 65 height 18
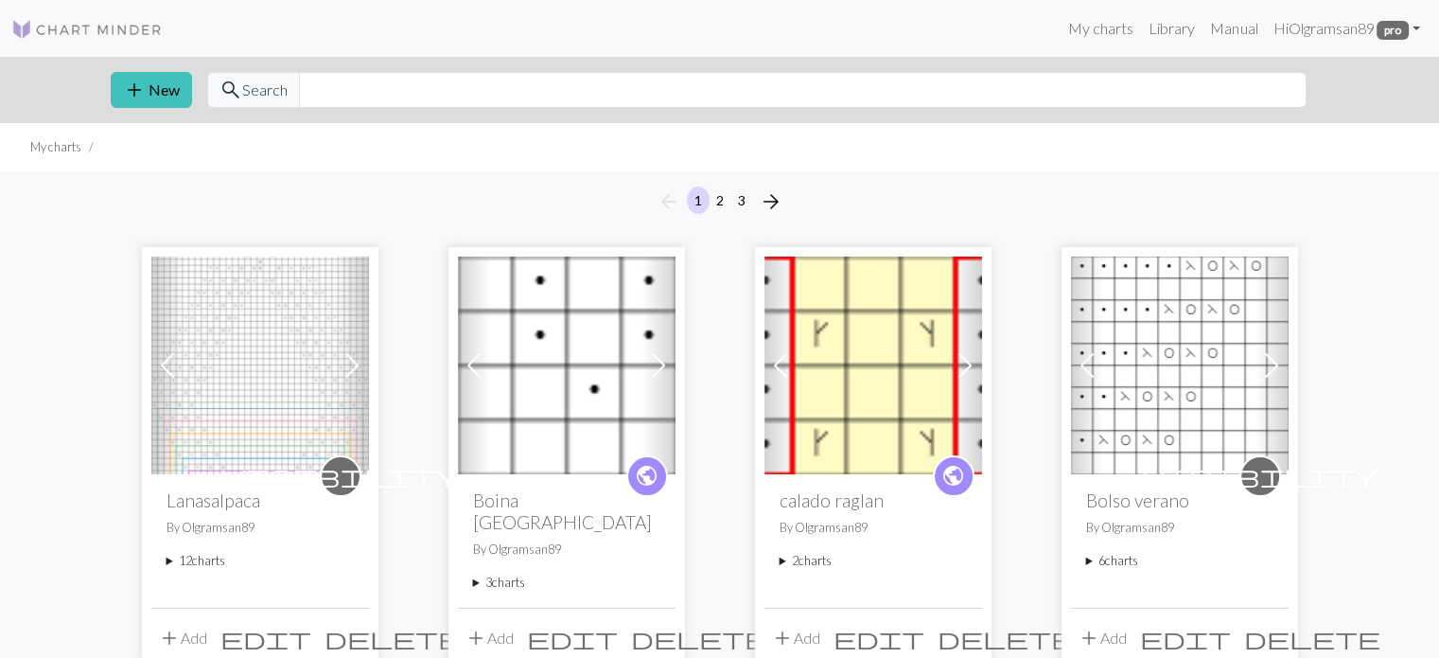
click at [162, 560] on div "visibility Lanasalpaca By Olgramsan89 12 charts Lanasalpaca delete Secuencia 3 …" at bounding box center [260, 540] width 218 height 132
click at [167, 560] on summary "12 charts" at bounding box center [260, 561] width 187 height 18
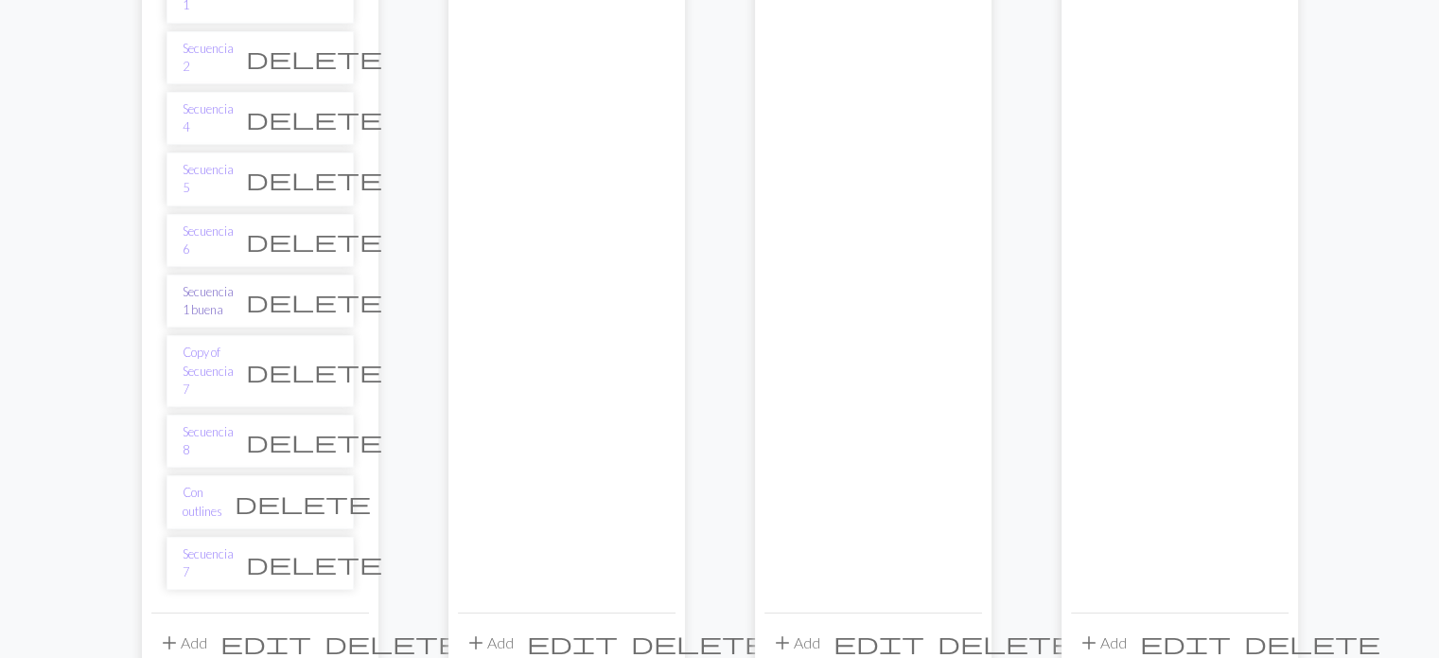
scroll to position [757, 0]
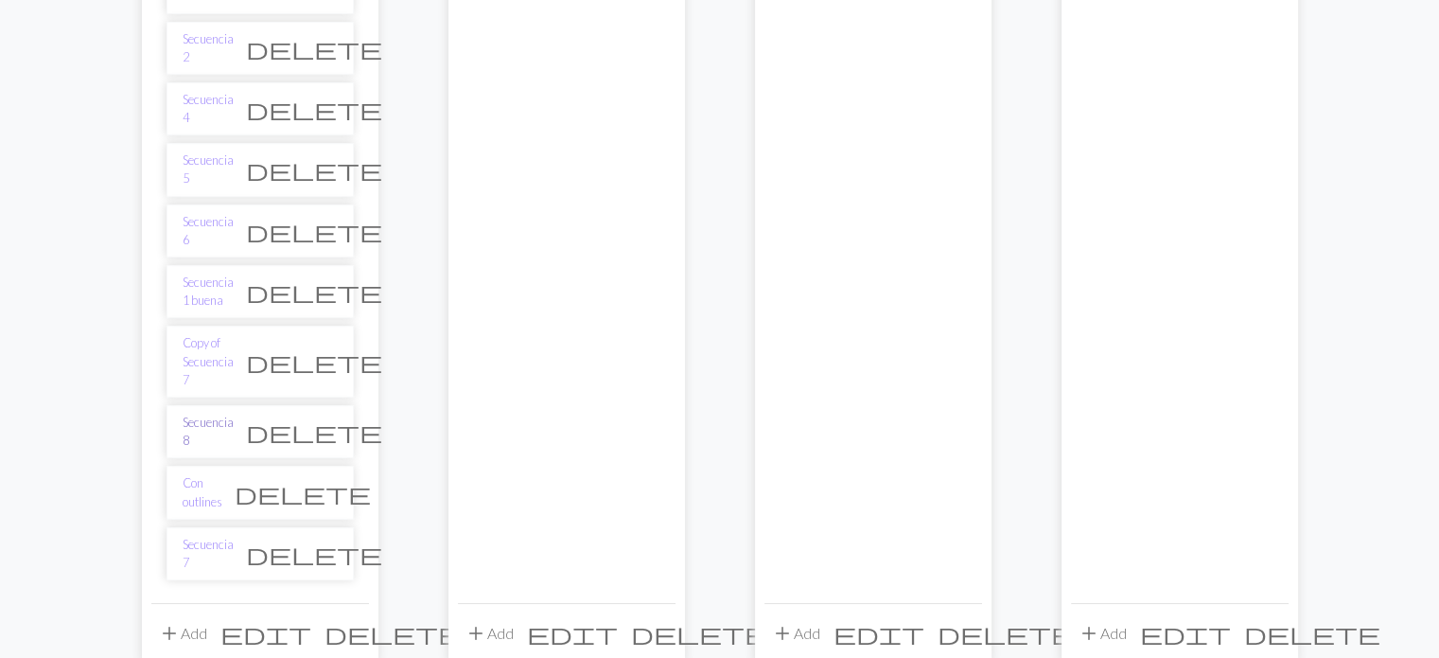
click at [228, 413] on link "Secuencia 8" at bounding box center [208, 431] width 51 height 36
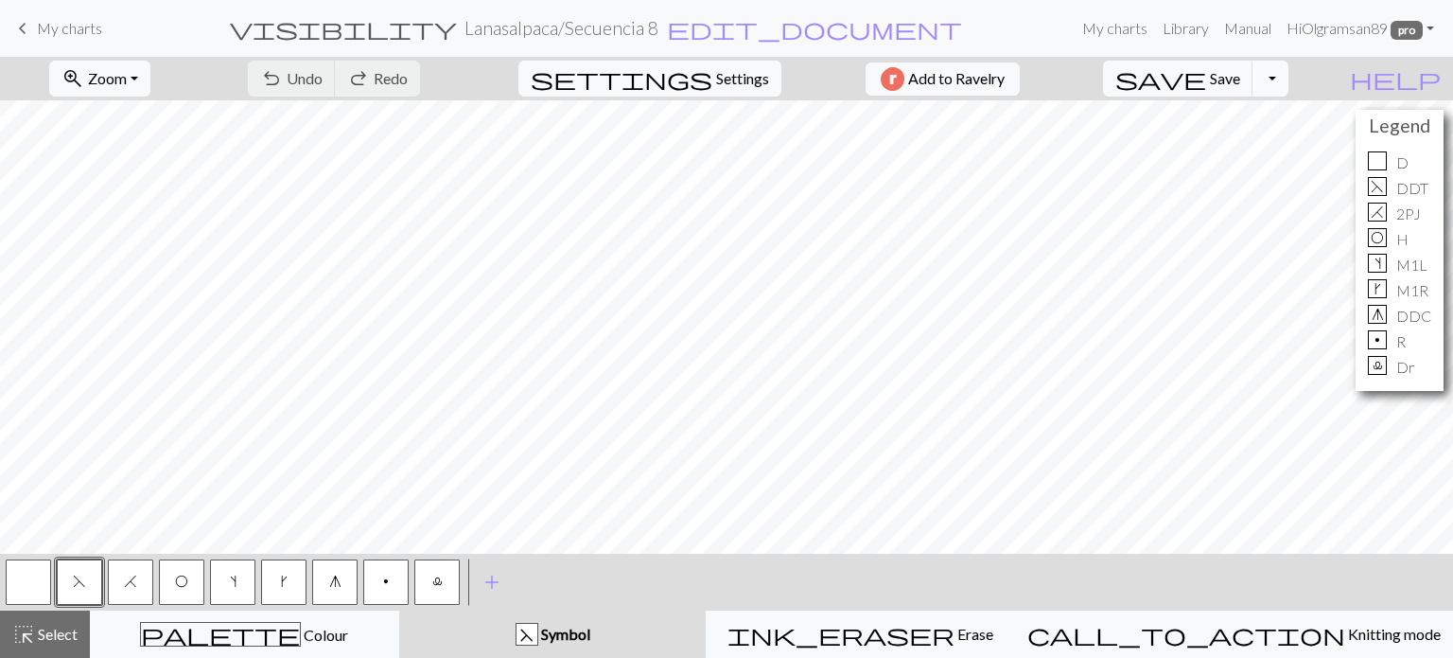
click at [1289, 65] on button "Toggle Dropdown" at bounding box center [1271, 79] width 36 height 36
click at [1278, 149] on button "save_alt Download" at bounding box center [1132, 150] width 312 height 30
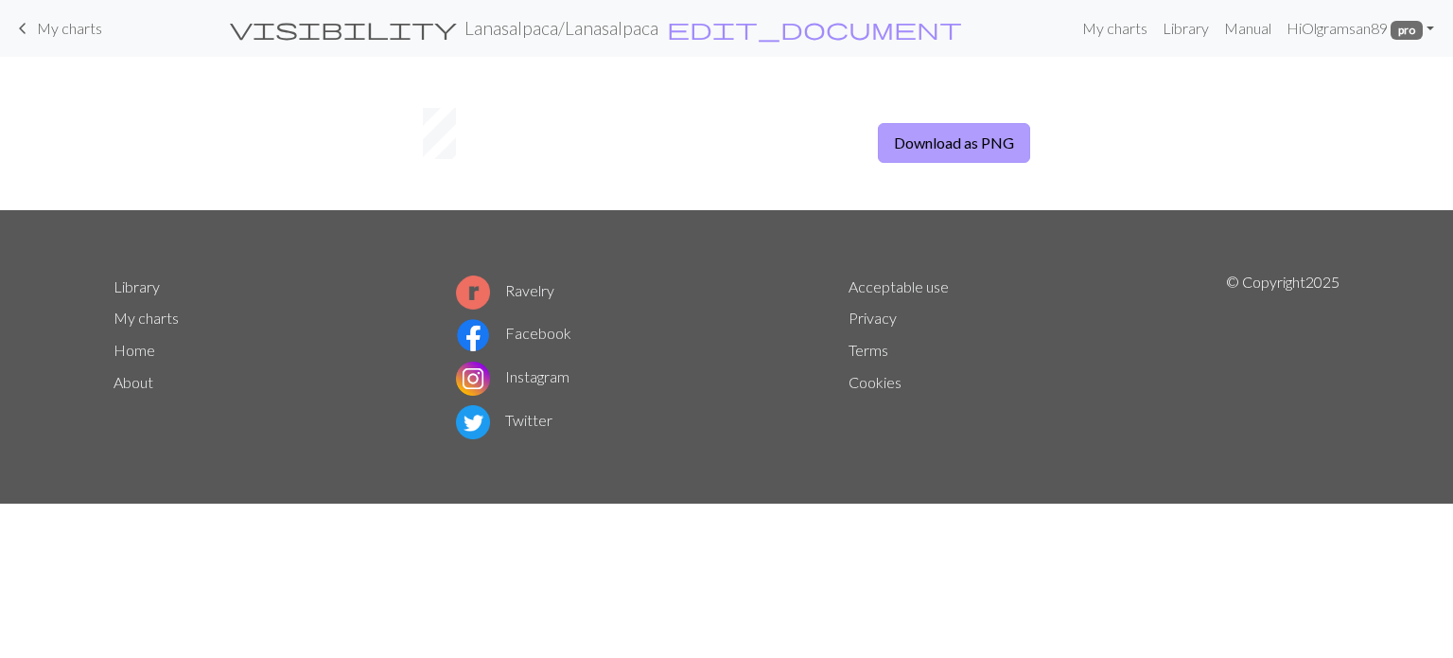
click at [967, 152] on button "Download as PNG" at bounding box center [954, 143] width 152 height 40
